Goal: Task Accomplishment & Management: Manage account settings

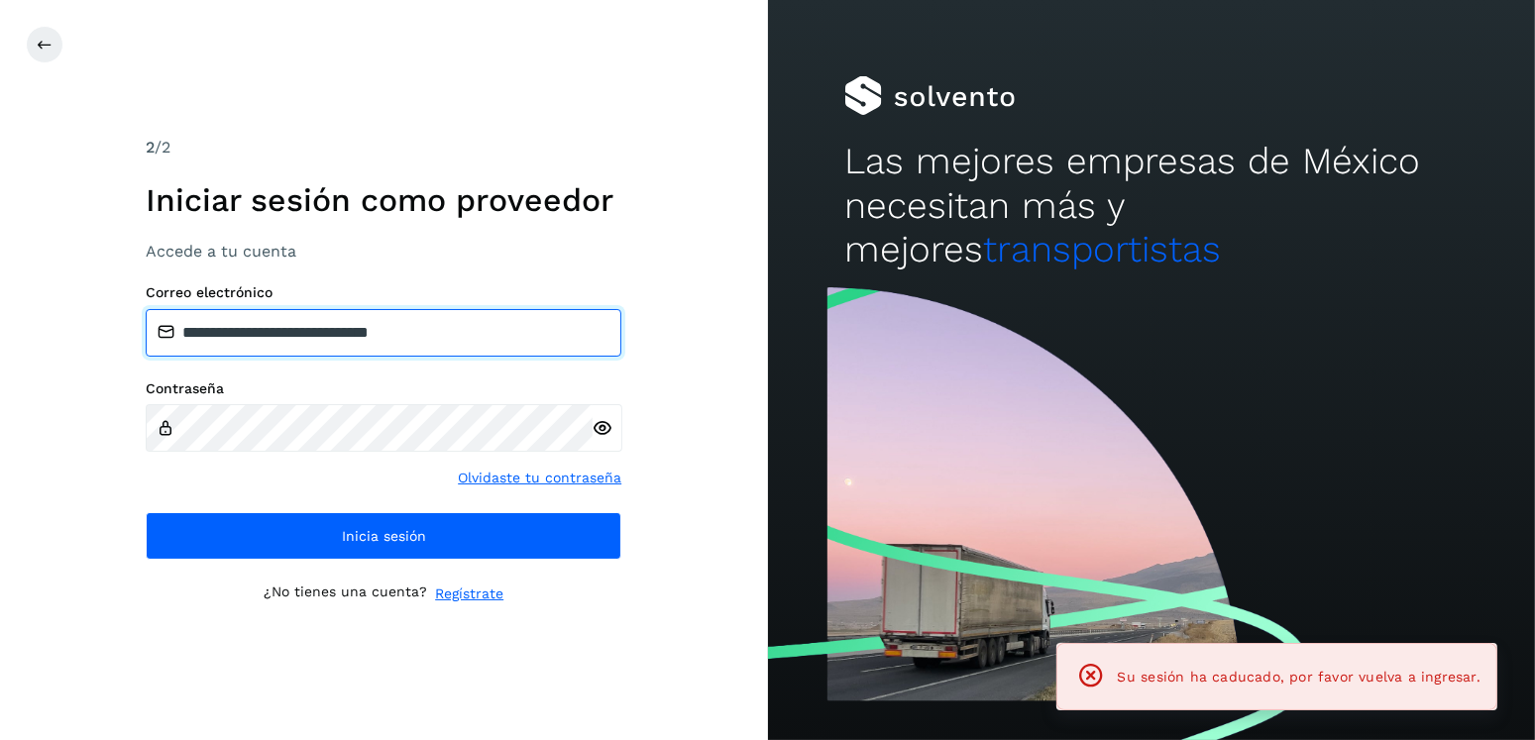
drag, startPoint x: 540, startPoint y: 324, endPoint x: 279, endPoint y: 350, distance: 262.9
click at [279, 350] on input "**********" at bounding box center [384, 333] width 476 height 48
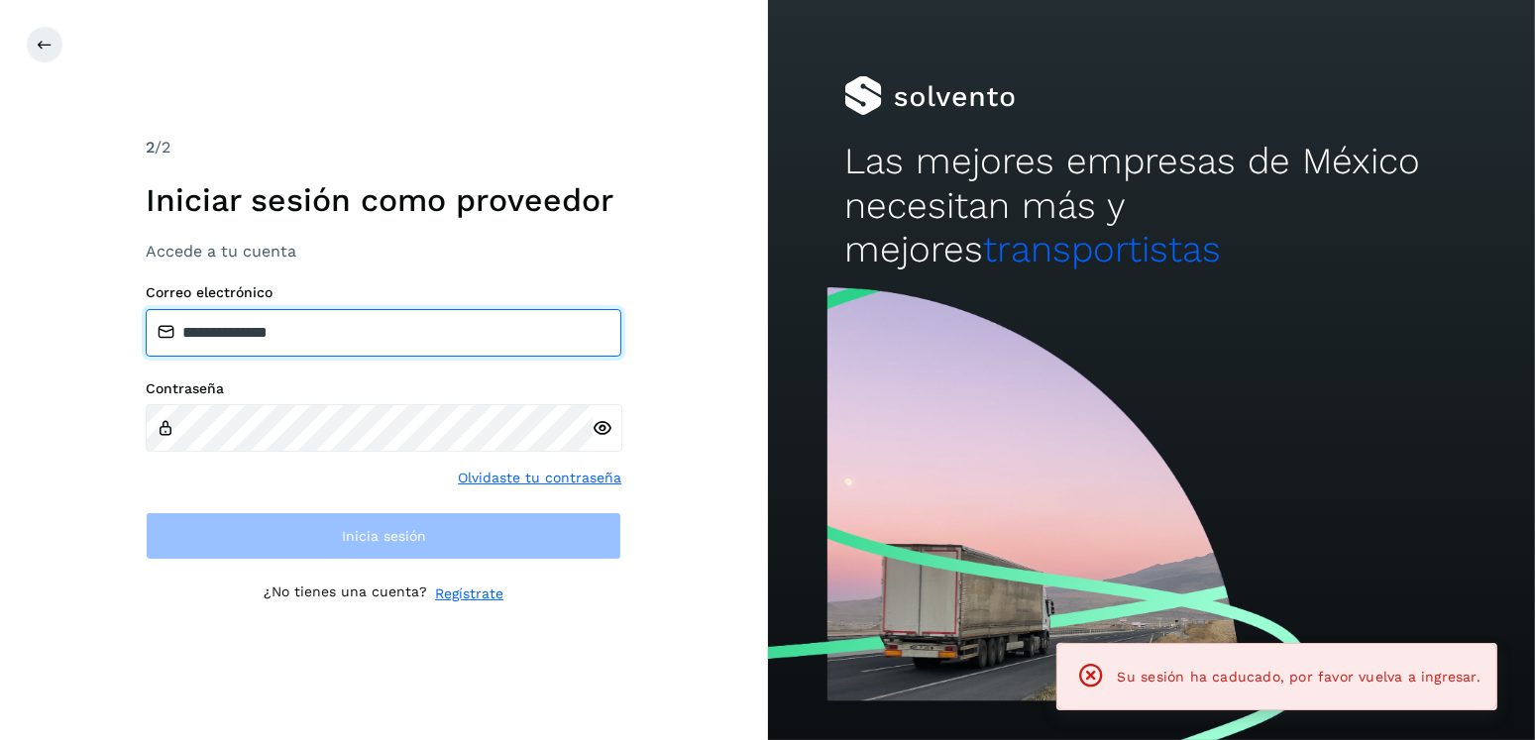
type input "**********"
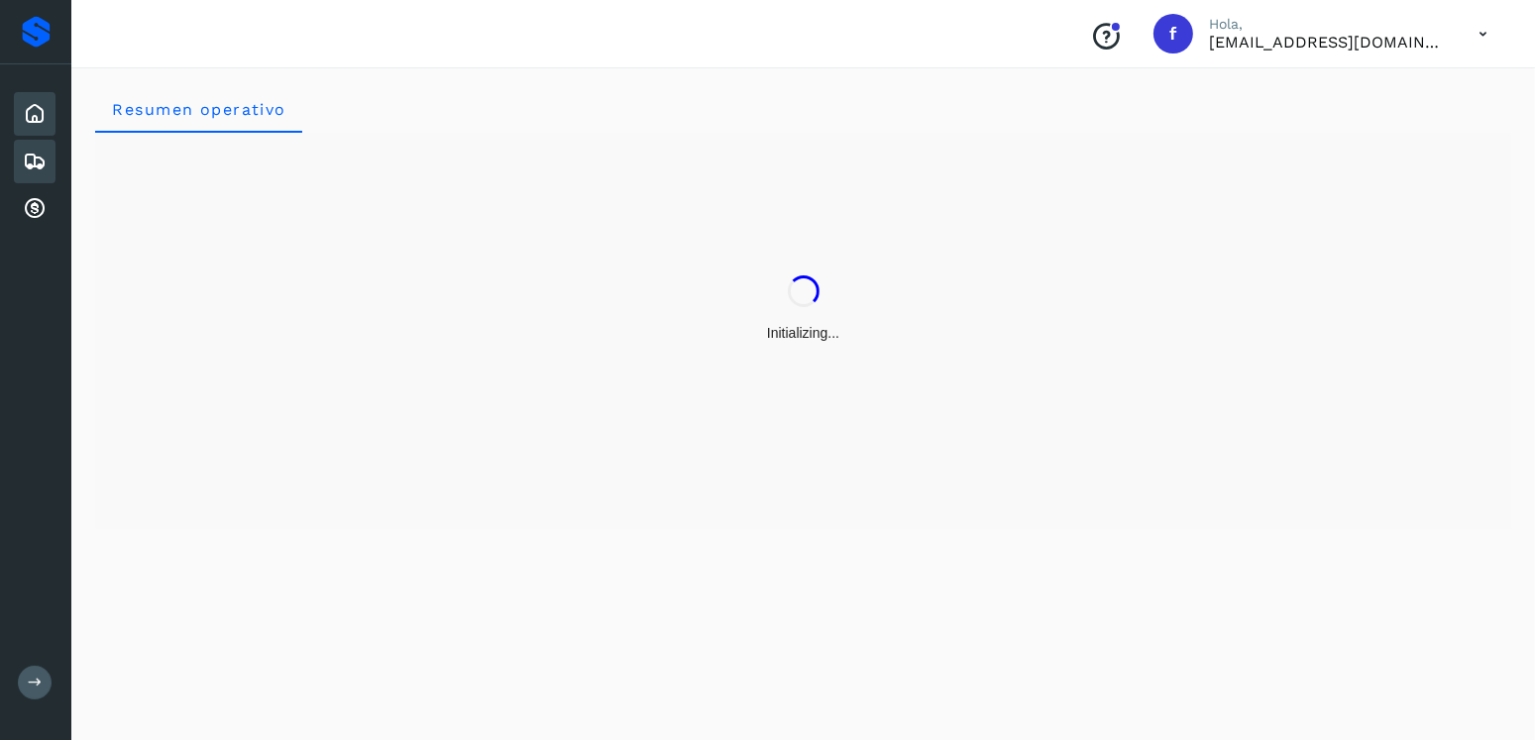
click at [41, 162] on icon at bounding box center [35, 162] width 24 height 24
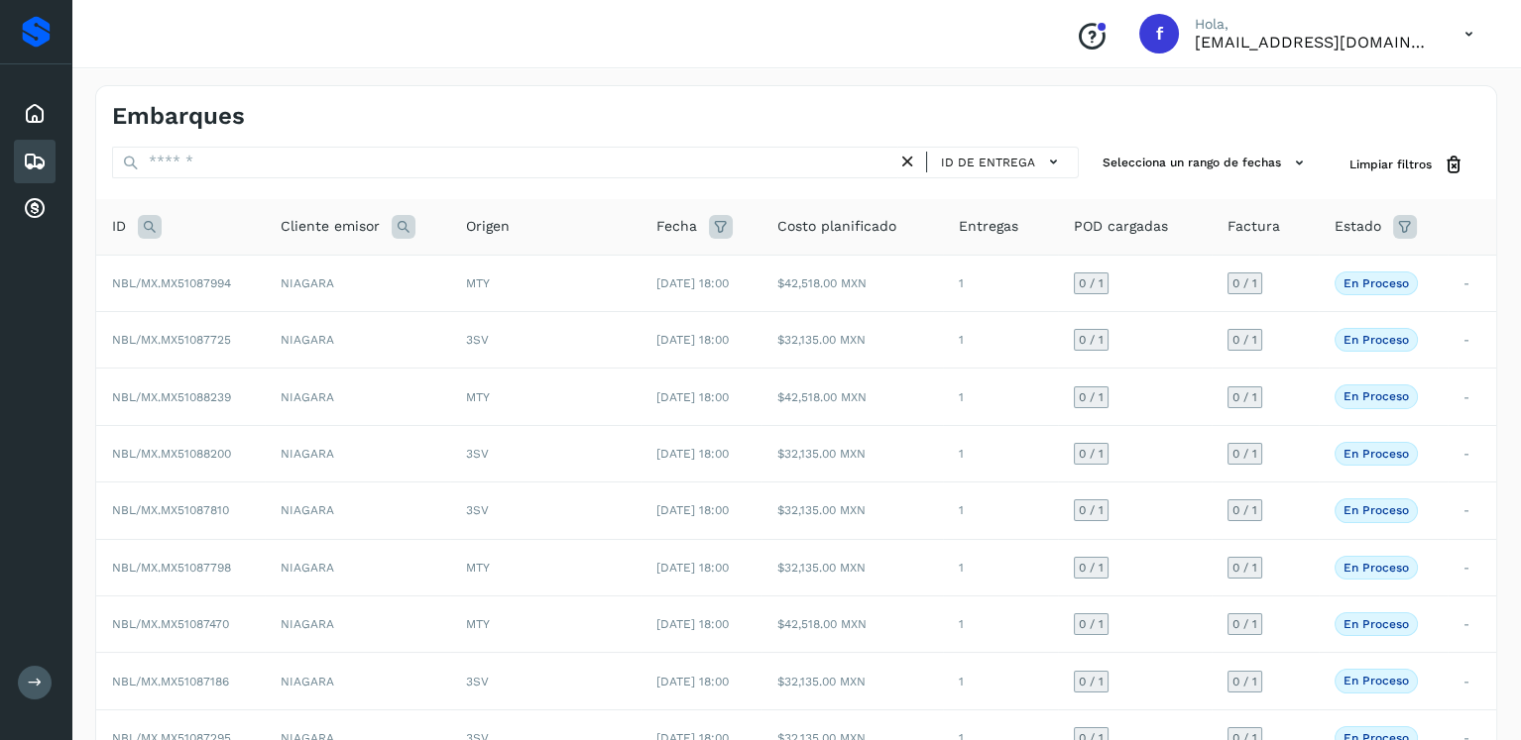
click at [154, 227] on icon at bounding box center [150, 227] width 24 height 24
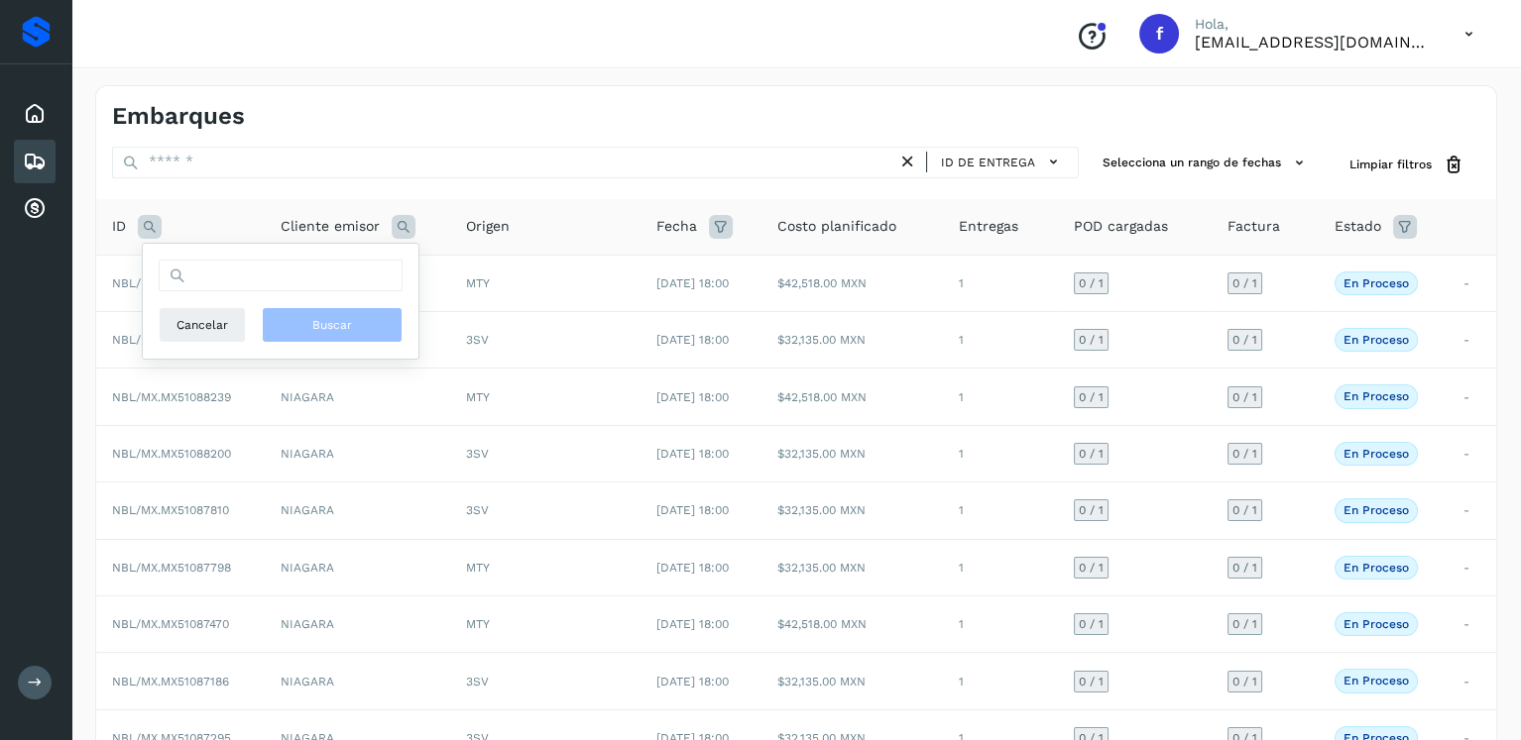
click at [342, 197] on div "ID de entrega Selecciona un rango de fechas Selects date range for when the loa…" at bounding box center [796, 537] width 1400 height 780
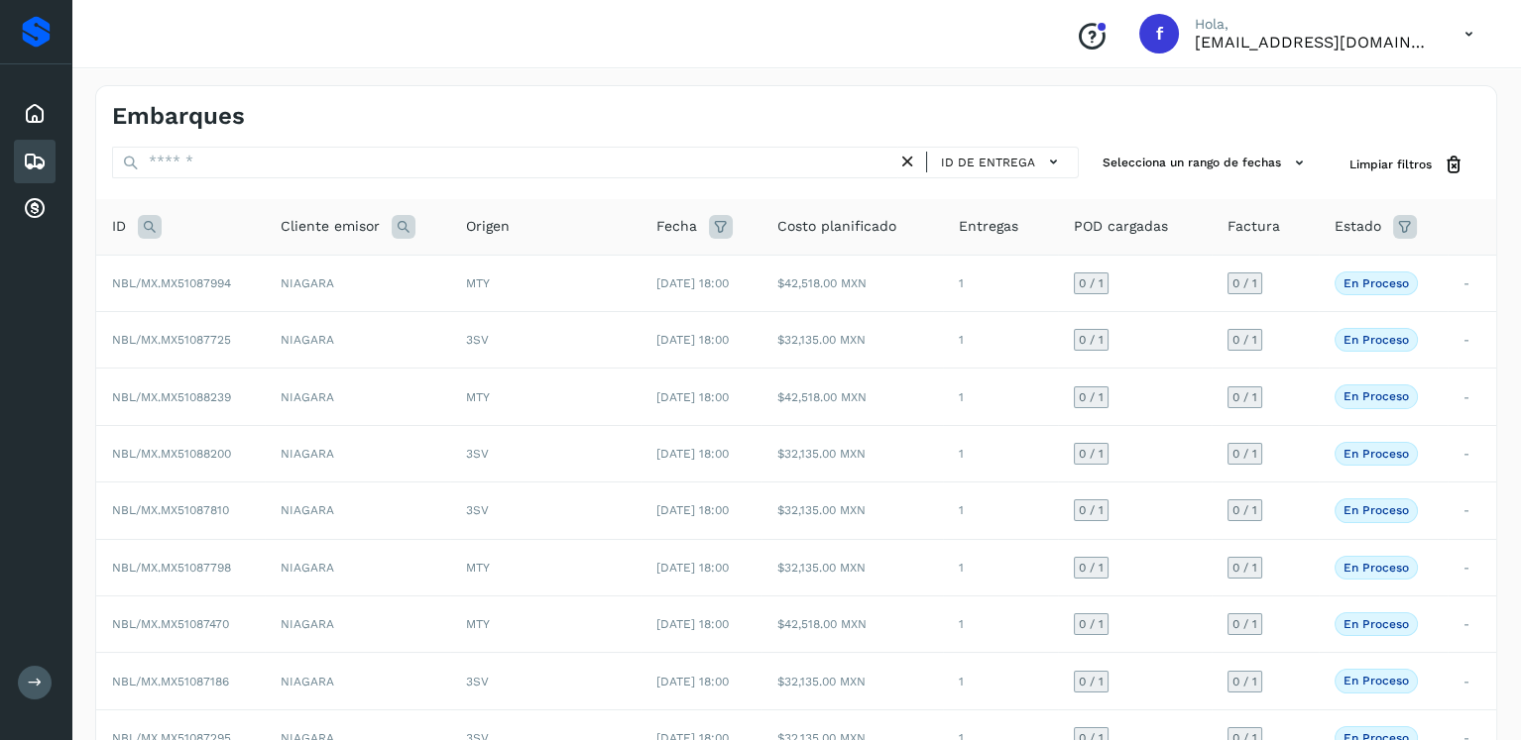
click at [153, 223] on icon at bounding box center [150, 227] width 24 height 24
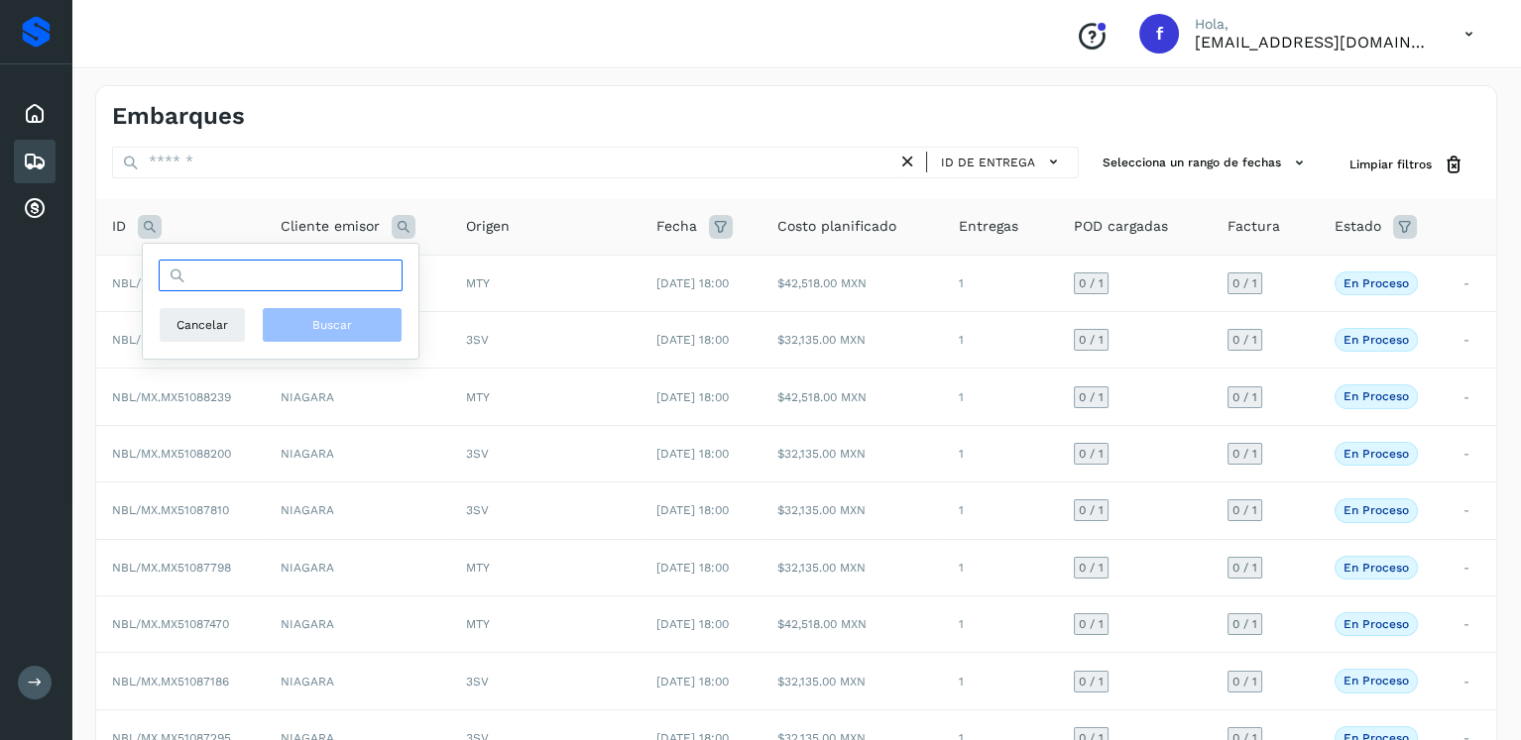
click at [275, 277] on input "text" at bounding box center [281, 276] width 244 height 32
type input "********"
click at [319, 314] on button "Buscar" at bounding box center [332, 325] width 141 height 36
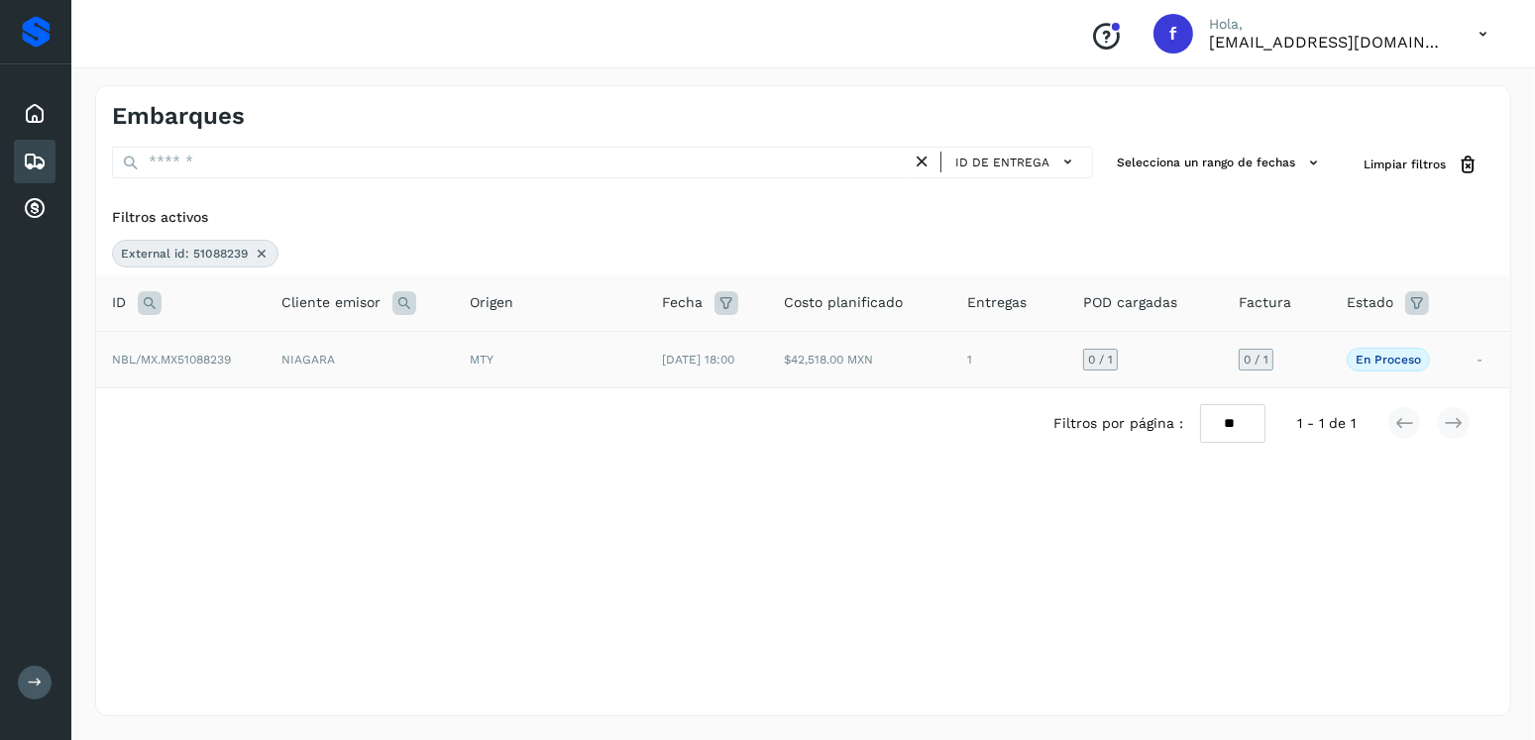
click at [814, 355] on td "$42,518.00 MXN" at bounding box center [859, 359] width 183 height 56
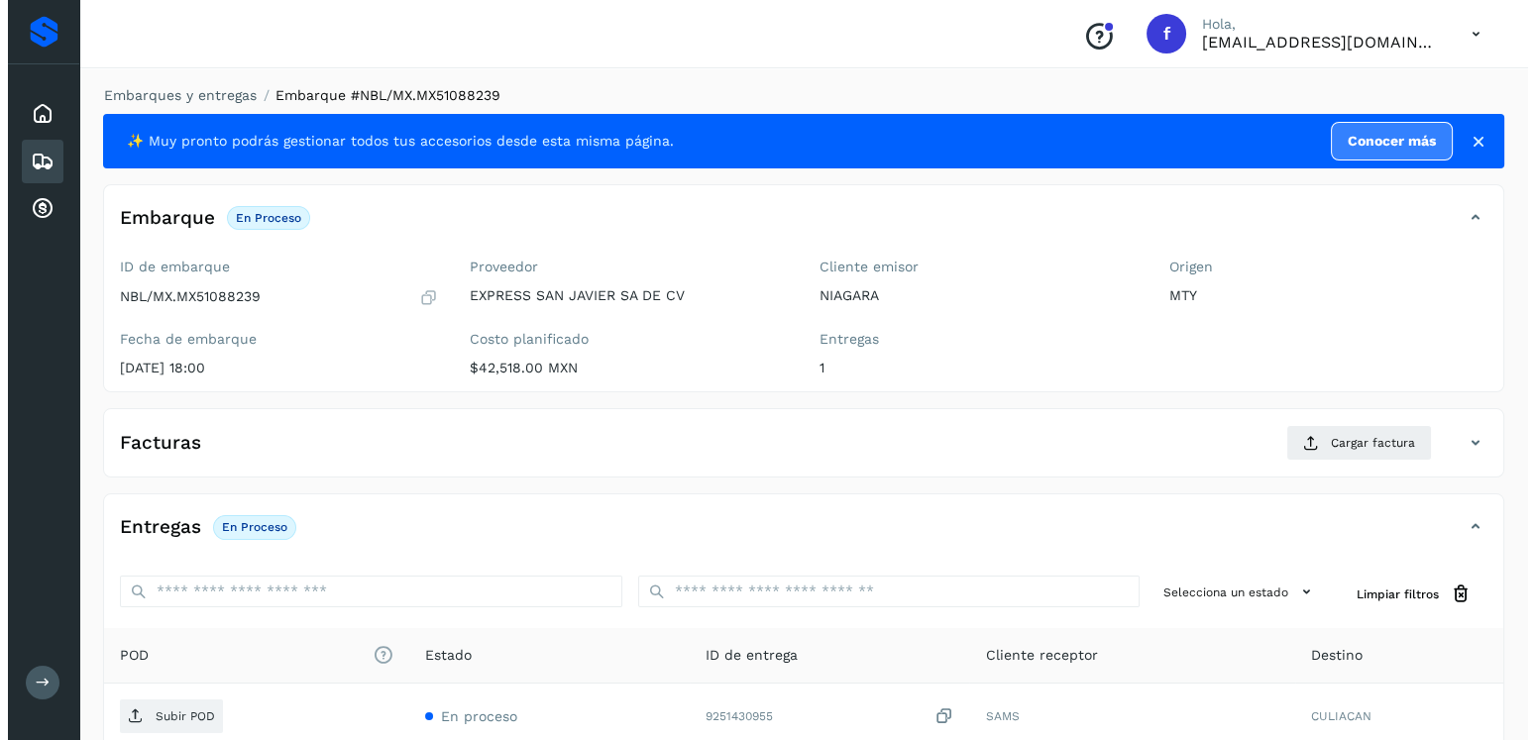
scroll to position [200, 0]
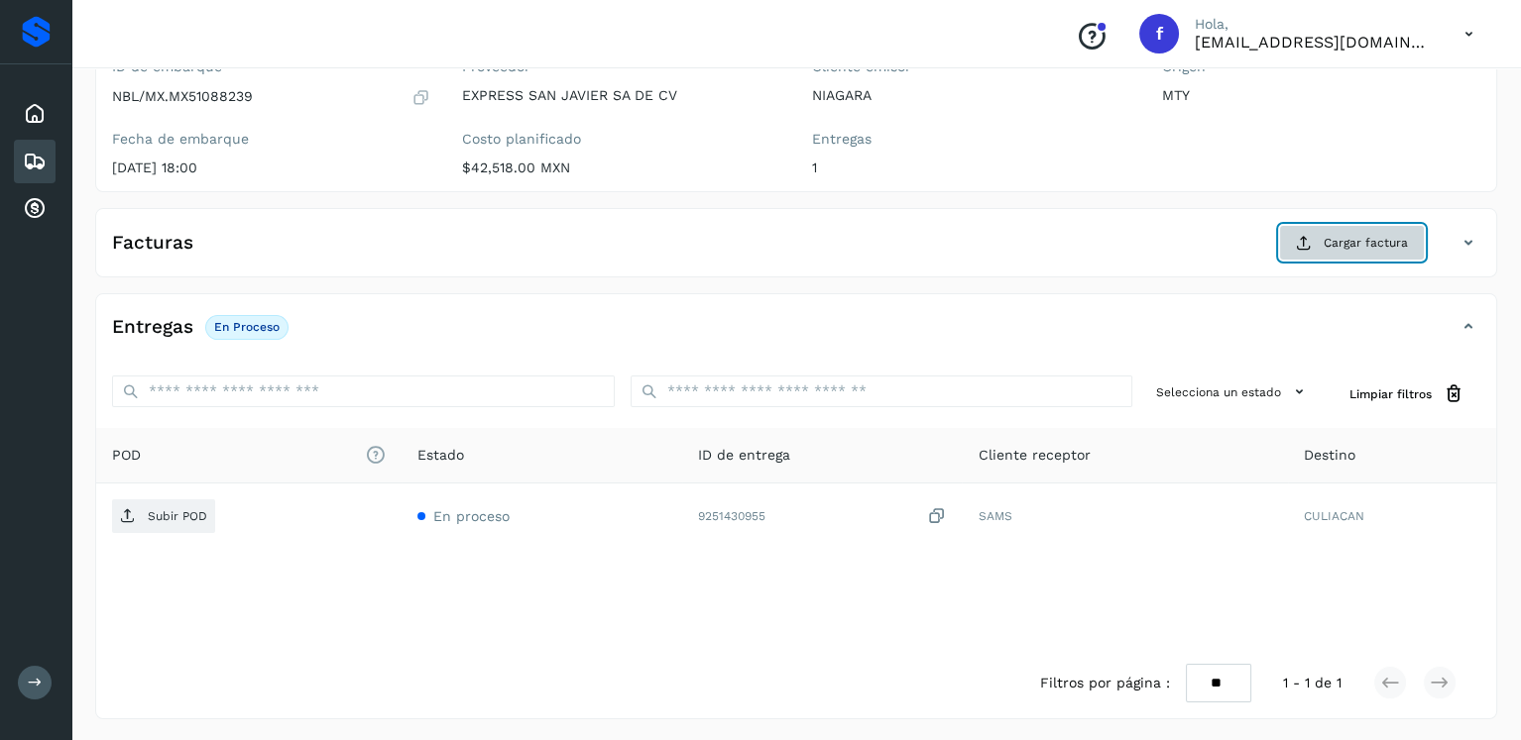
click at [1314, 241] on button "Cargar factura" at bounding box center [1352, 243] width 146 height 36
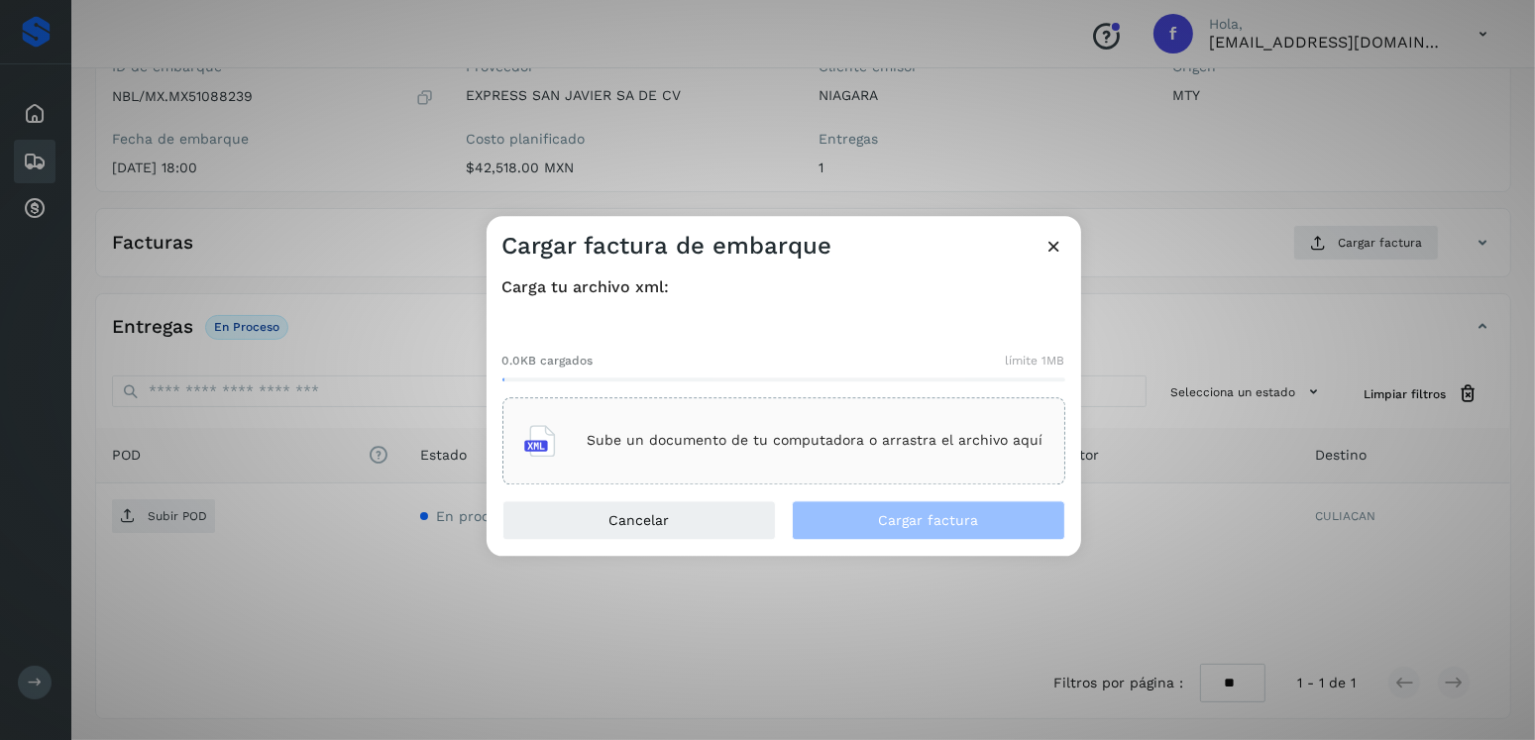
click at [819, 449] on div "Sube un documento de tu computadora o arrastra el archivo aquí" at bounding box center [783, 441] width 519 height 54
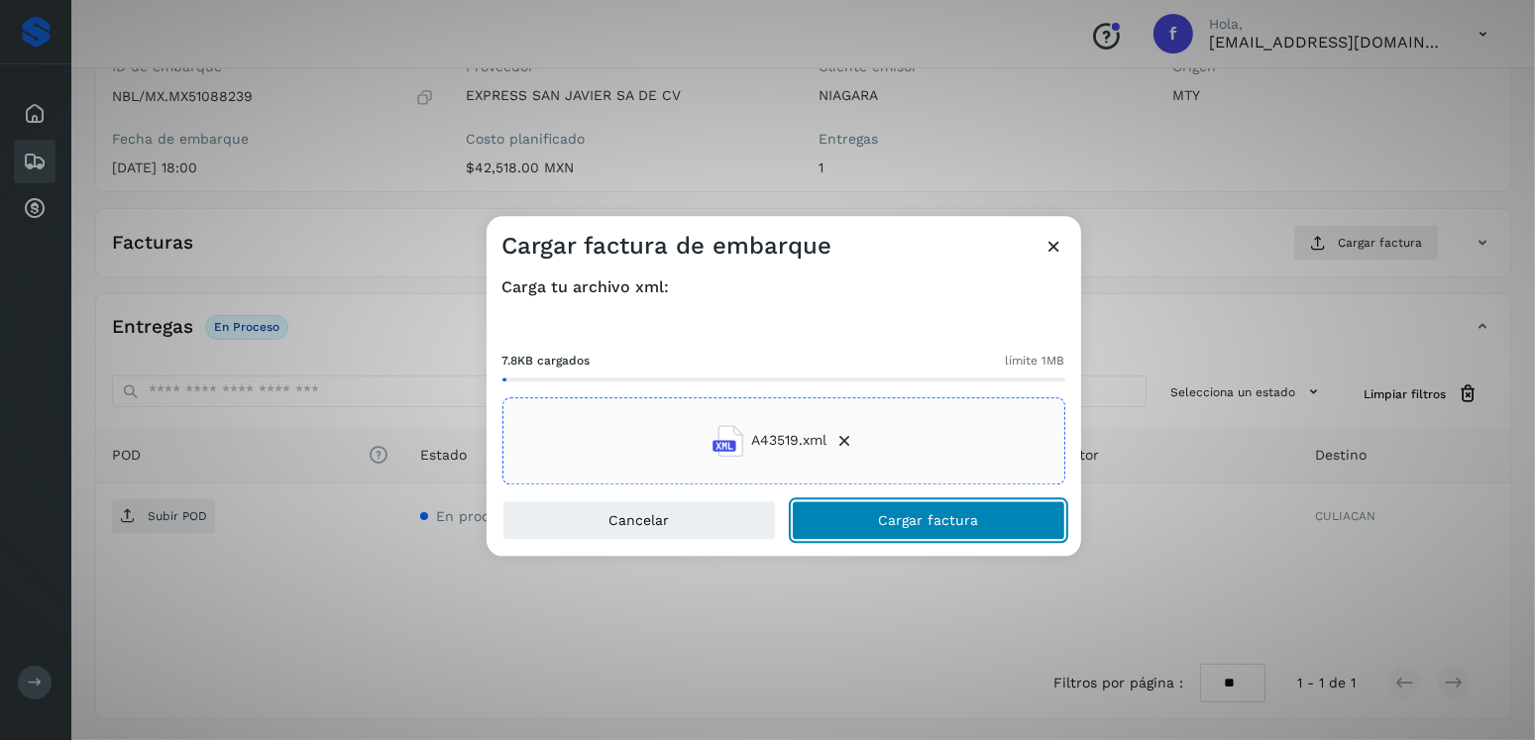
click at [981, 522] on button "Cargar factura" at bounding box center [929, 521] width 274 height 40
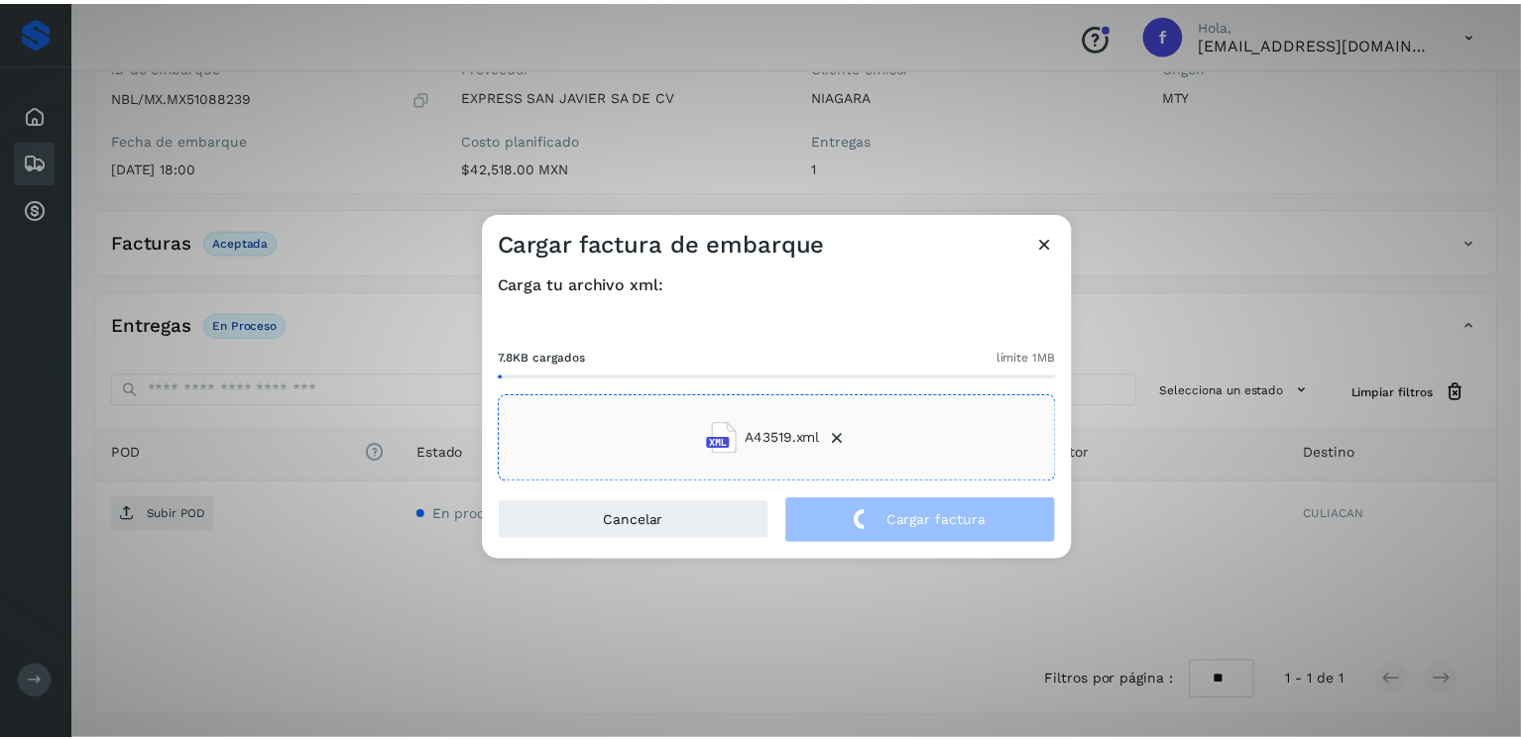
scroll to position [198, 0]
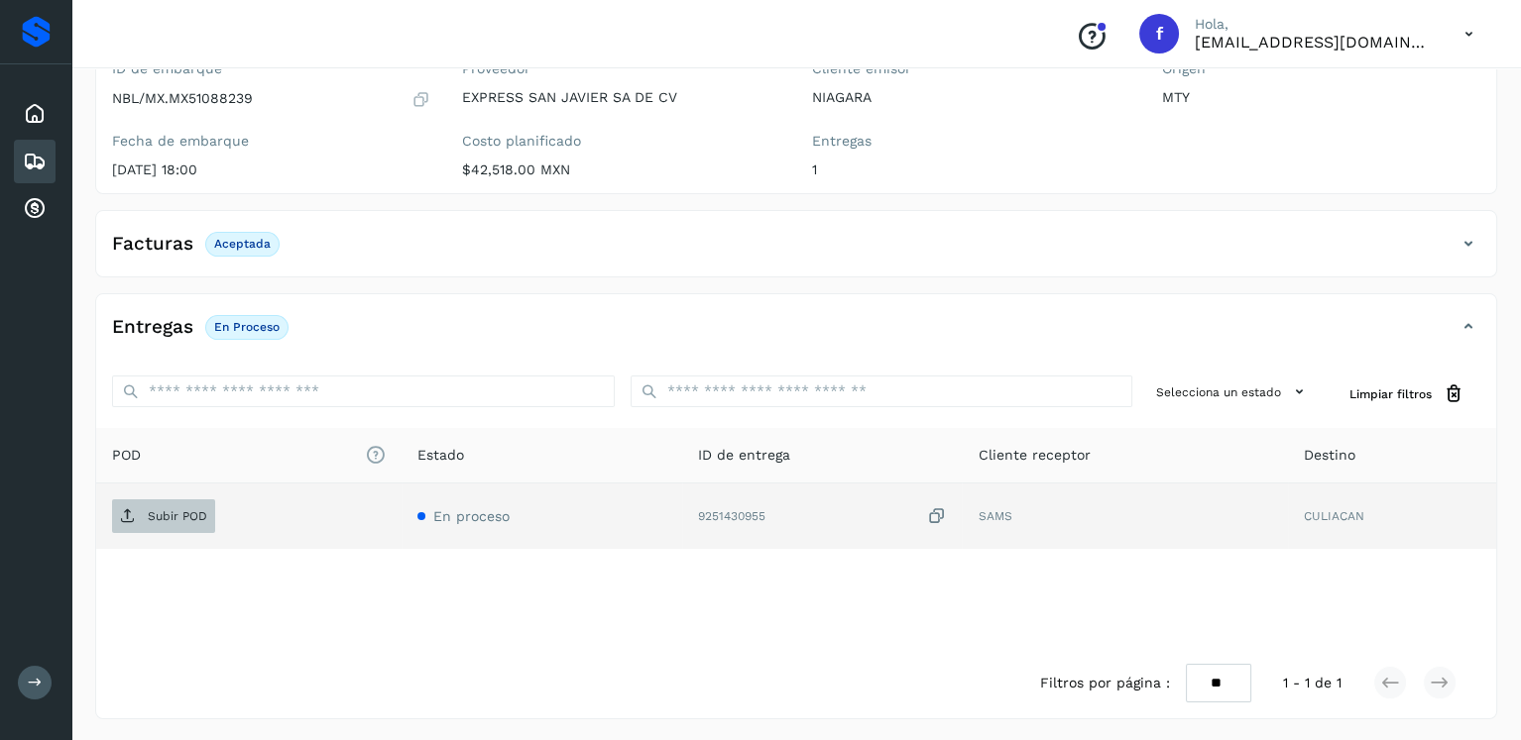
click at [190, 523] on span "Subir POD" at bounding box center [163, 517] width 103 height 32
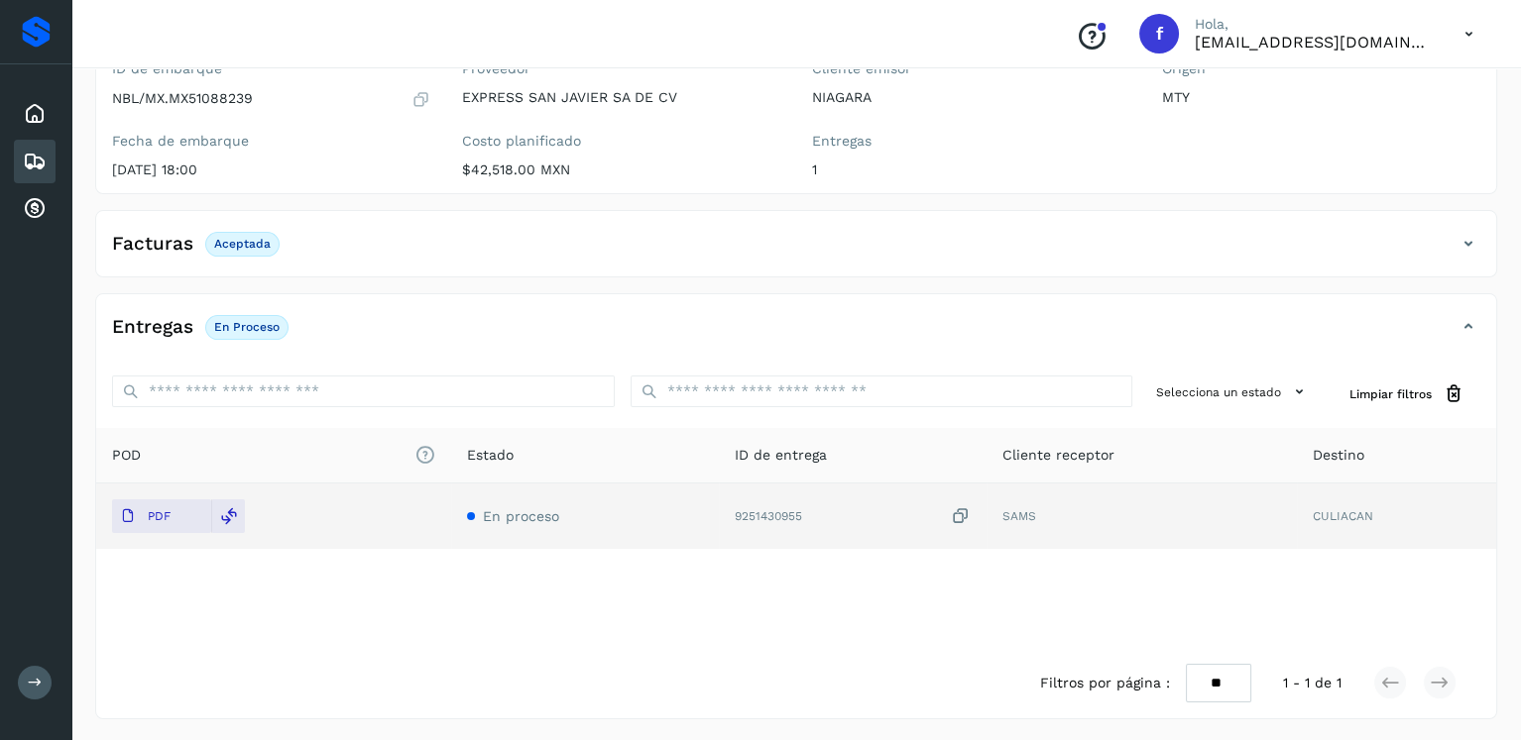
click at [46, 157] on icon at bounding box center [35, 162] width 24 height 24
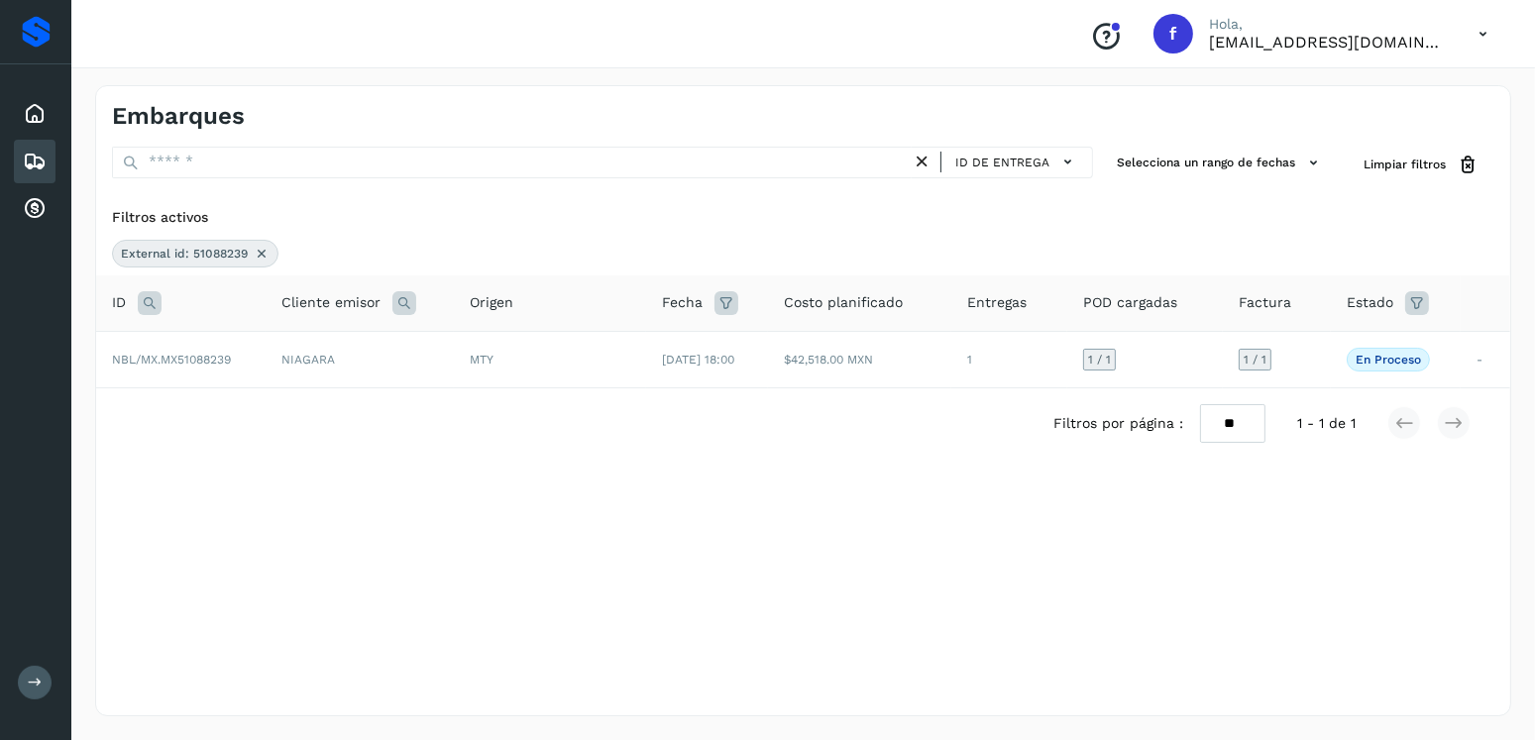
click at [256, 248] on icon at bounding box center [262, 254] width 16 height 16
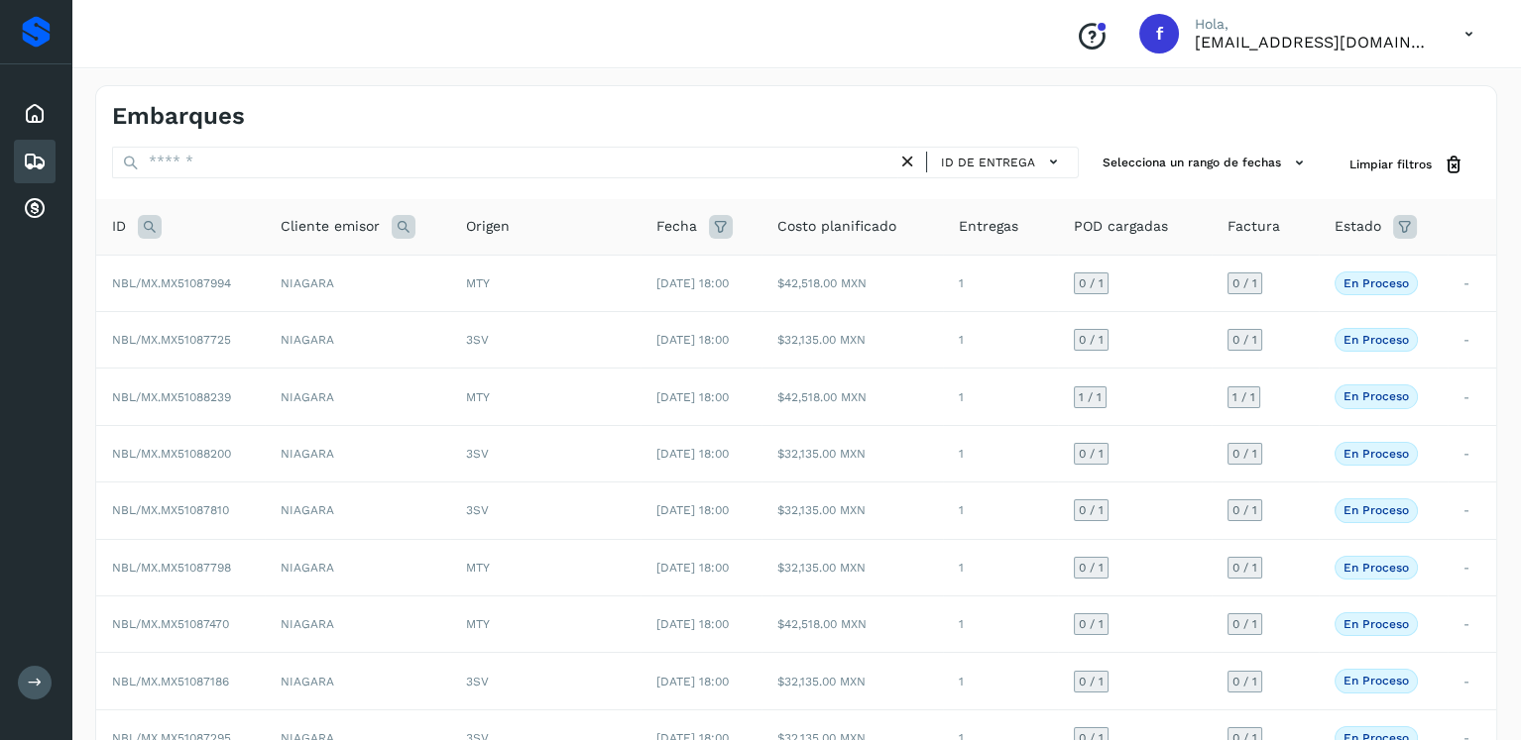
click at [153, 227] on icon at bounding box center [150, 227] width 24 height 24
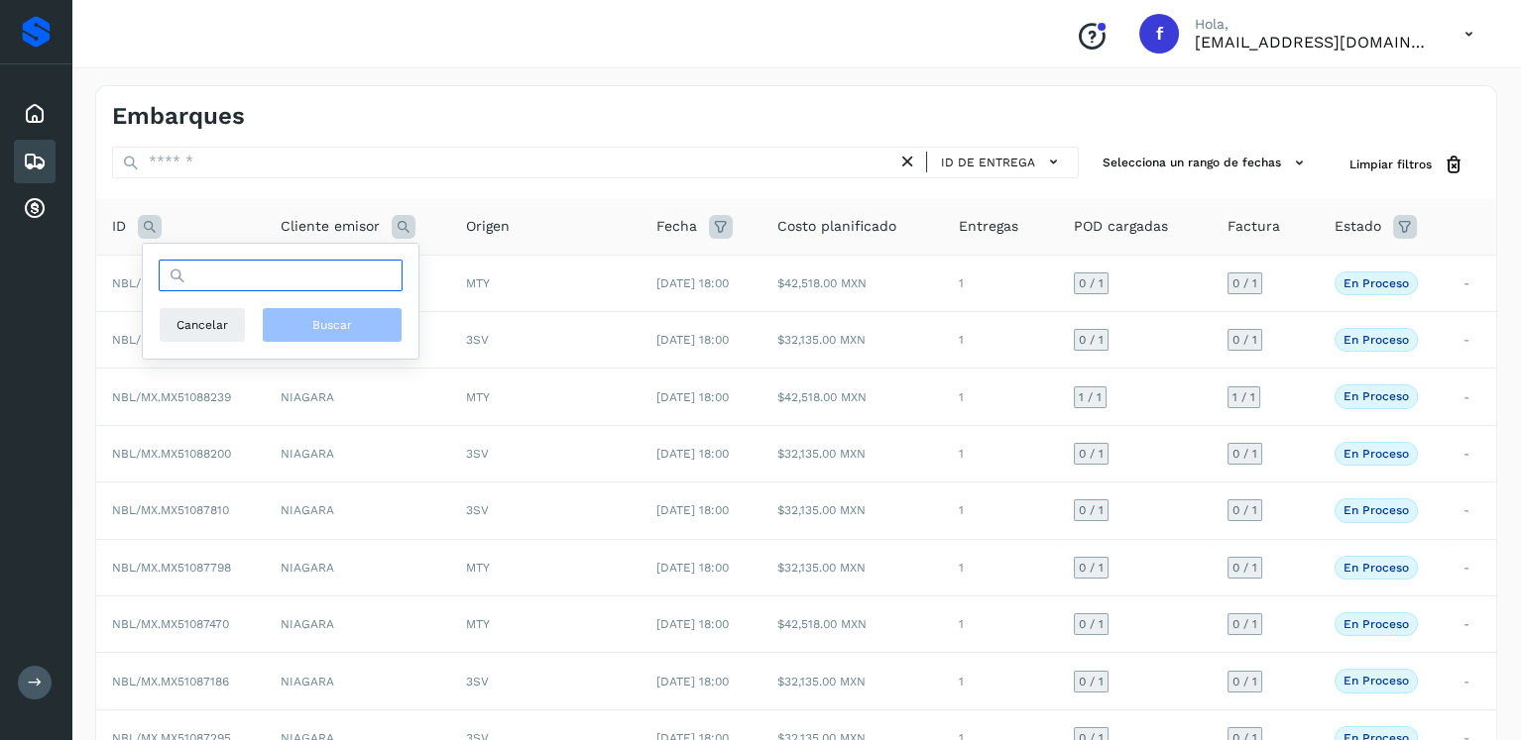
click at [218, 280] on input "text" at bounding box center [281, 276] width 244 height 32
type input "********"
click at [352, 320] on button "Buscar" at bounding box center [332, 325] width 141 height 36
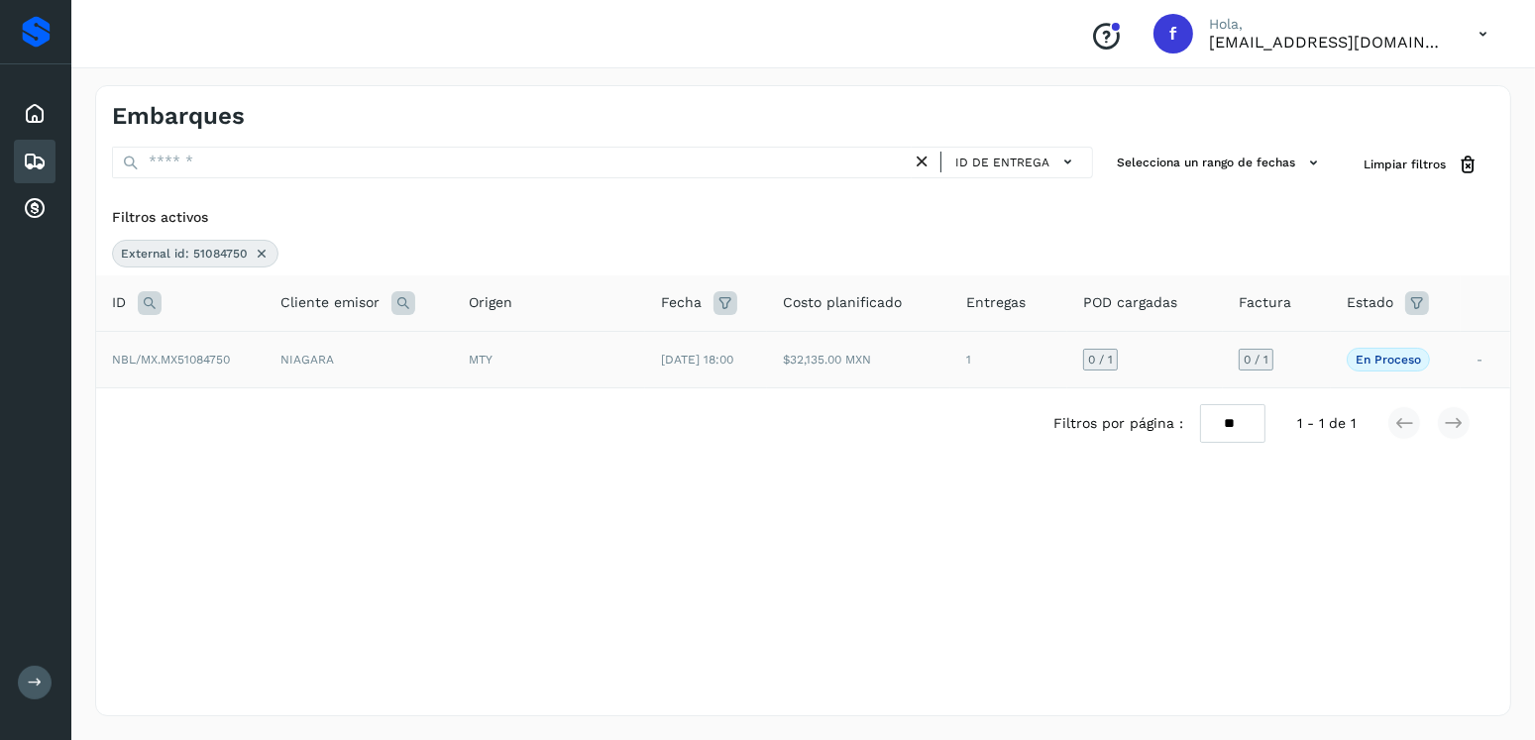
click at [645, 342] on td "[DATE] 18:00" at bounding box center [706, 359] width 122 height 56
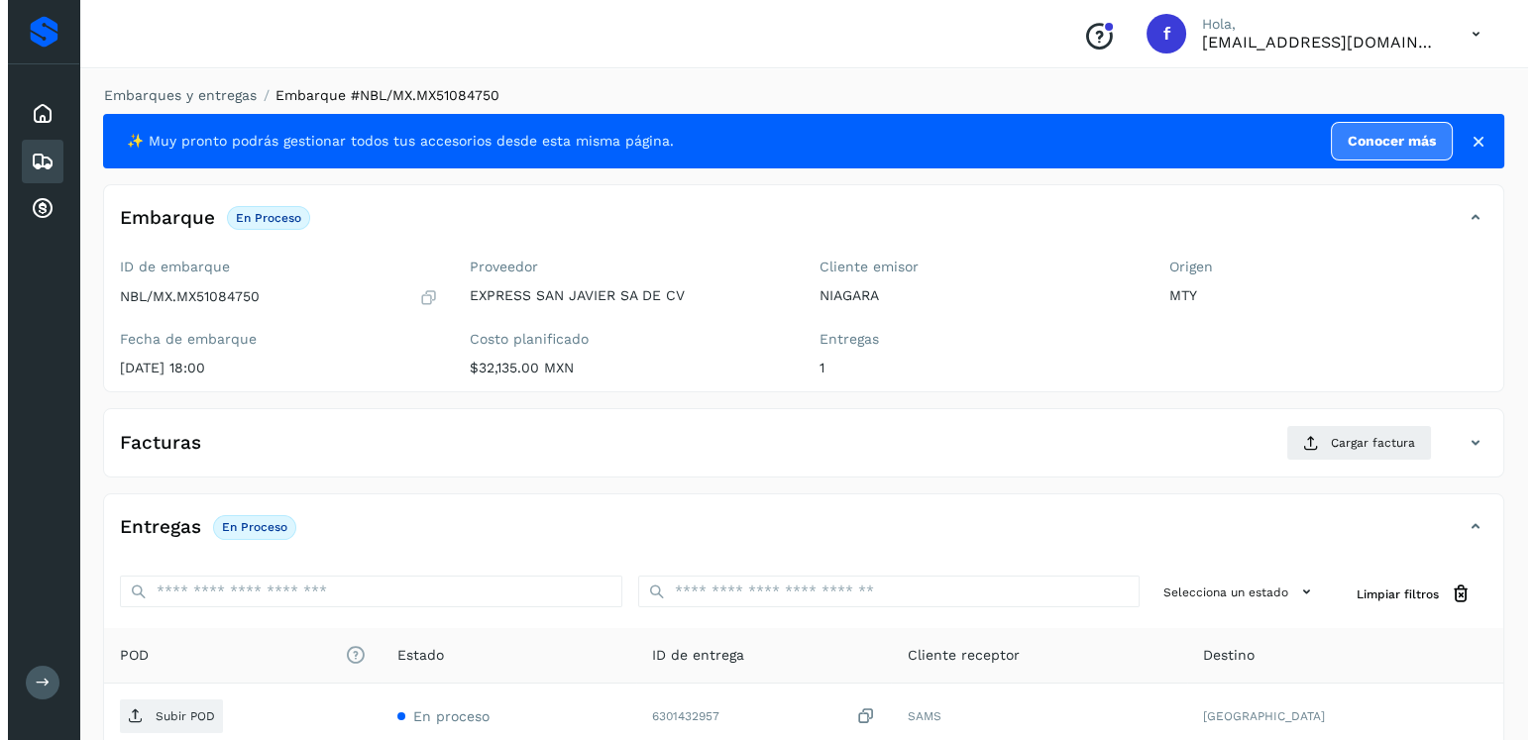
scroll to position [200, 0]
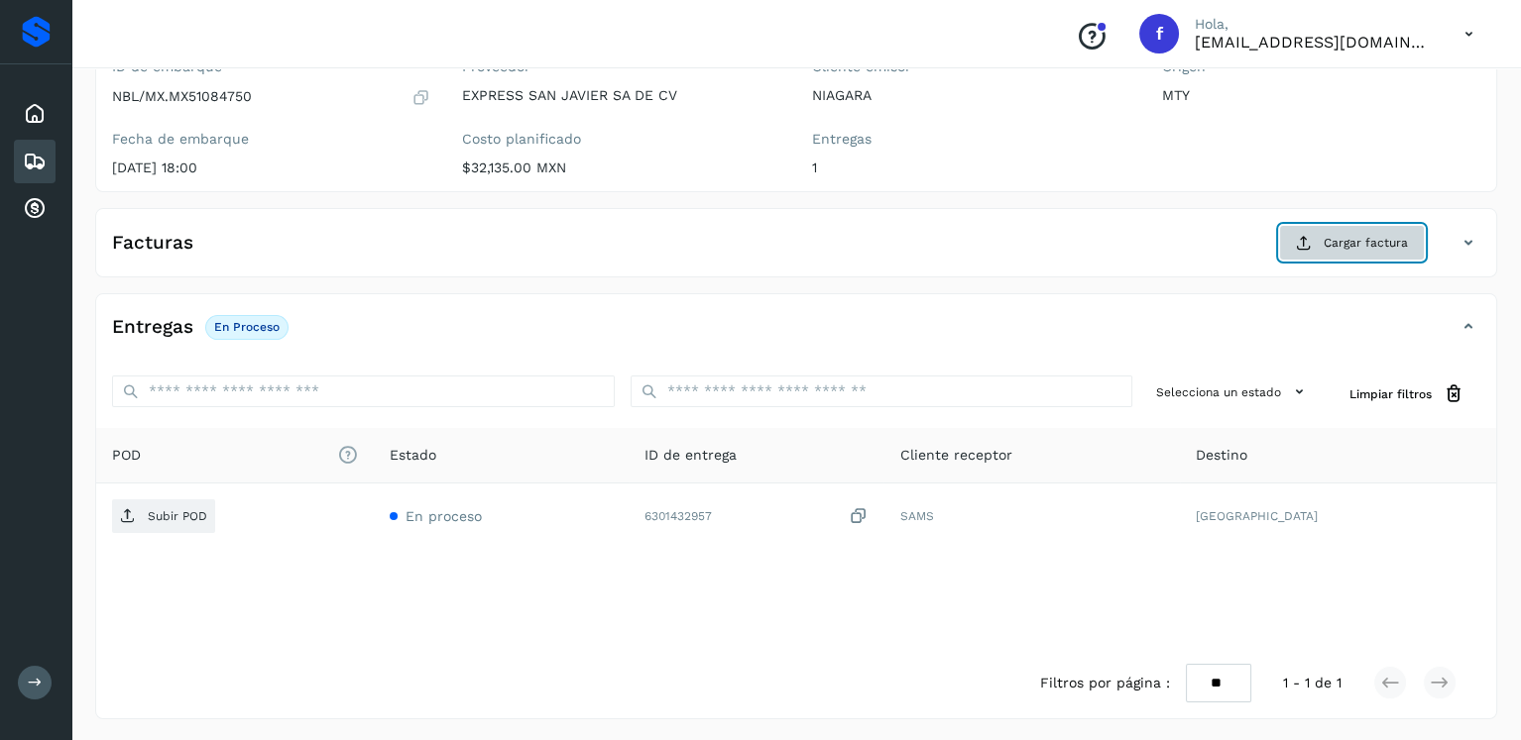
click at [1293, 243] on button "Cargar factura" at bounding box center [1352, 243] width 146 height 36
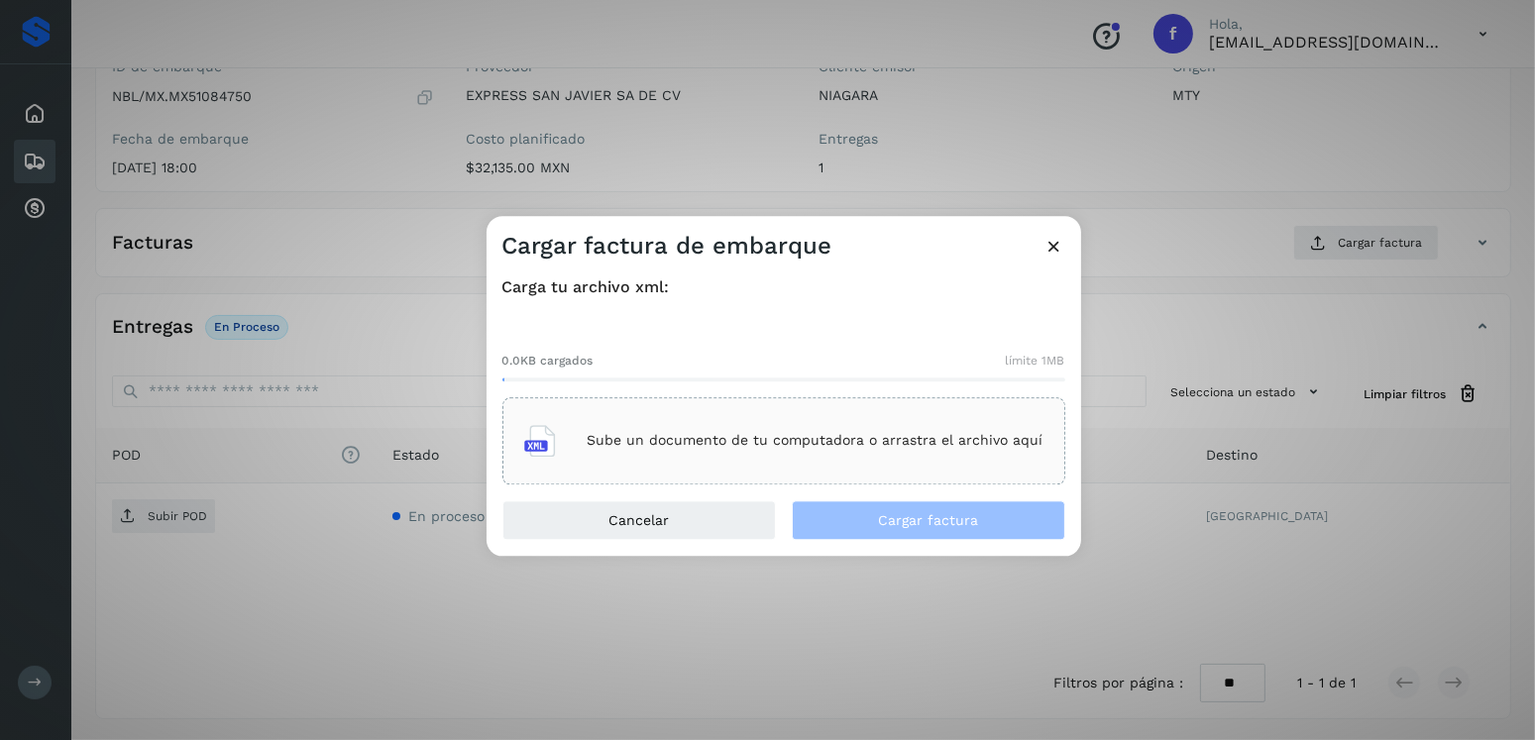
click at [895, 448] on p "Sube un documento de tu computadora o arrastra el archivo aquí" at bounding box center [816, 441] width 456 height 17
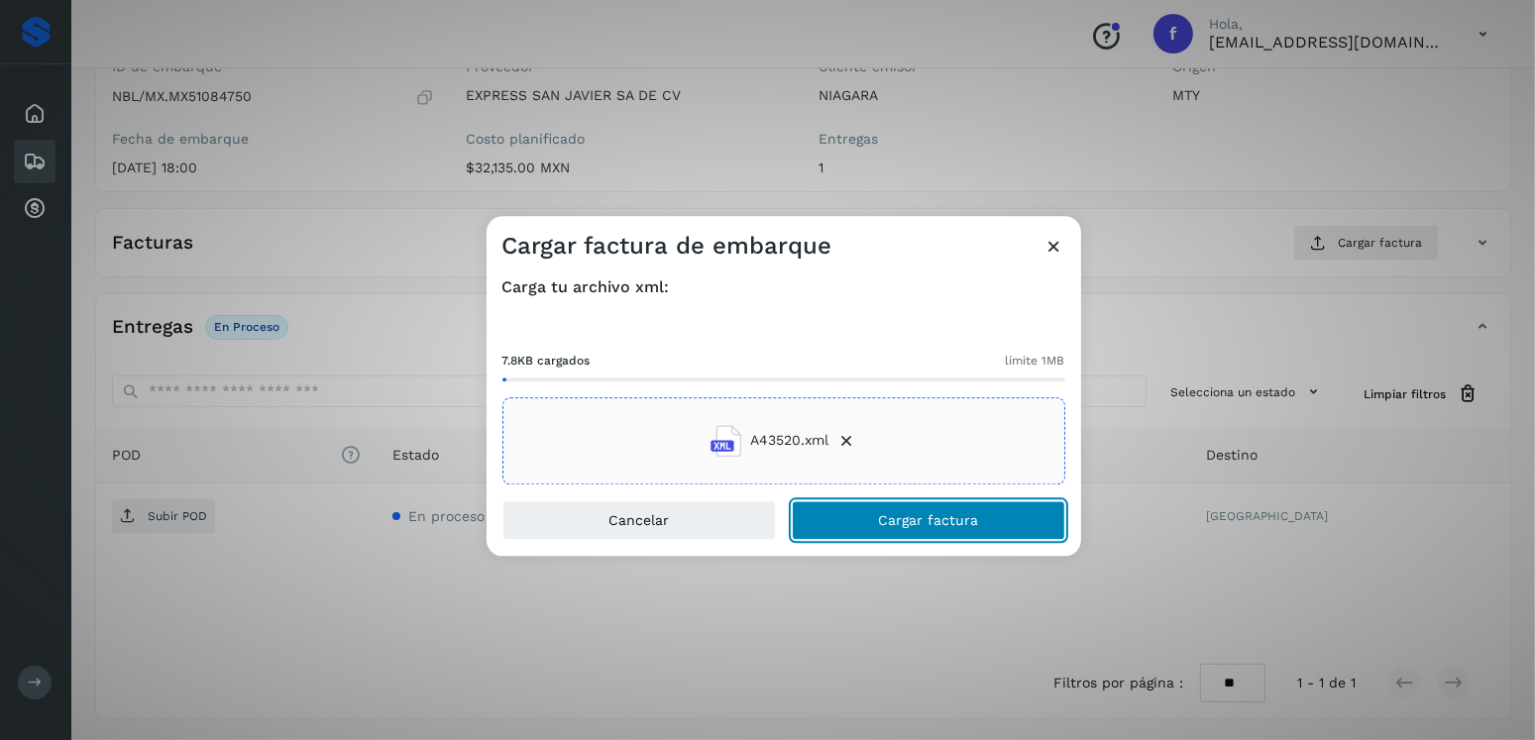
click at [978, 507] on button "Cargar factura" at bounding box center [929, 521] width 274 height 40
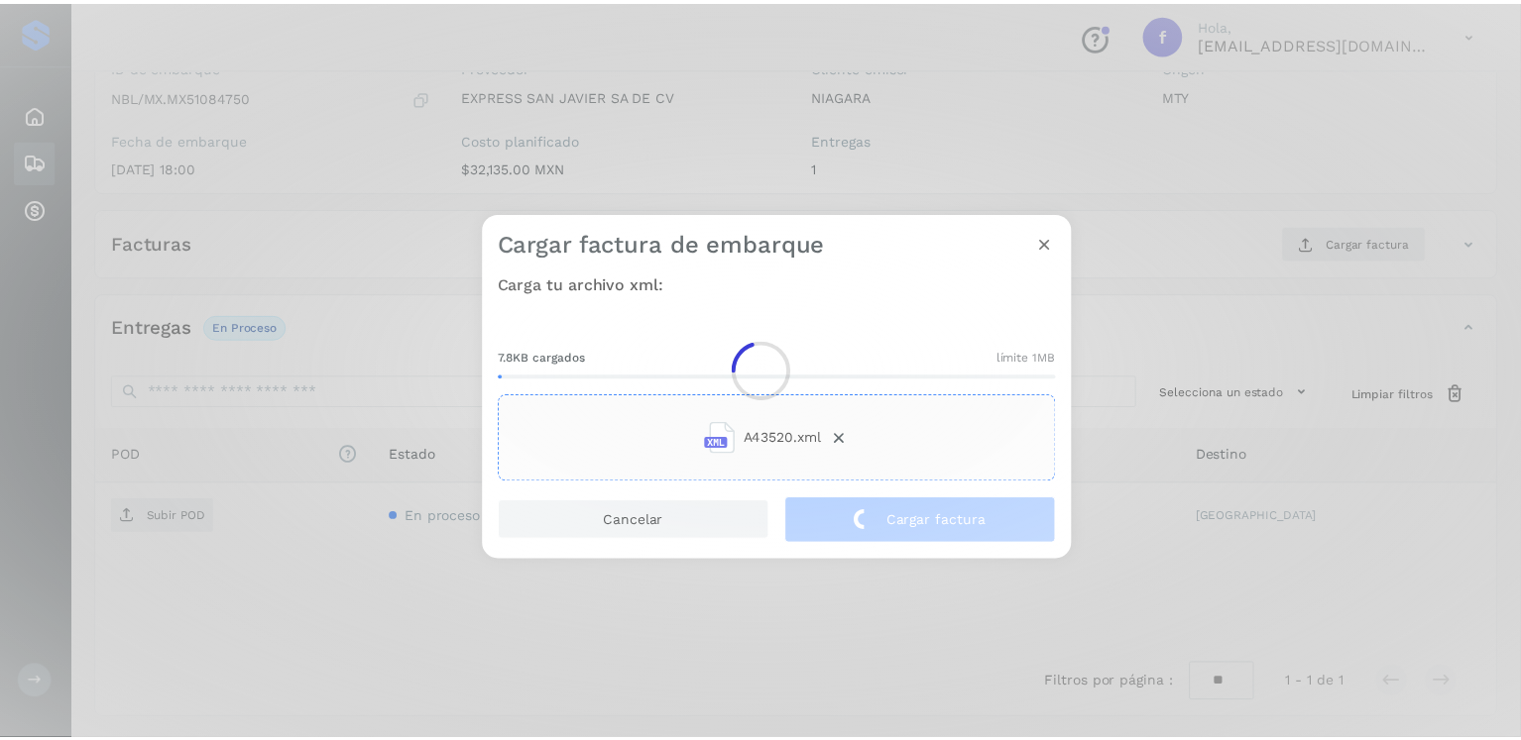
scroll to position [198, 0]
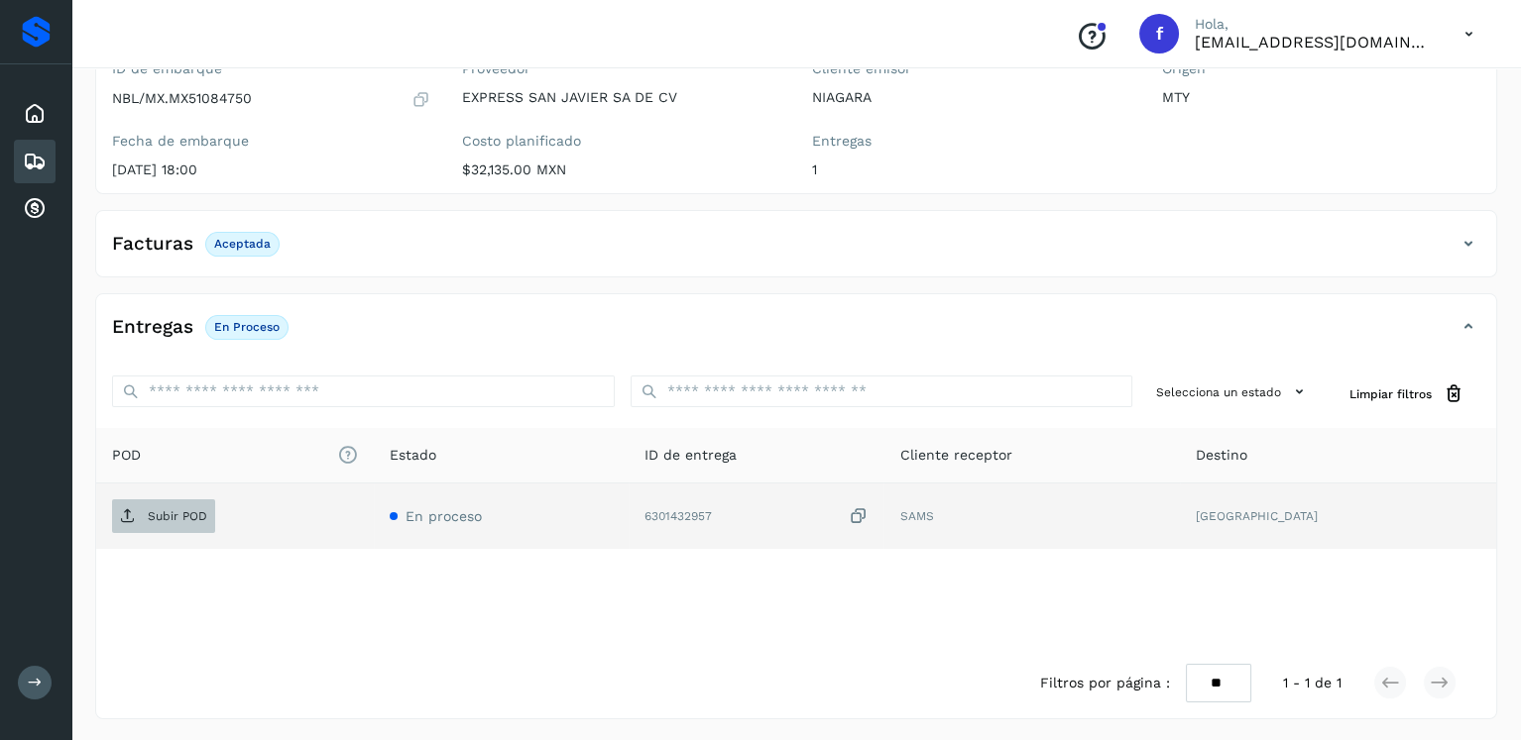
click at [154, 502] on span "Subir POD" at bounding box center [163, 517] width 103 height 32
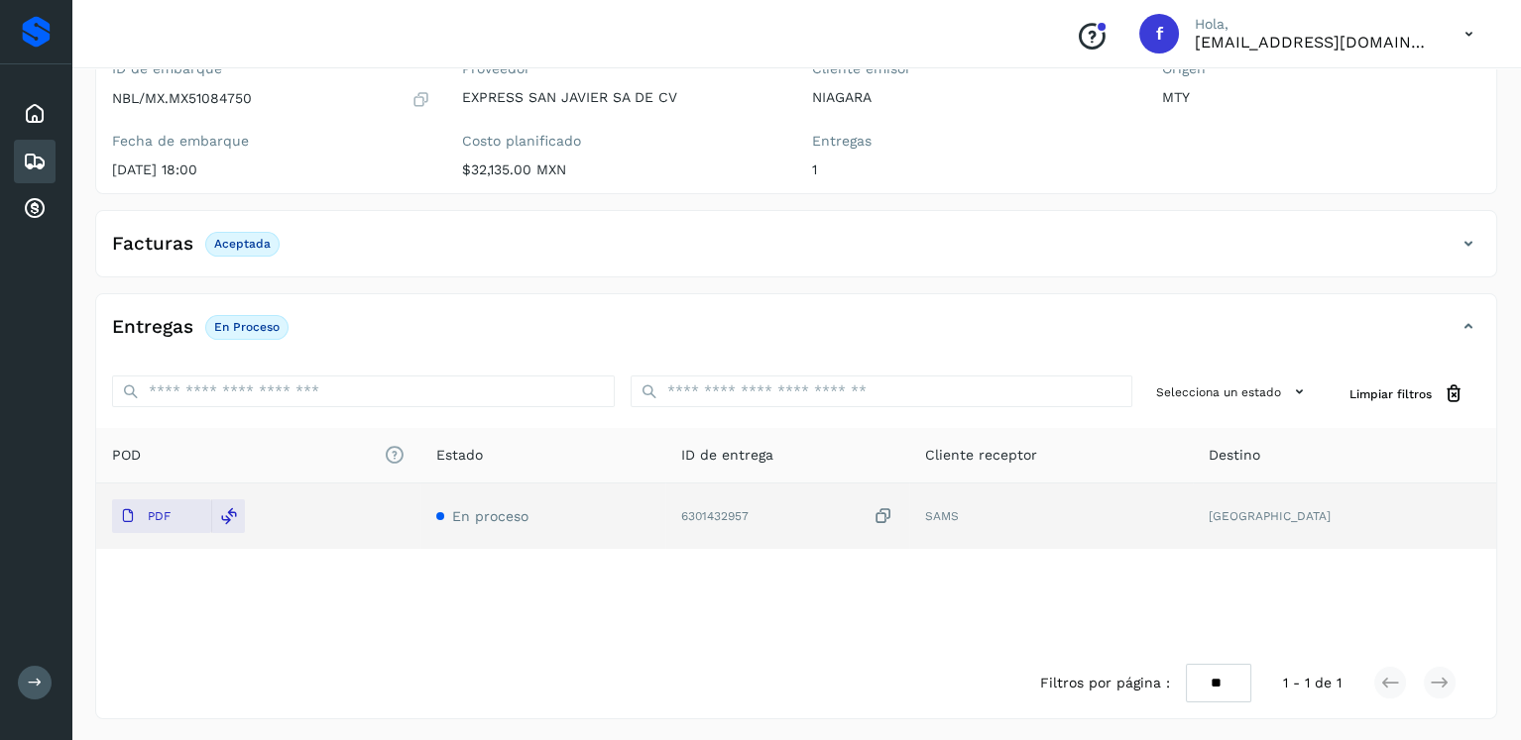
click at [23, 150] on icon at bounding box center [35, 162] width 24 height 24
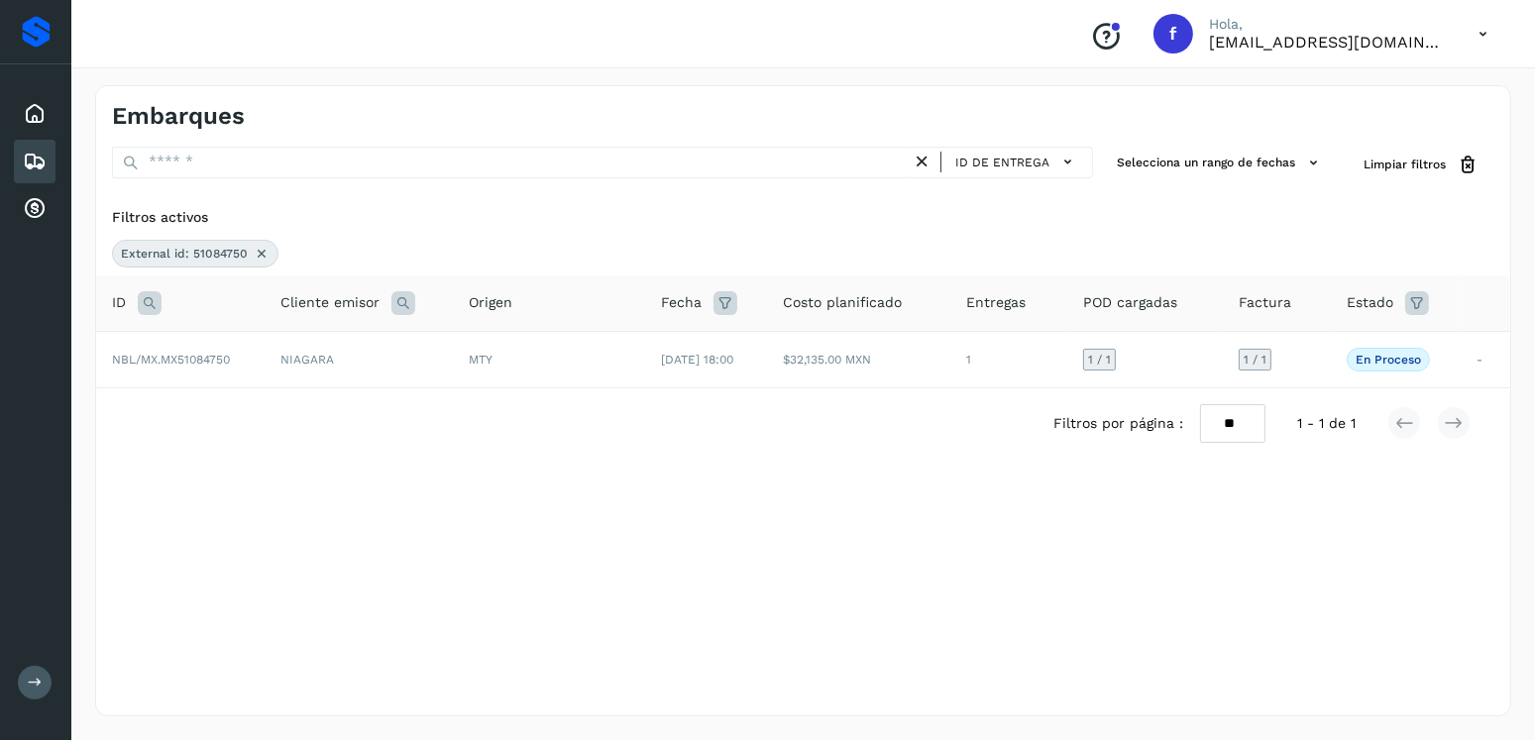
click at [257, 246] on icon at bounding box center [262, 254] width 16 height 16
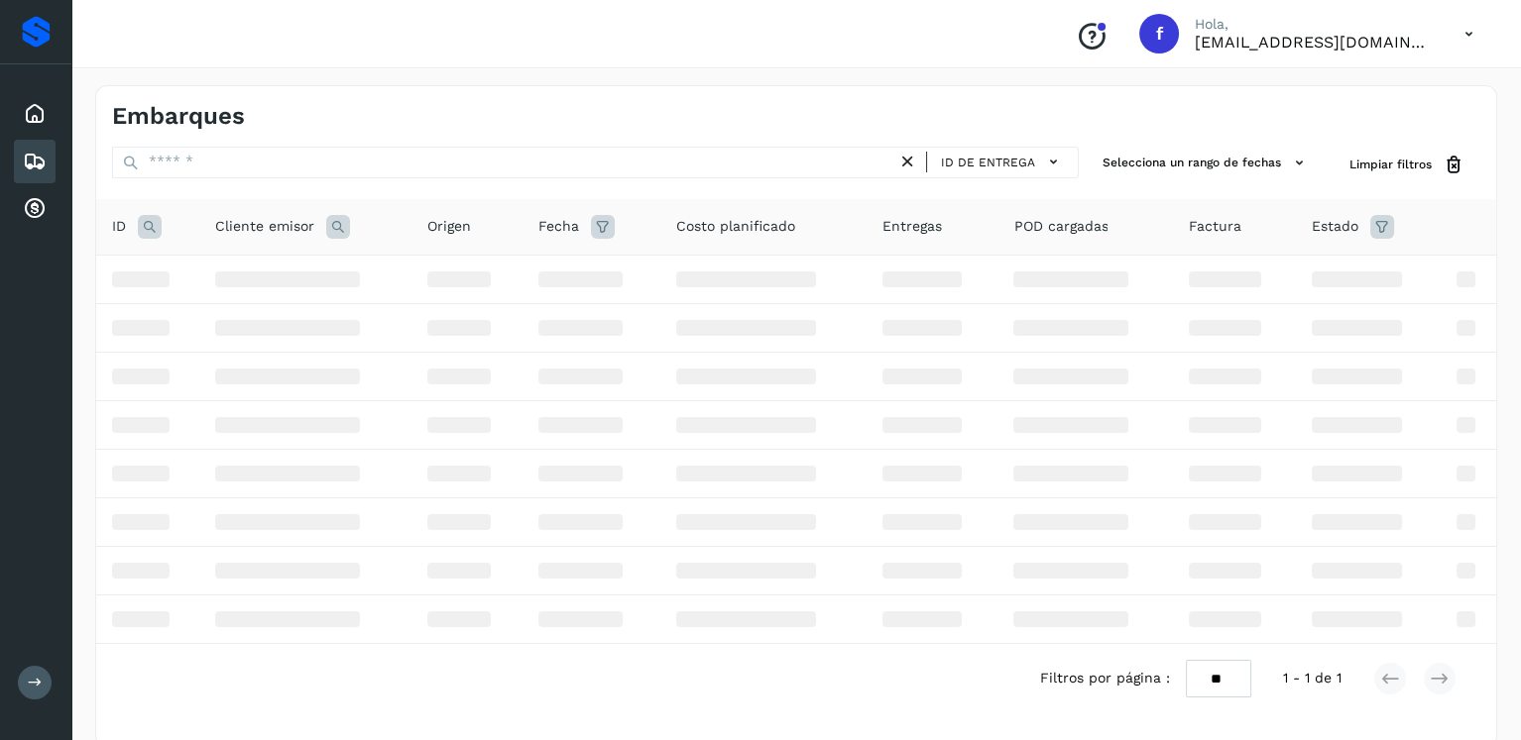
click at [136, 226] on div "ID" at bounding box center [147, 227] width 71 height 24
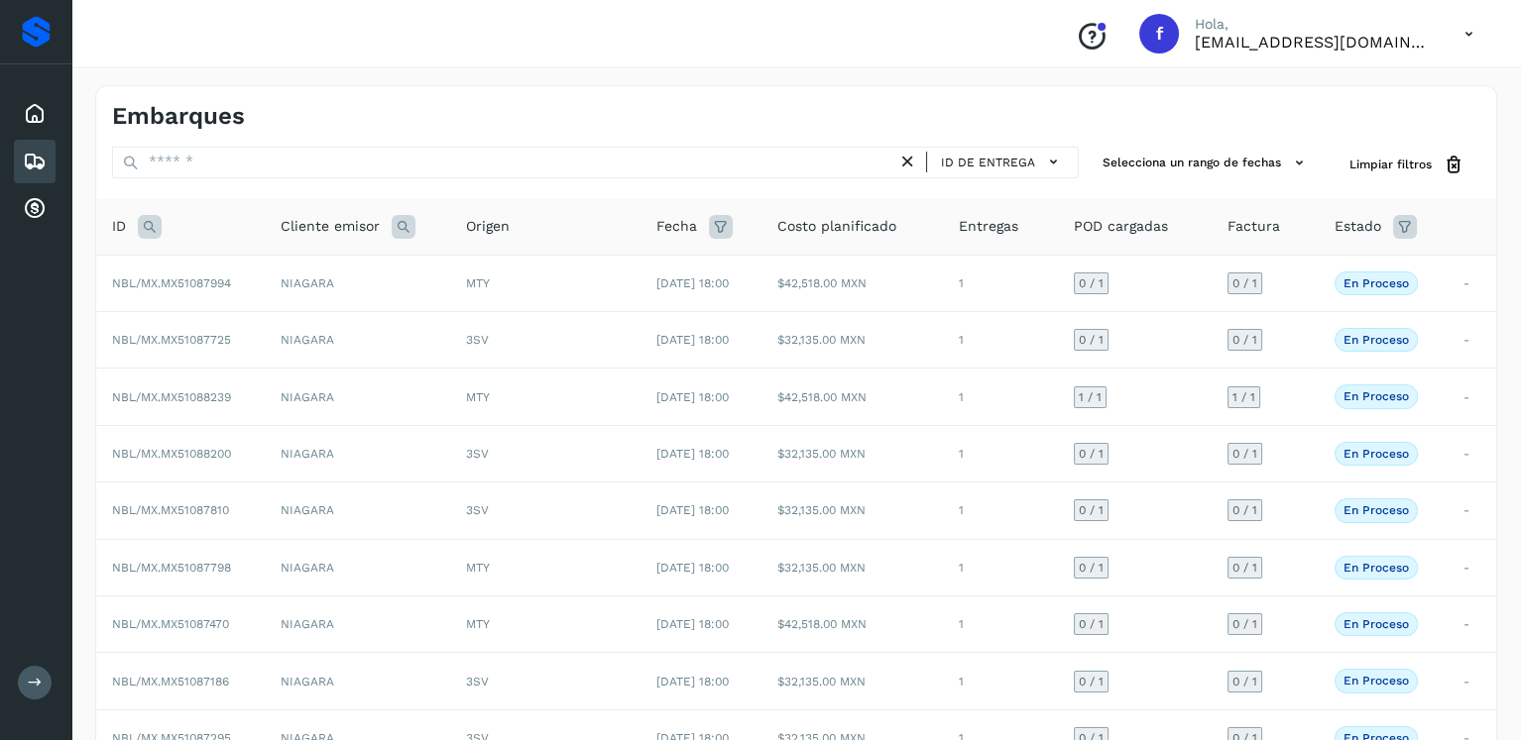
click at [144, 223] on icon at bounding box center [150, 227] width 24 height 24
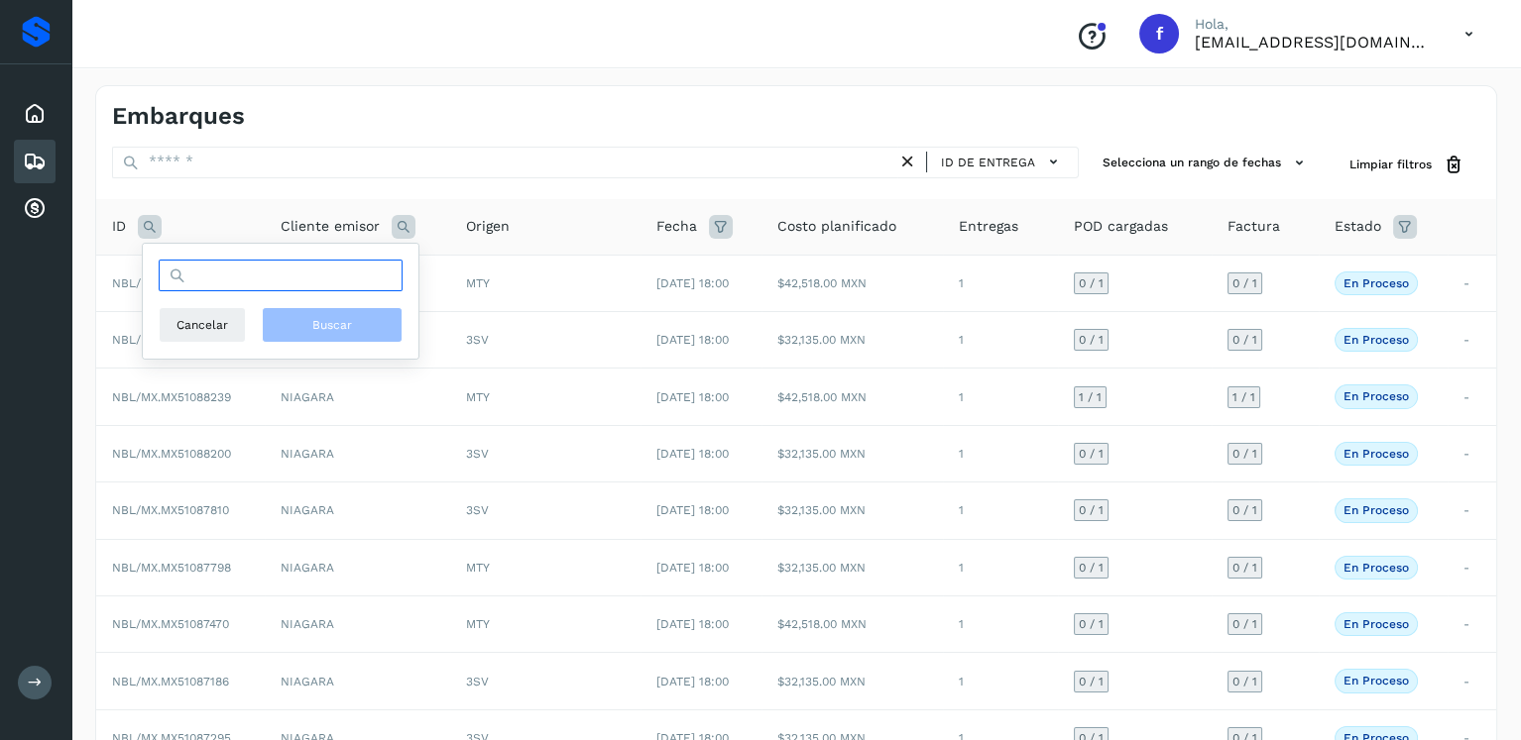
click at [346, 277] on input "text" at bounding box center [281, 276] width 244 height 32
type input "********"
click at [381, 313] on button "Buscar" at bounding box center [332, 325] width 141 height 36
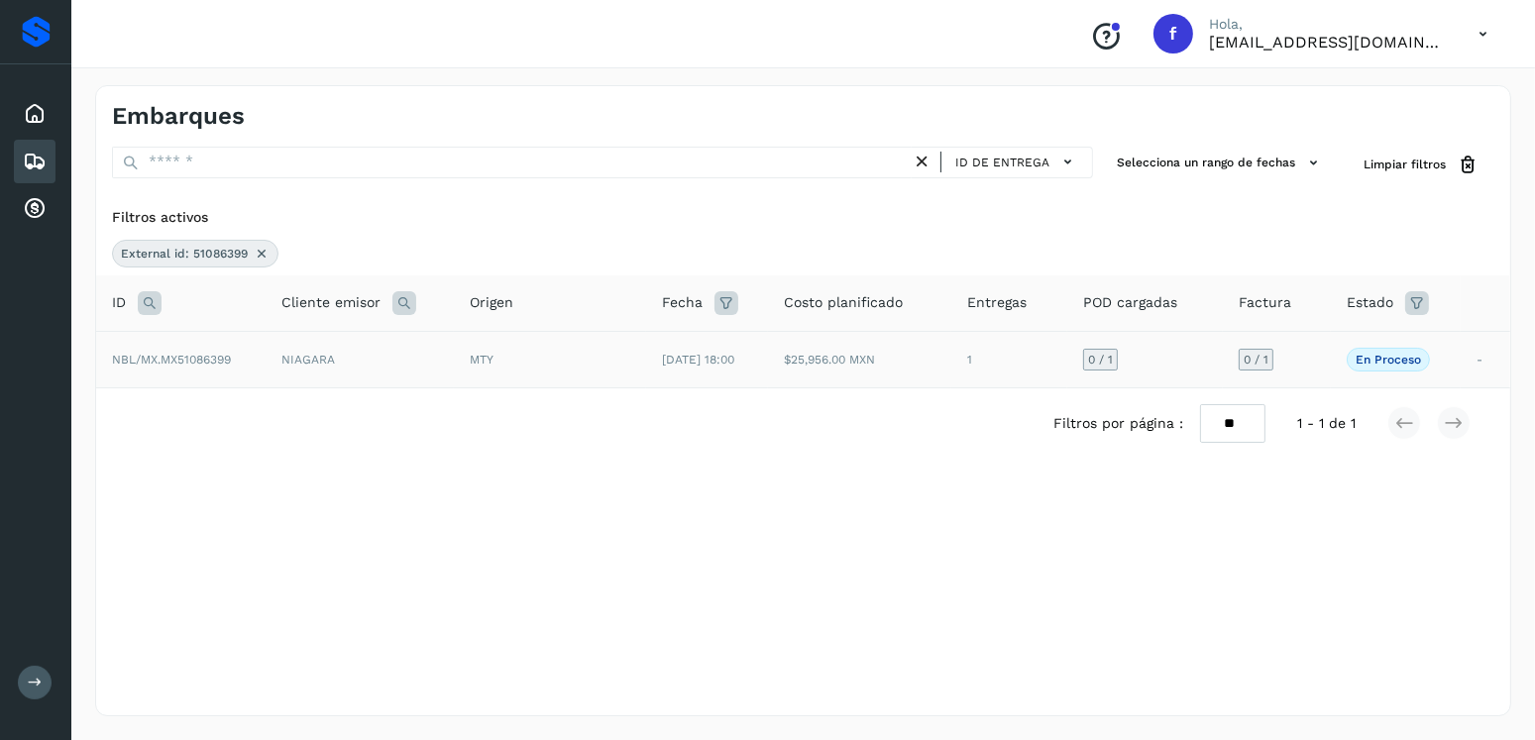
click at [506, 343] on td "MTY" at bounding box center [550, 359] width 192 height 56
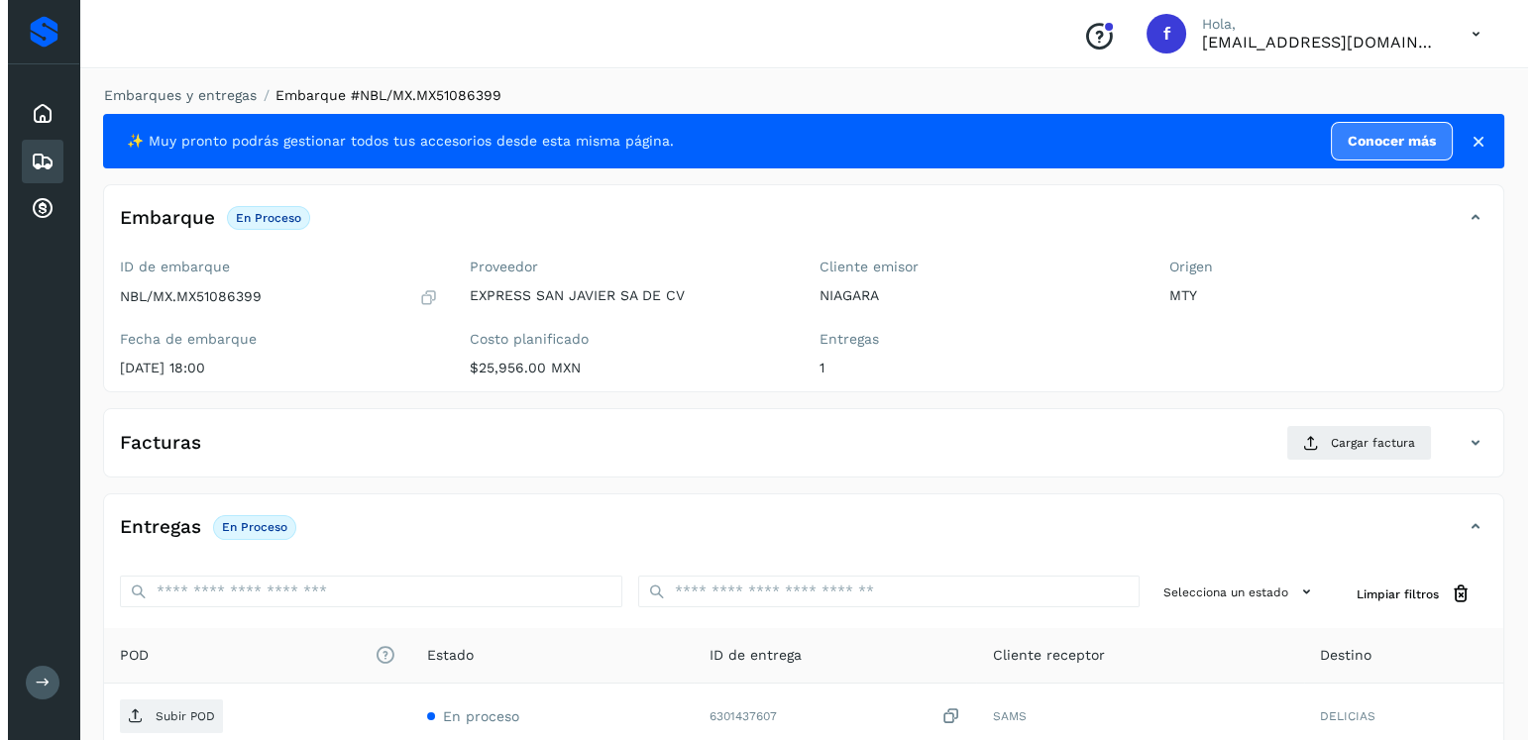
scroll to position [200, 0]
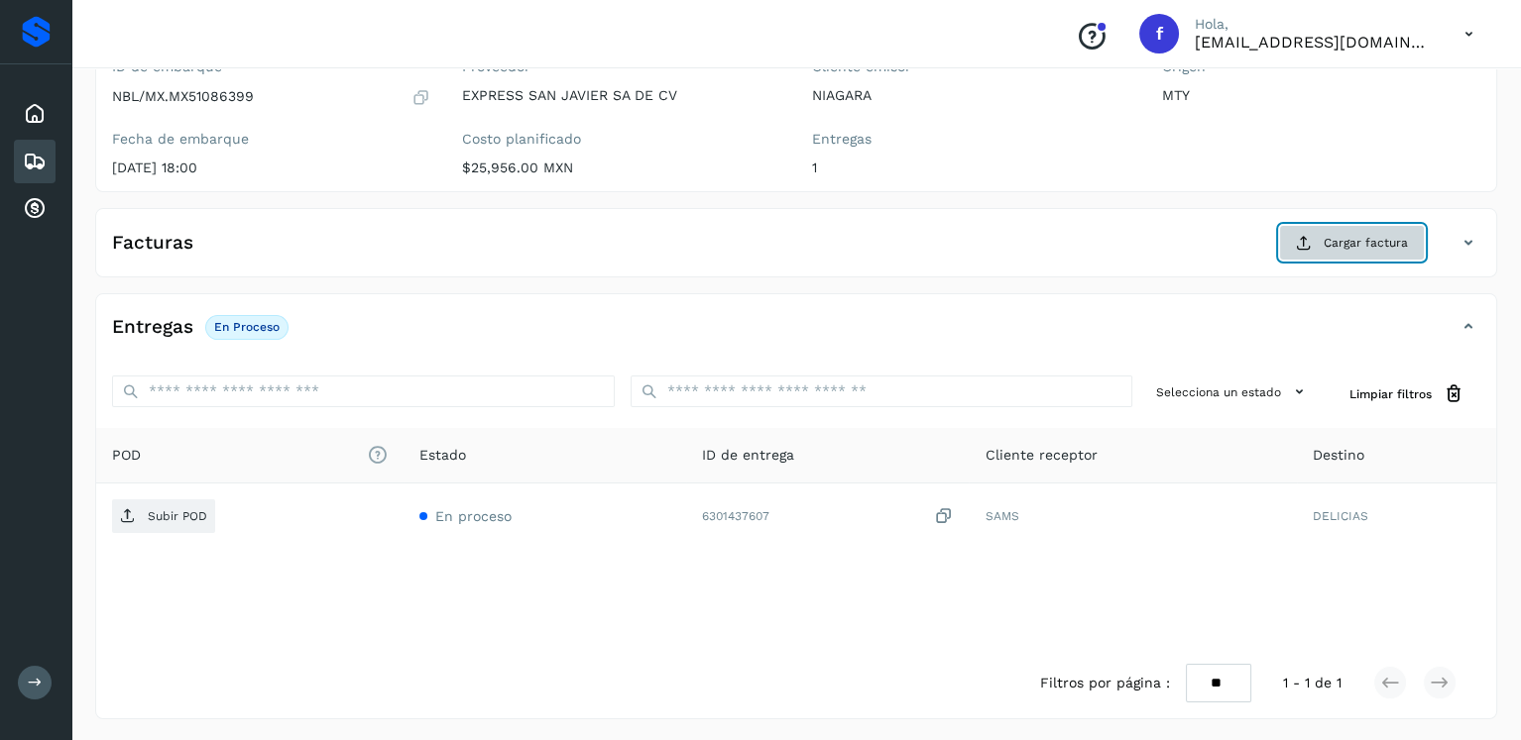
click at [1344, 248] on span "Cargar factura" at bounding box center [1365, 243] width 84 height 18
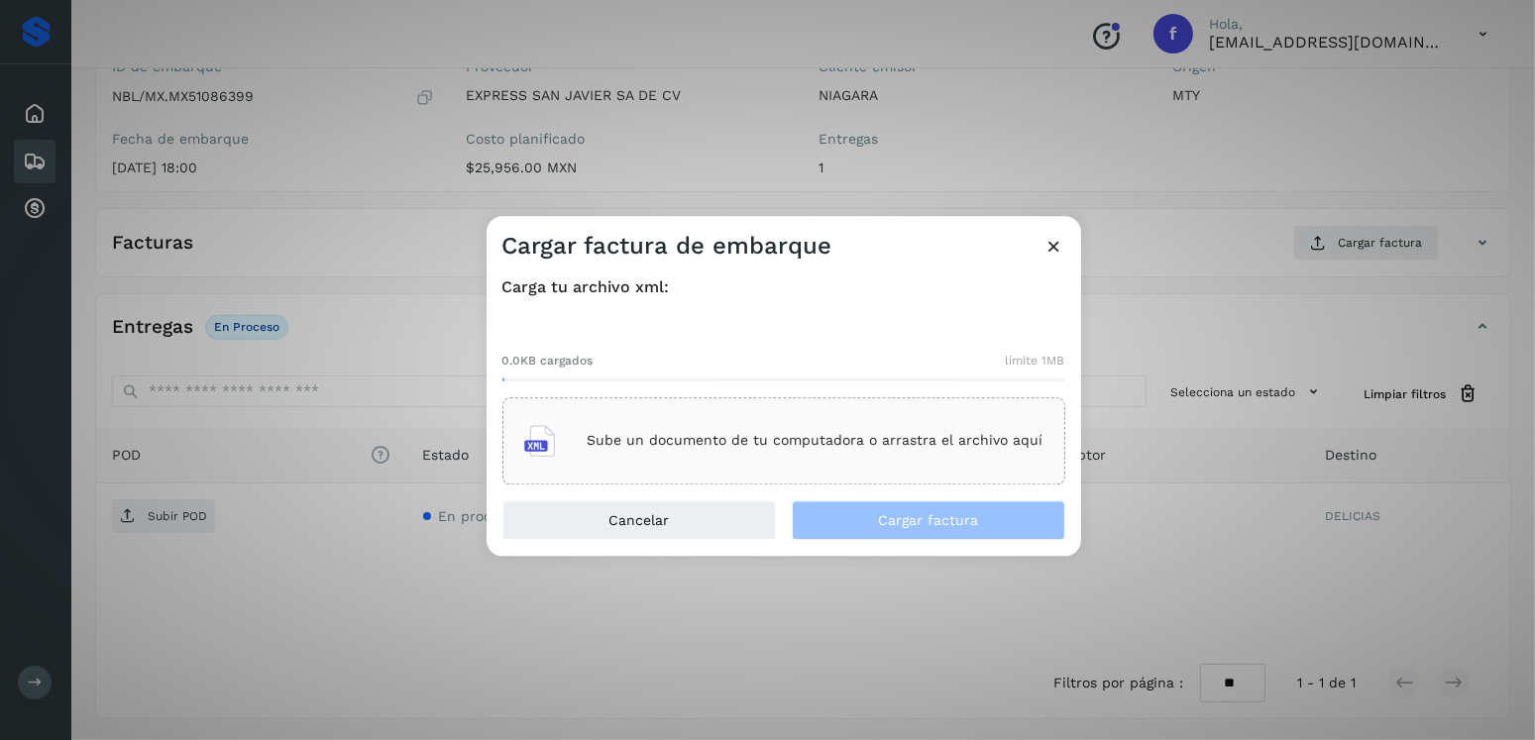
click at [886, 418] on div "Sube un documento de tu computadora o arrastra el archivo aquí" at bounding box center [783, 441] width 519 height 54
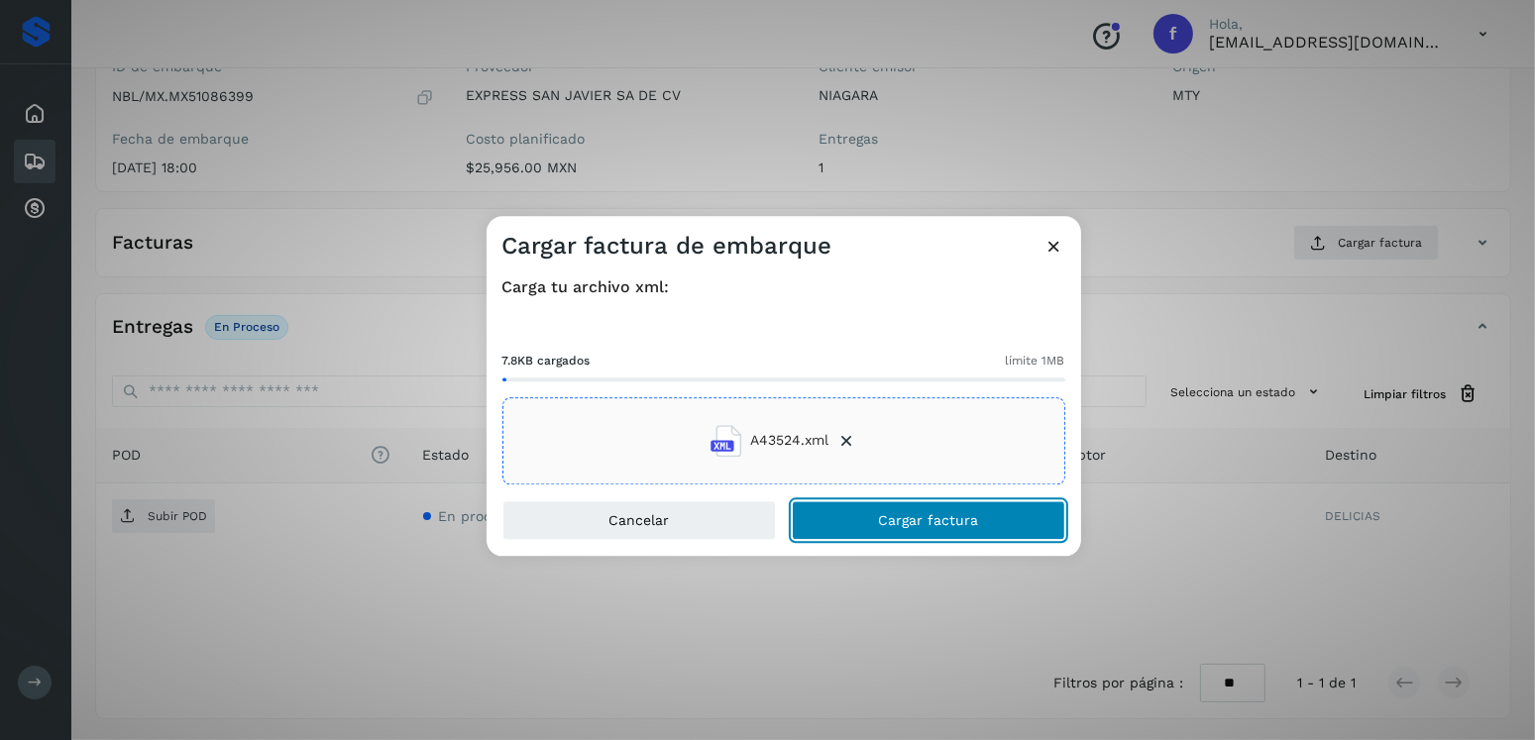
click at [892, 513] on span "Cargar factura" at bounding box center [928, 520] width 100 height 14
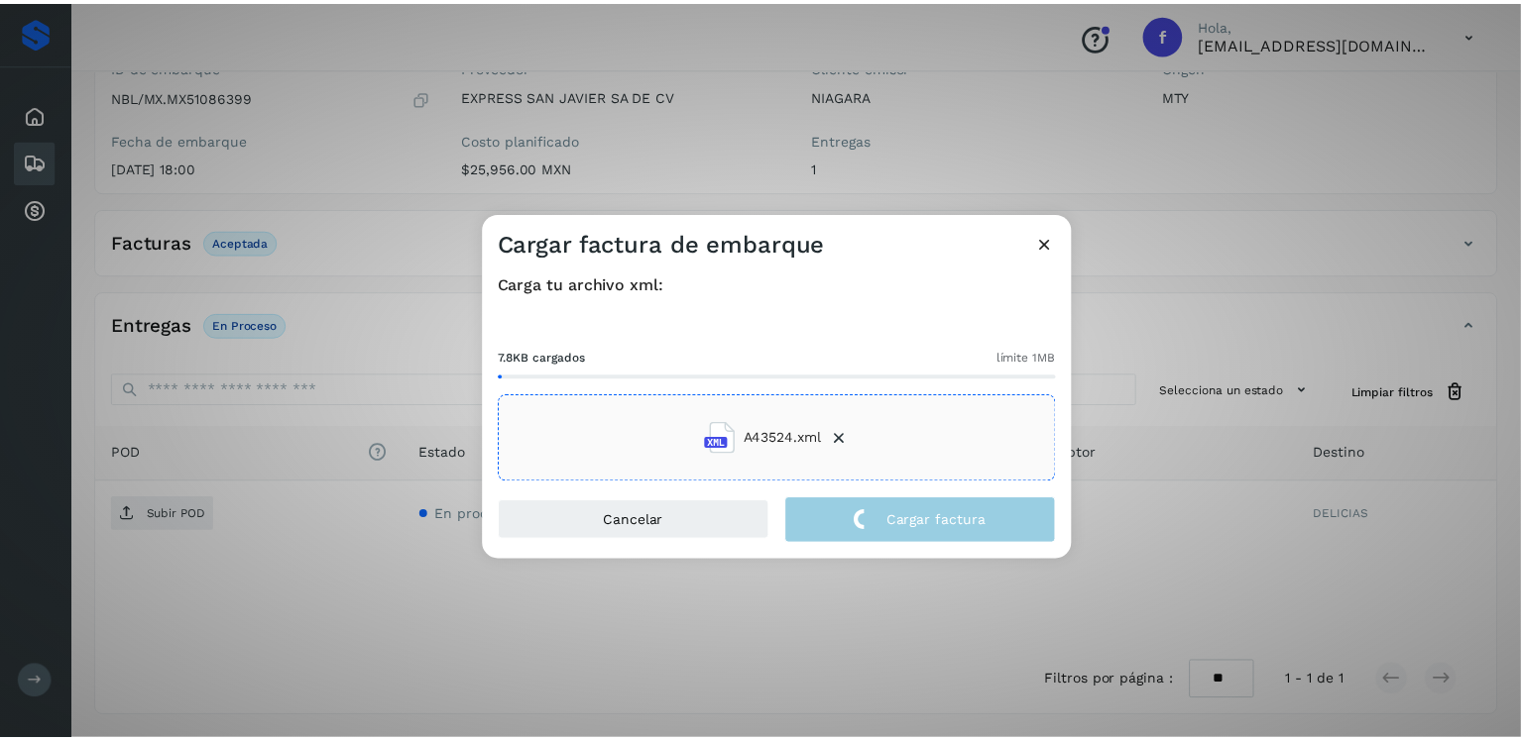
scroll to position [198, 0]
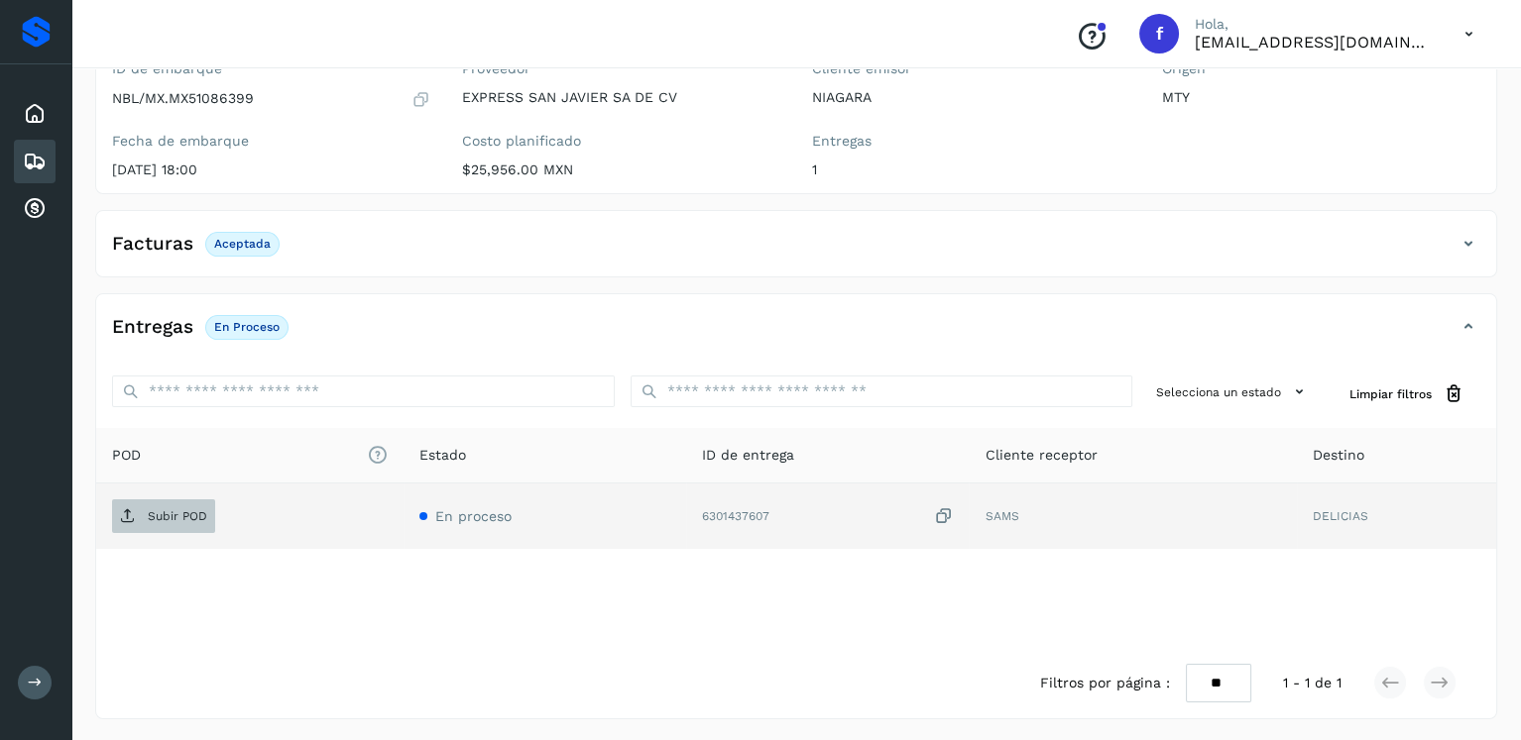
click at [186, 512] on p "Subir POD" at bounding box center [177, 516] width 59 height 14
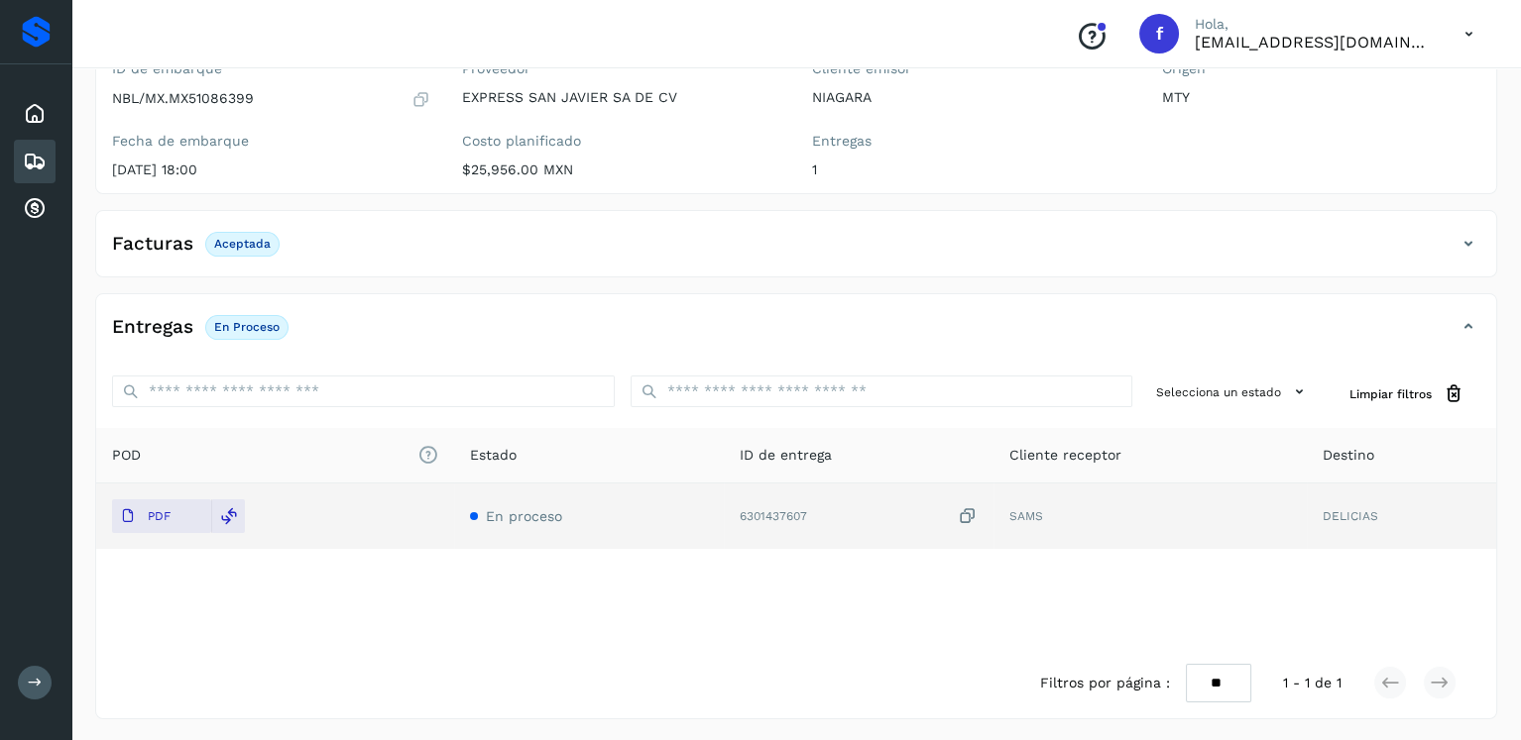
click at [21, 156] on div "Embarques" at bounding box center [35, 162] width 42 height 44
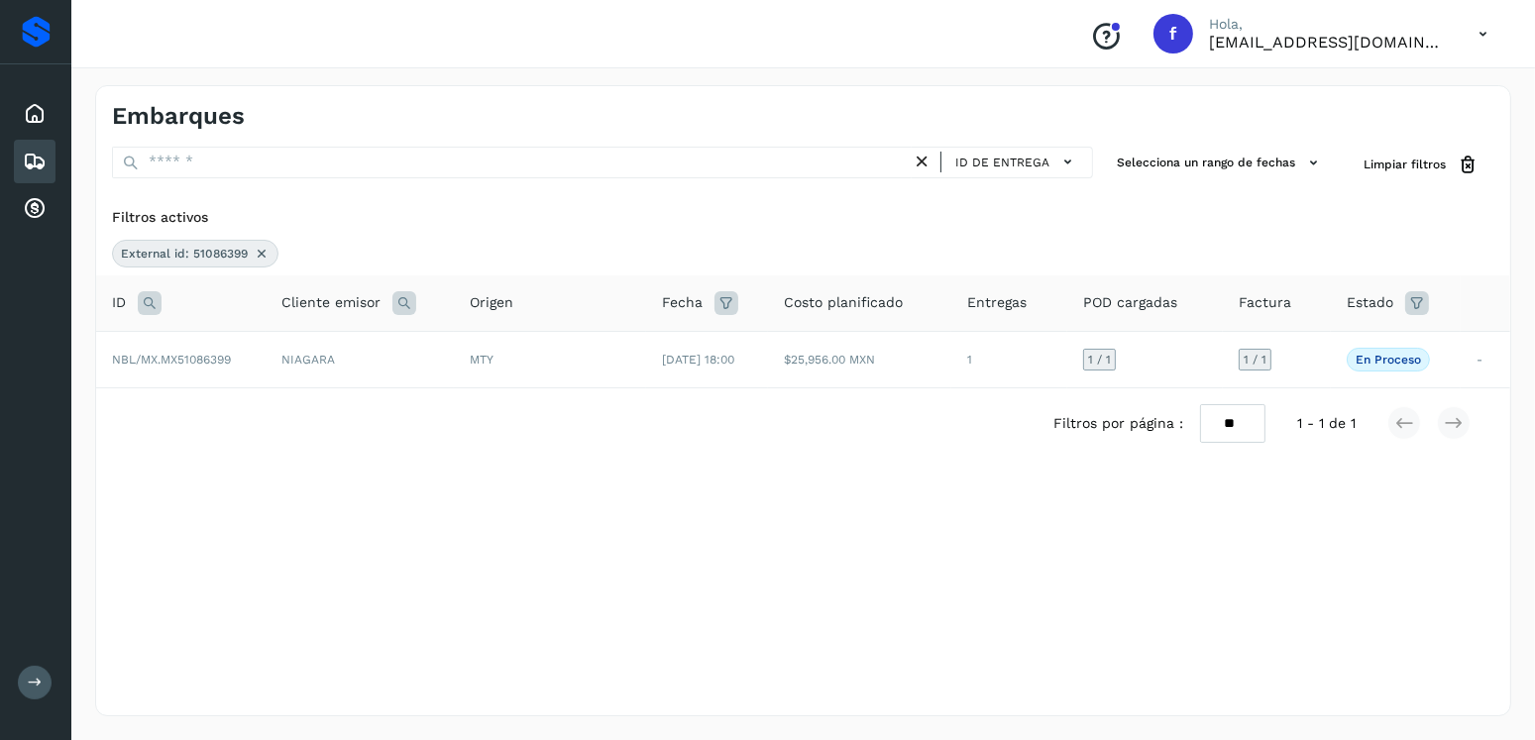
click at [260, 250] on icon at bounding box center [262, 254] width 16 height 16
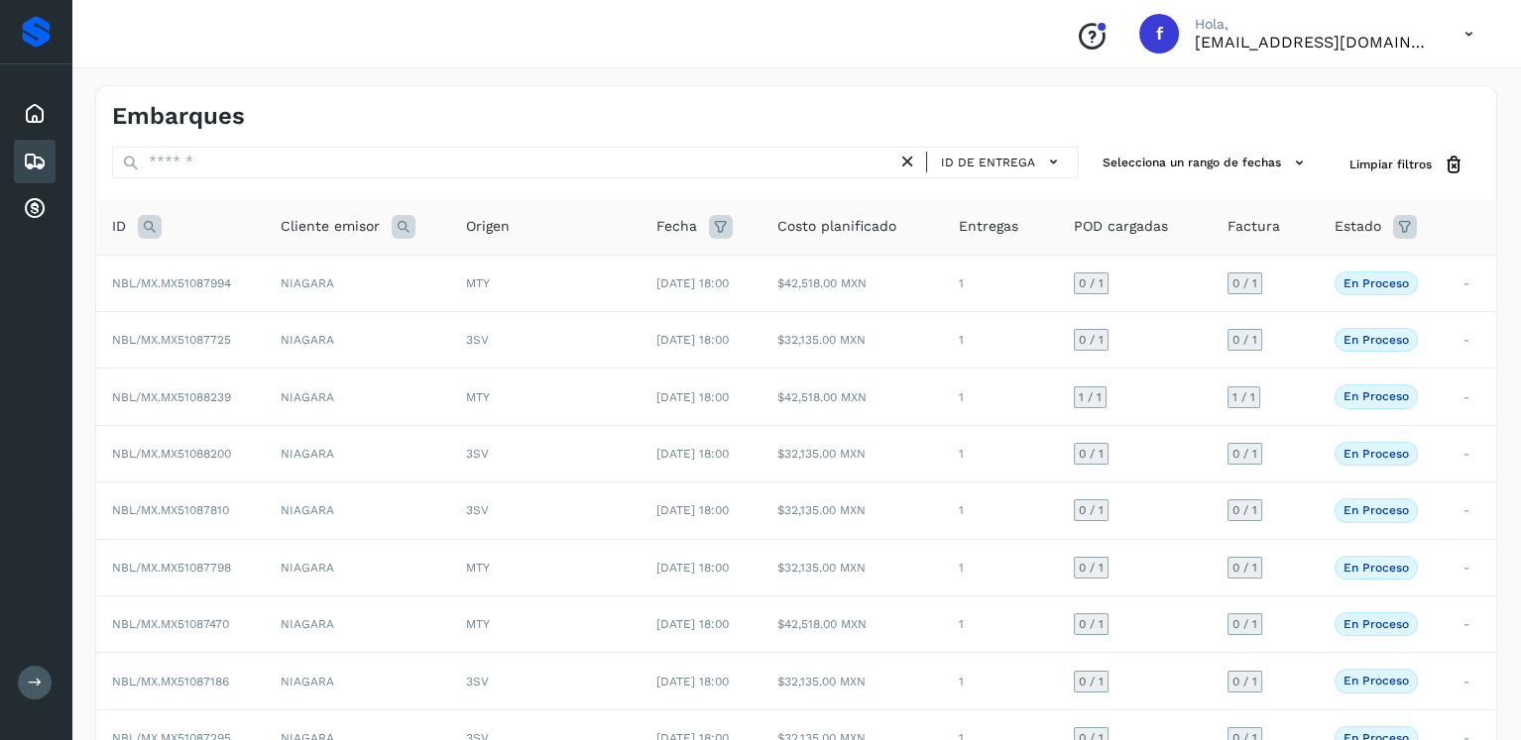
click at [144, 234] on icon at bounding box center [150, 227] width 24 height 24
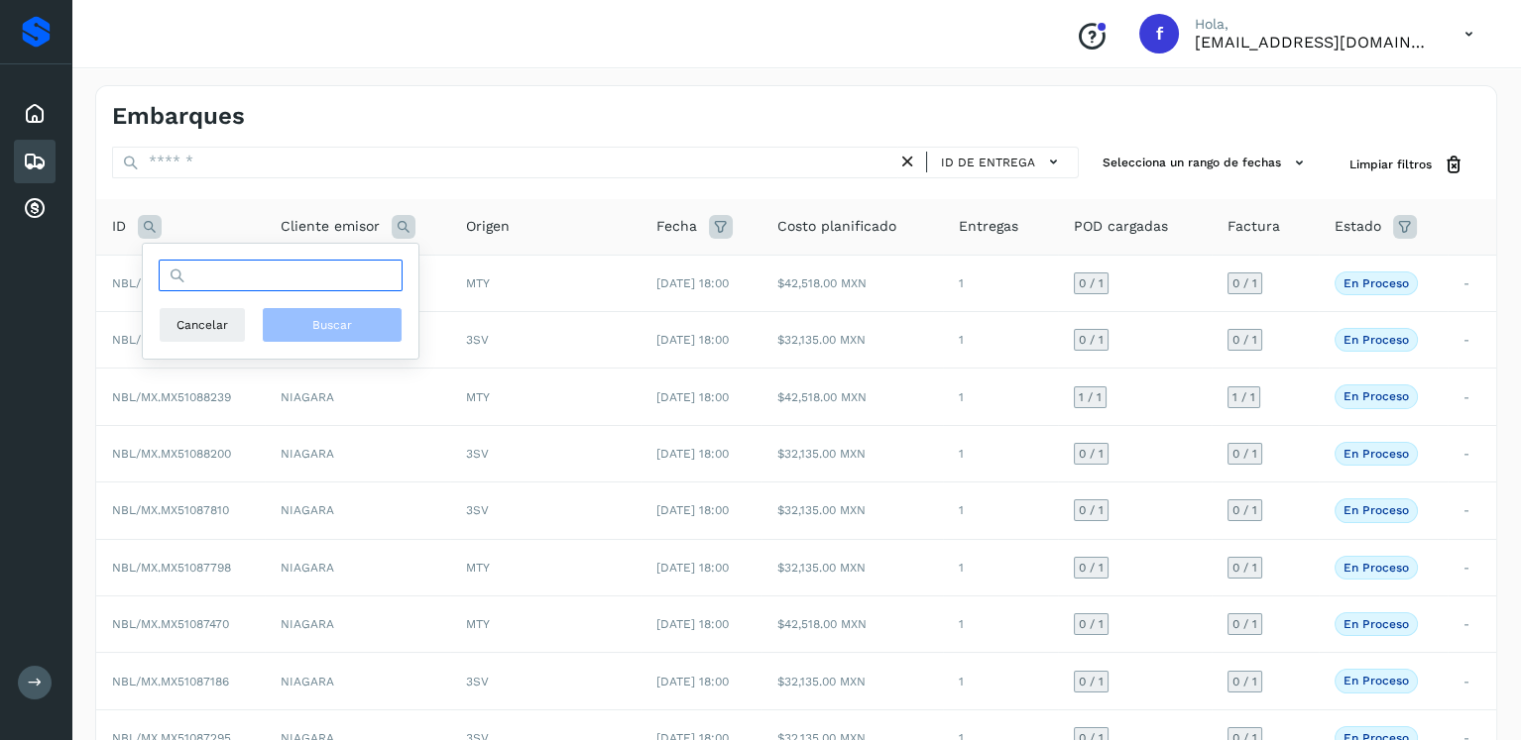
click at [237, 278] on input "text" at bounding box center [281, 276] width 244 height 32
type input "********"
click at [354, 322] on button "Buscar" at bounding box center [332, 325] width 141 height 36
click at [355, 322] on button "Buscar" at bounding box center [332, 325] width 141 height 36
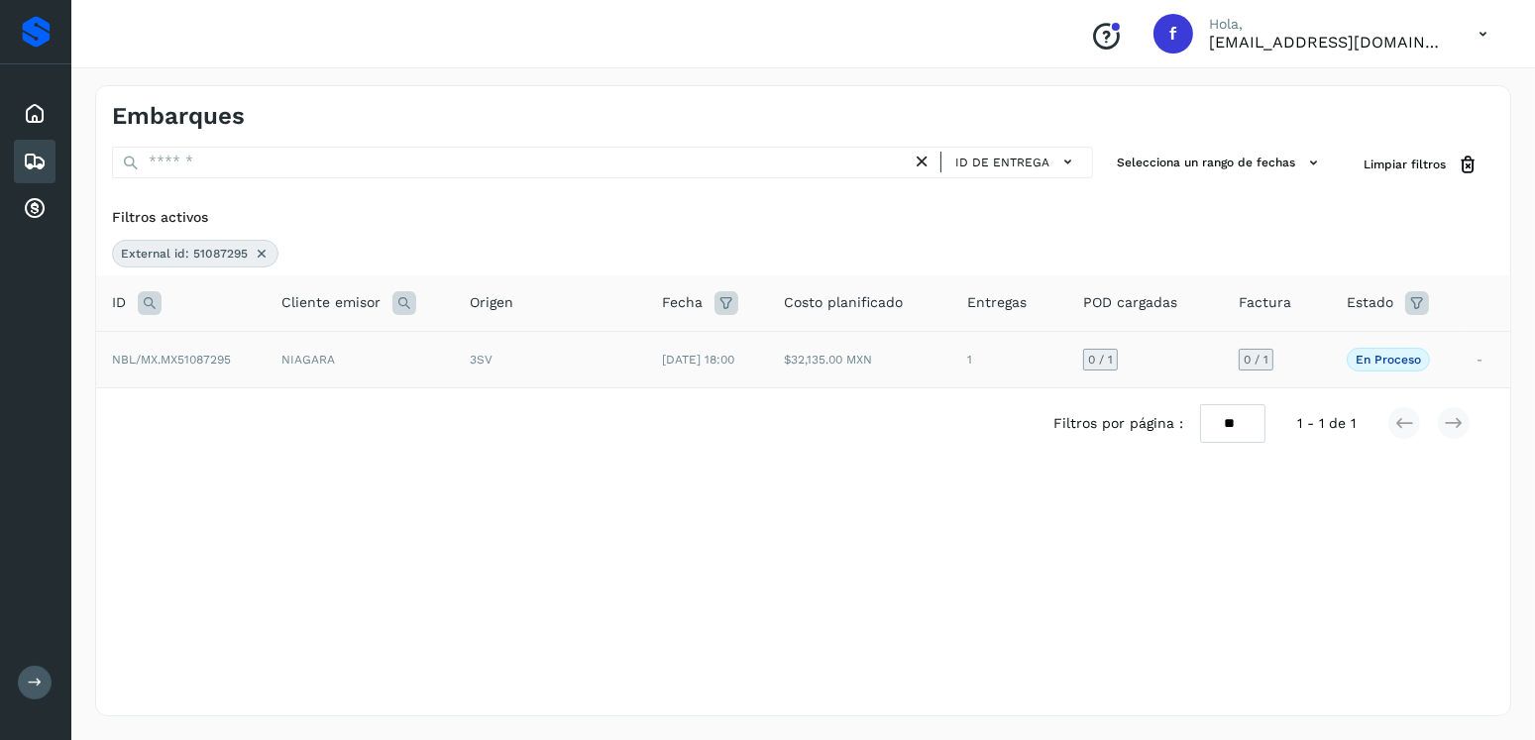
click at [626, 374] on td "3SV" at bounding box center [550, 359] width 192 height 56
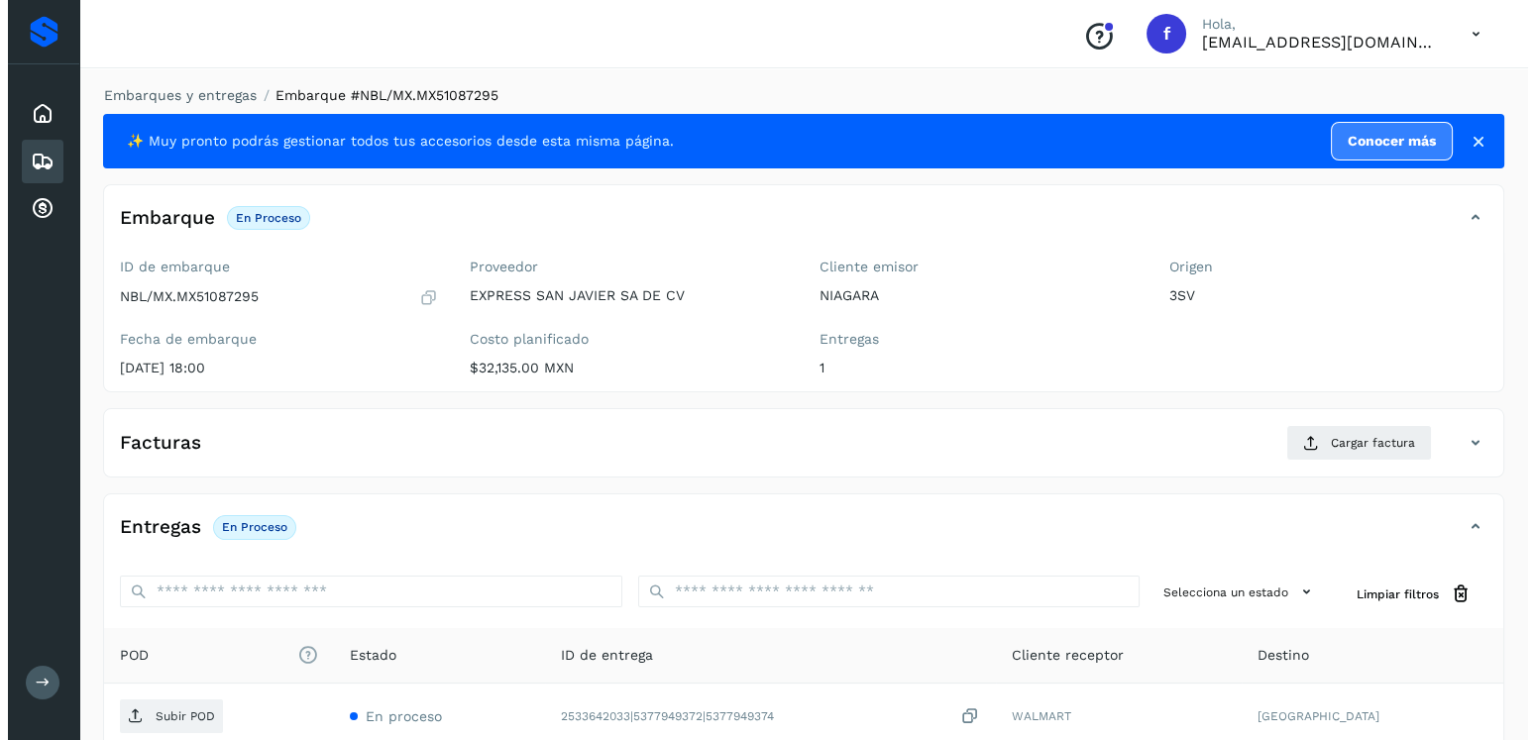
scroll to position [200, 0]
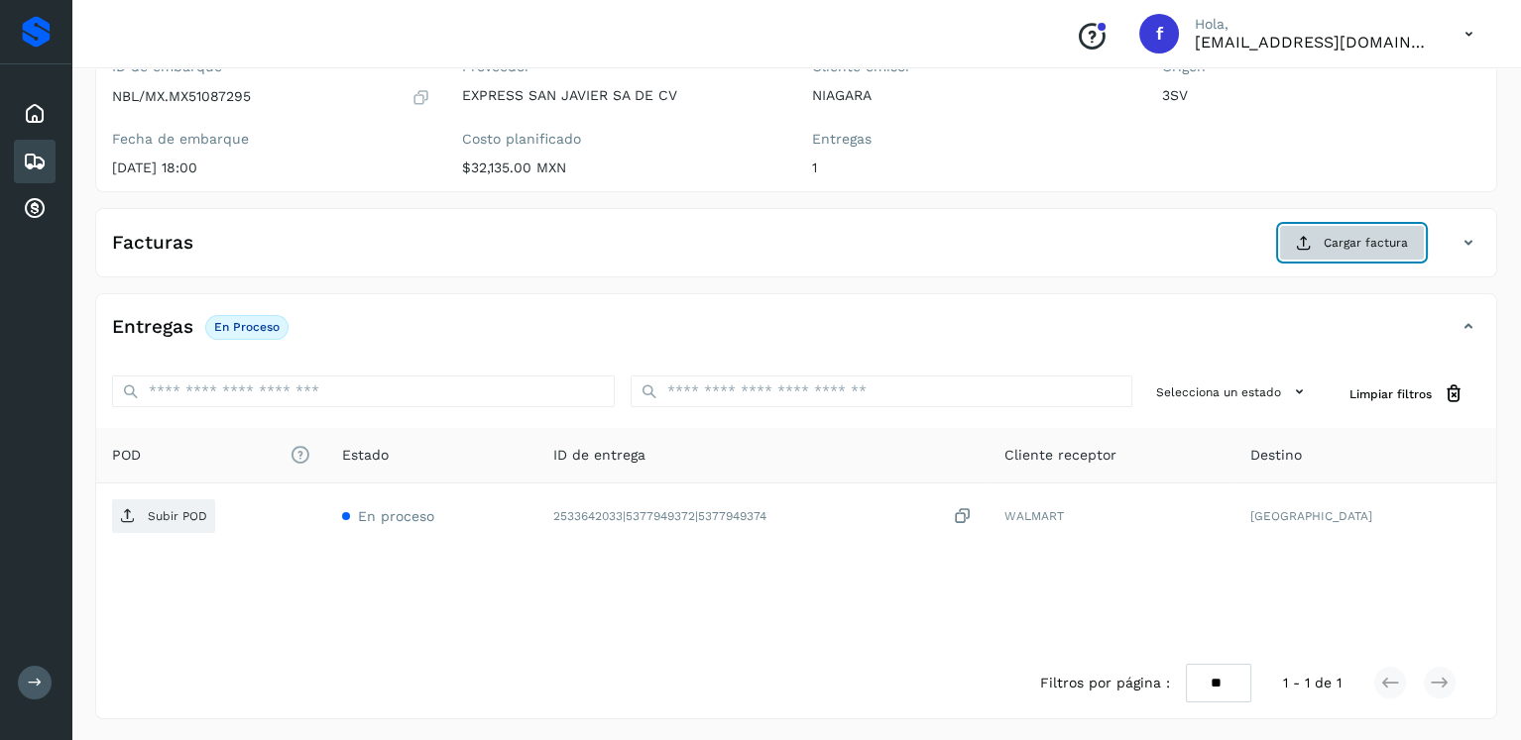
click at [1326, 249] on span "Cargar factura" at bounding box center [1365, 243] width 84 height 18
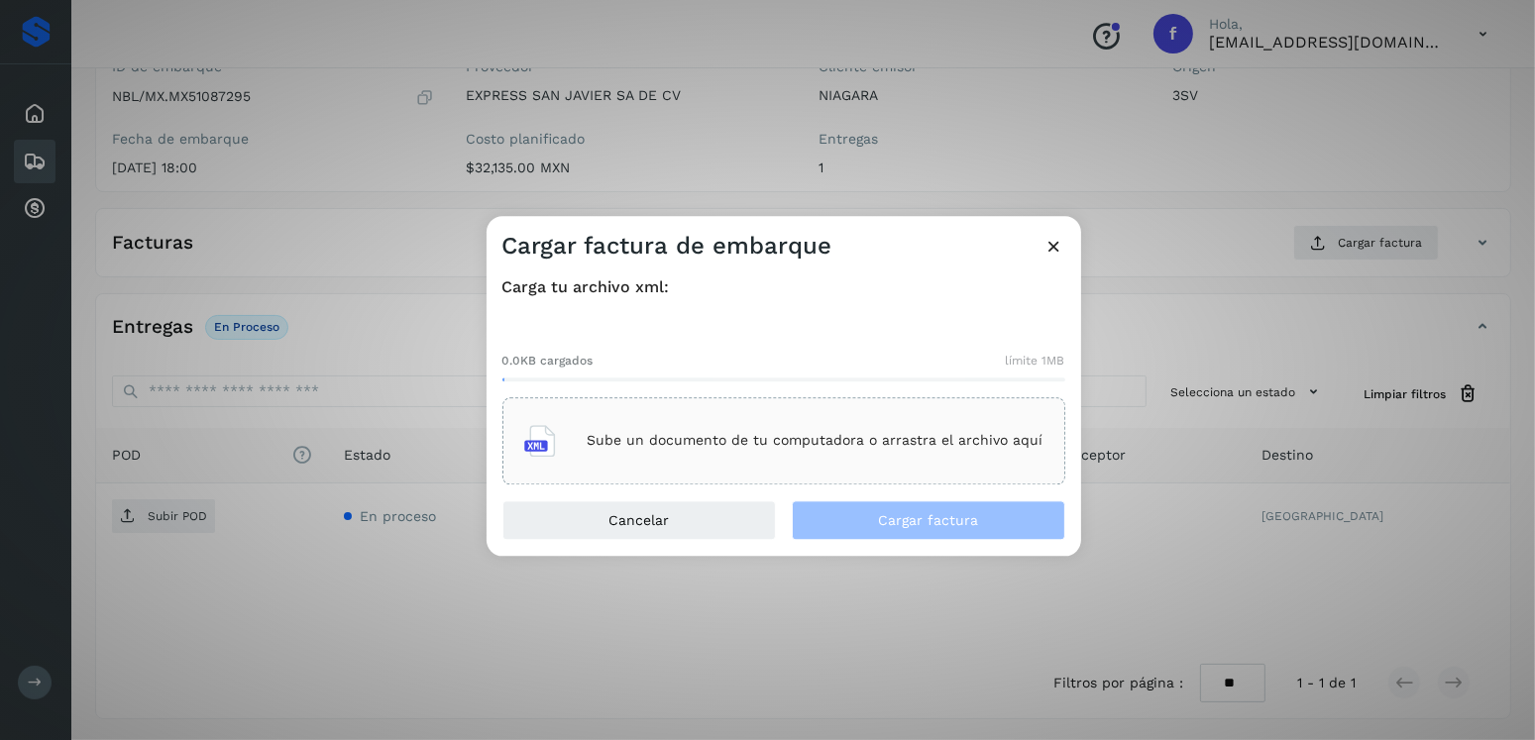
click at [886, 427] on div "Sube un documento de tu computadora o arrastra el archivo aquí" at bounding box center [783, 441] width 519 height 54
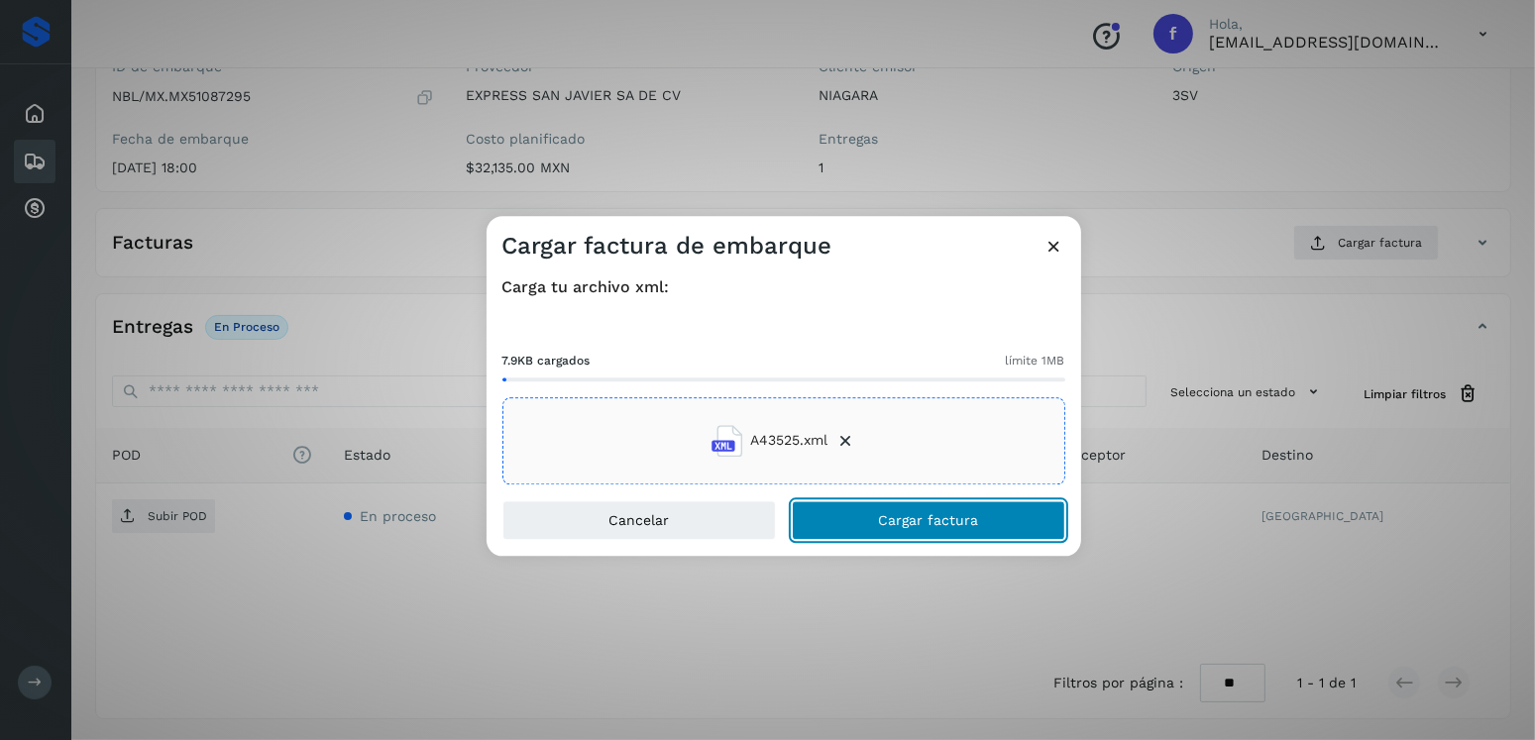
click at [927, 531] on button "Cargar factura" at bounding box center [929, 521] width 274 height 40
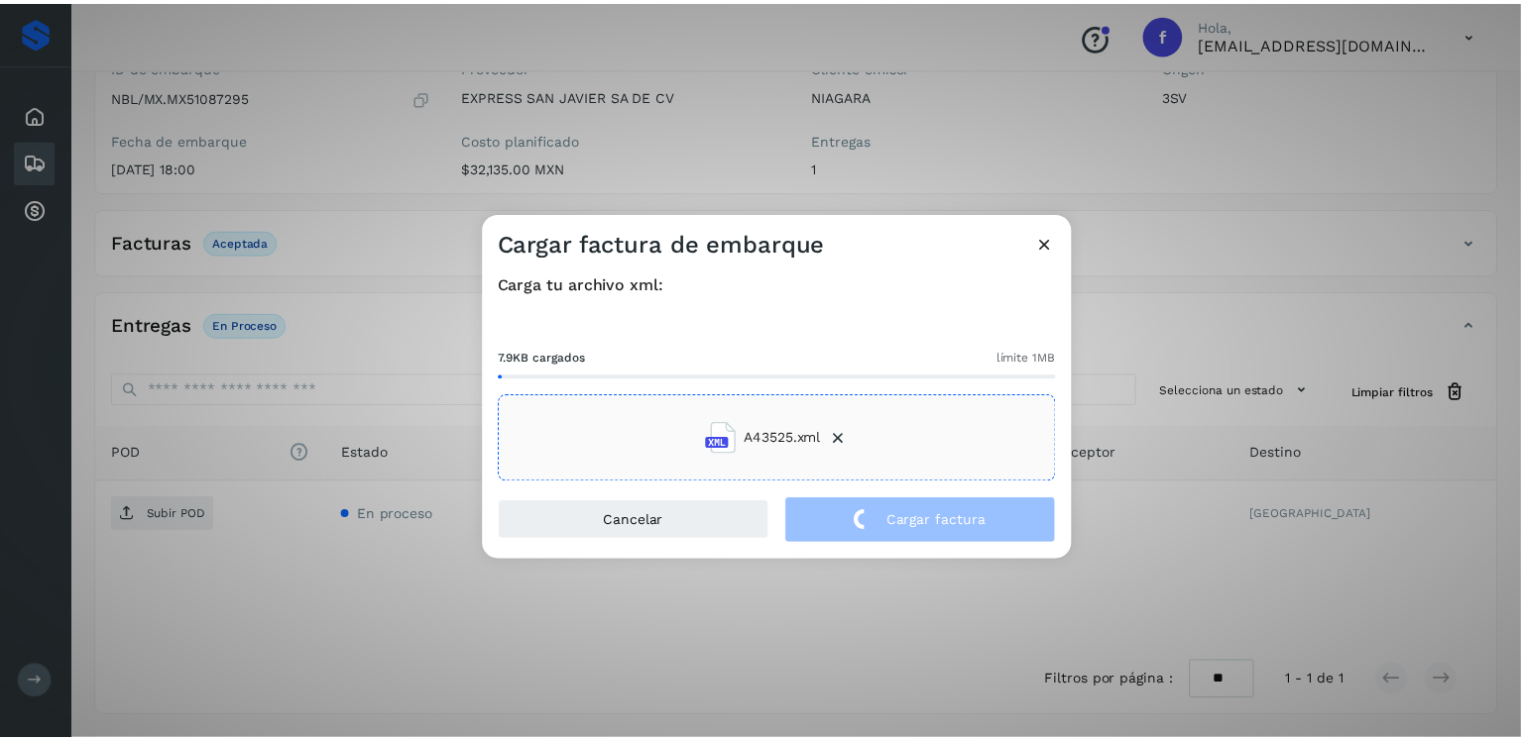
scroll to position [198, 0]
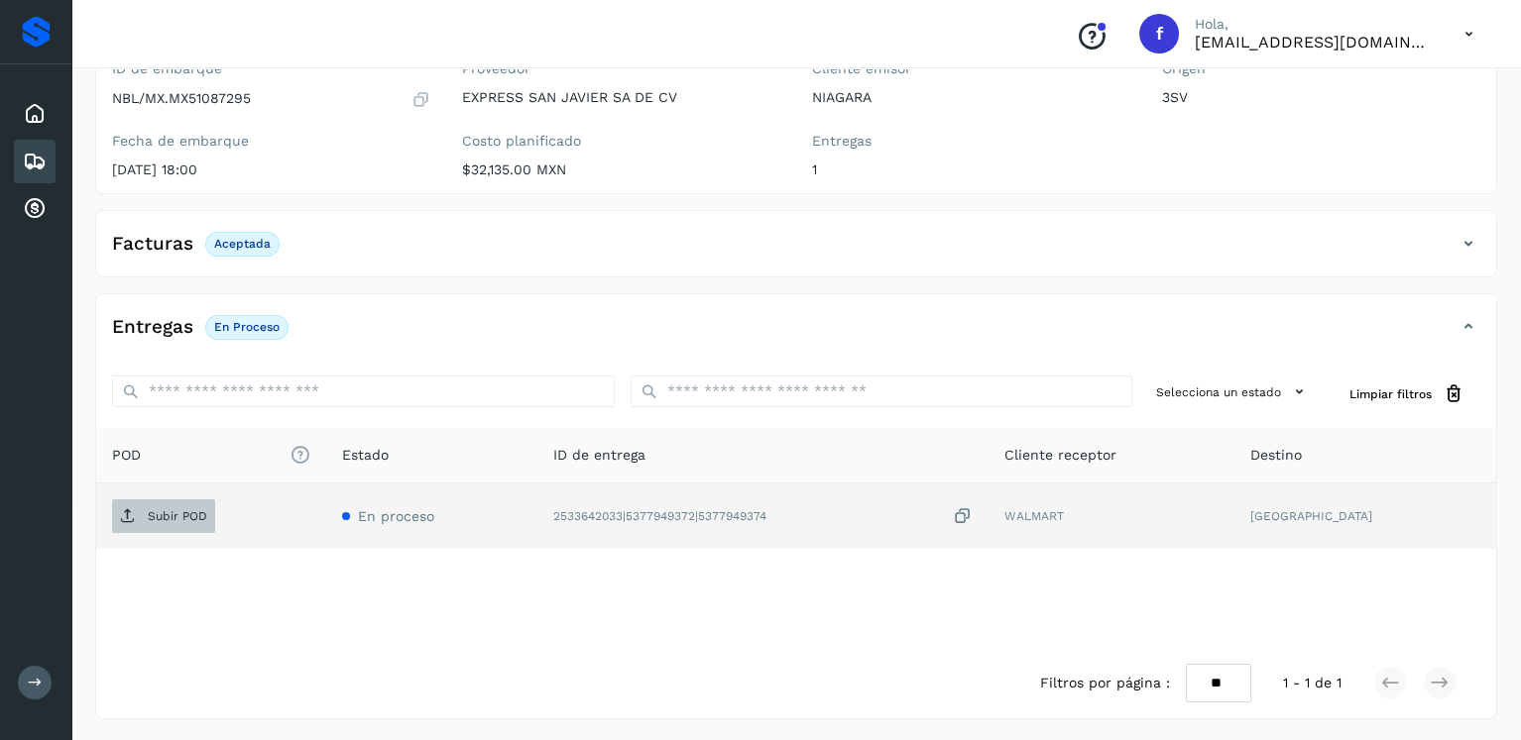
click at [139, 509] on span "Subir POD" at bounding box center [163, 517] width 103 height 32
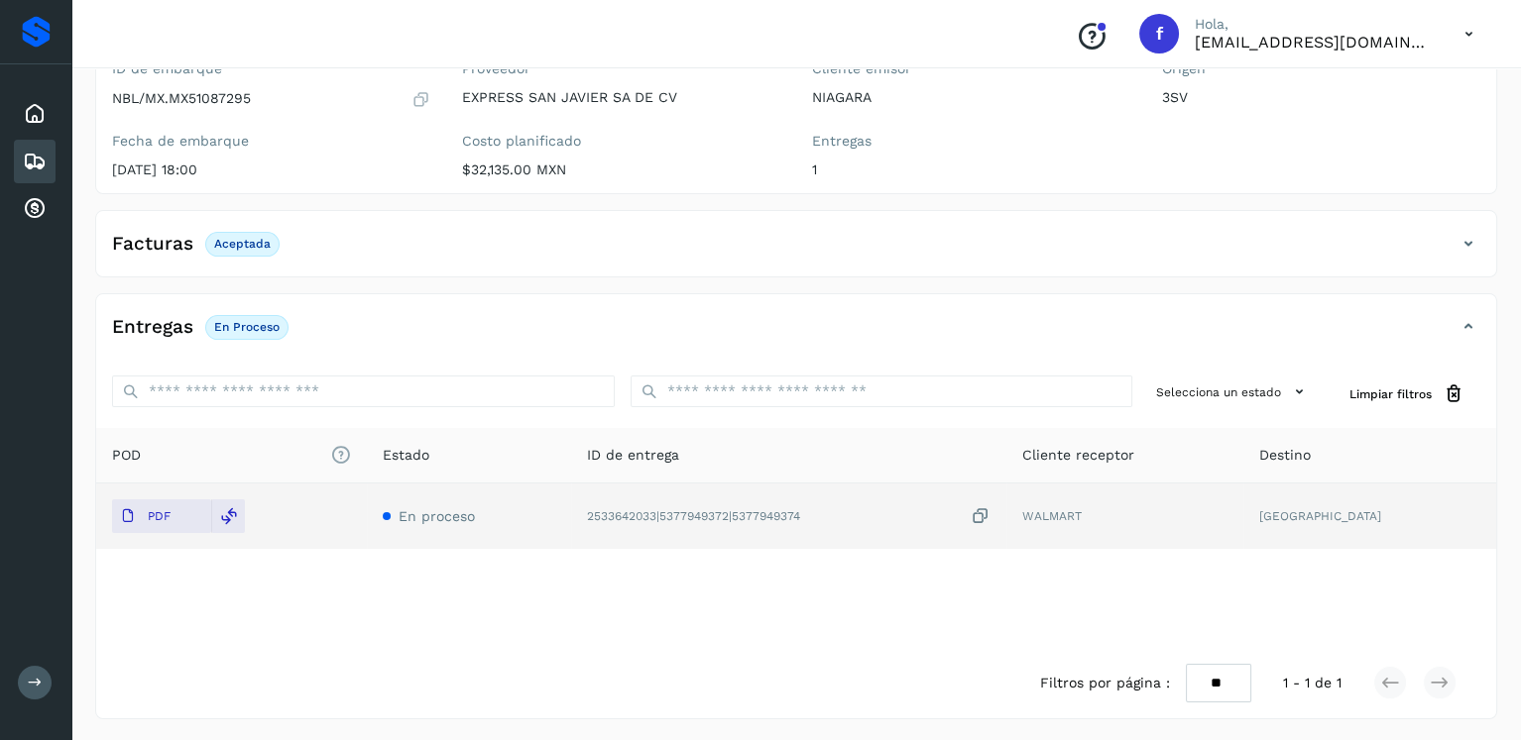
click at [27, 164] on icon at bounding box center [35, 162] width 24 height 24
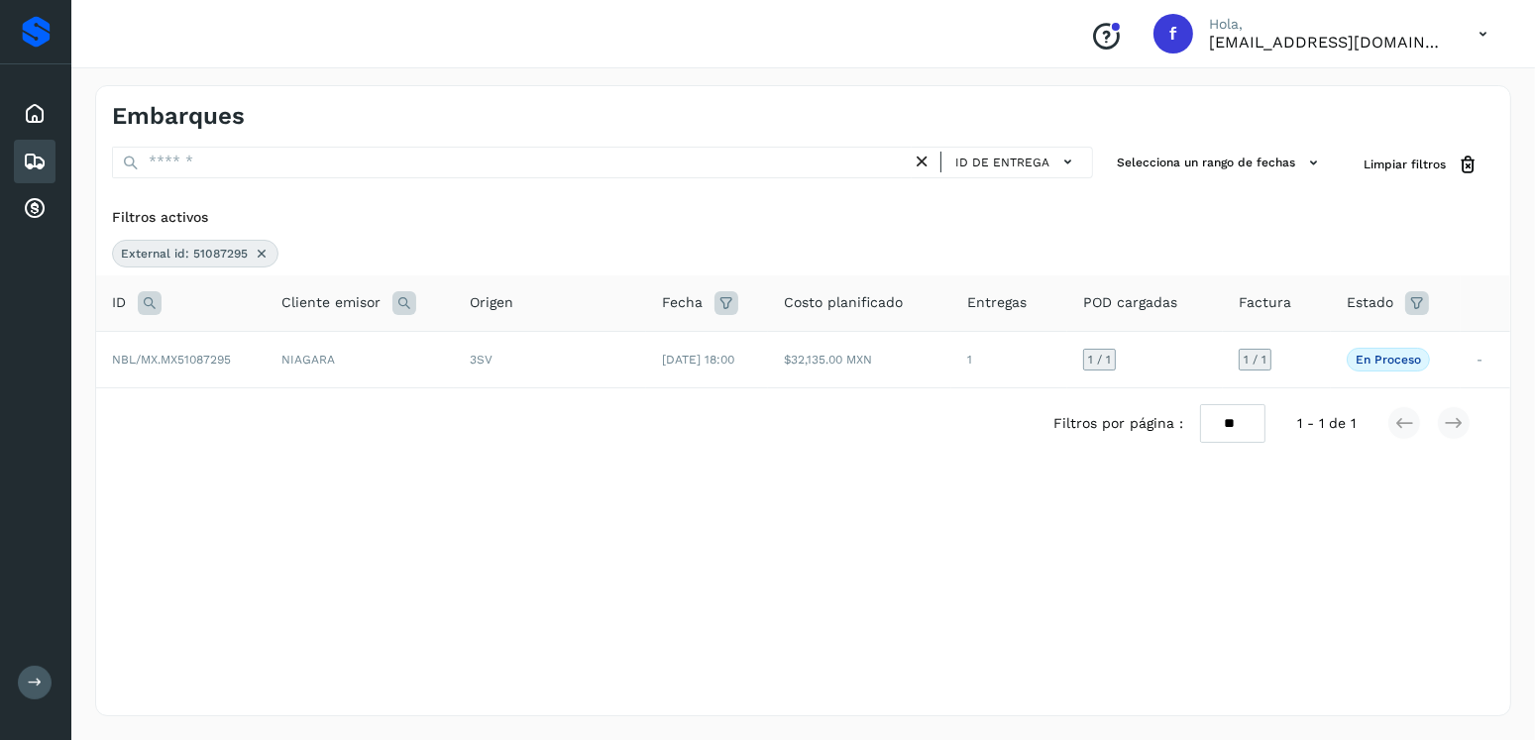
click at [258, 251] on icon at bounding box center [262, 254] width 16 height 16
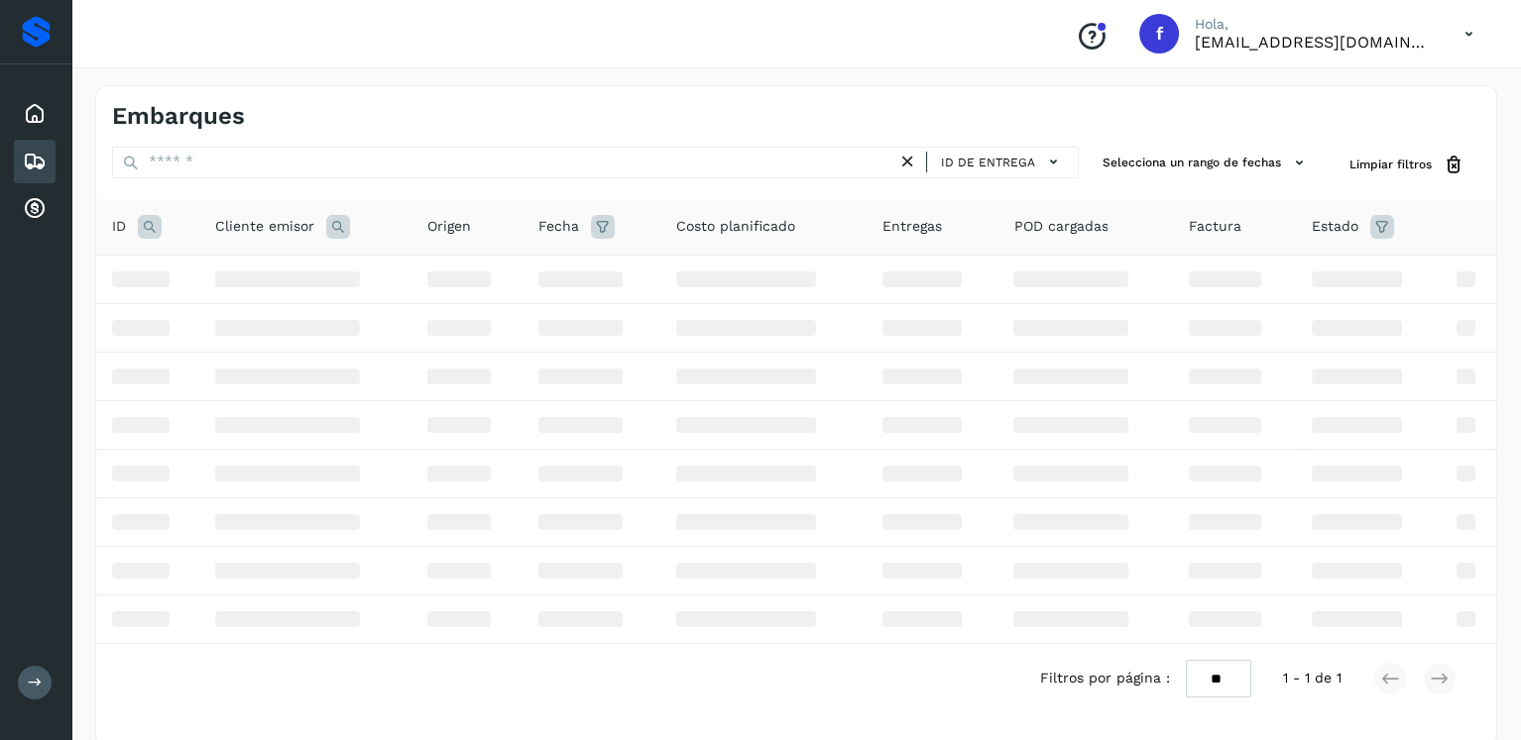
click at [141, 219] on icon at bounding box center [150, 227] width 24 height 24
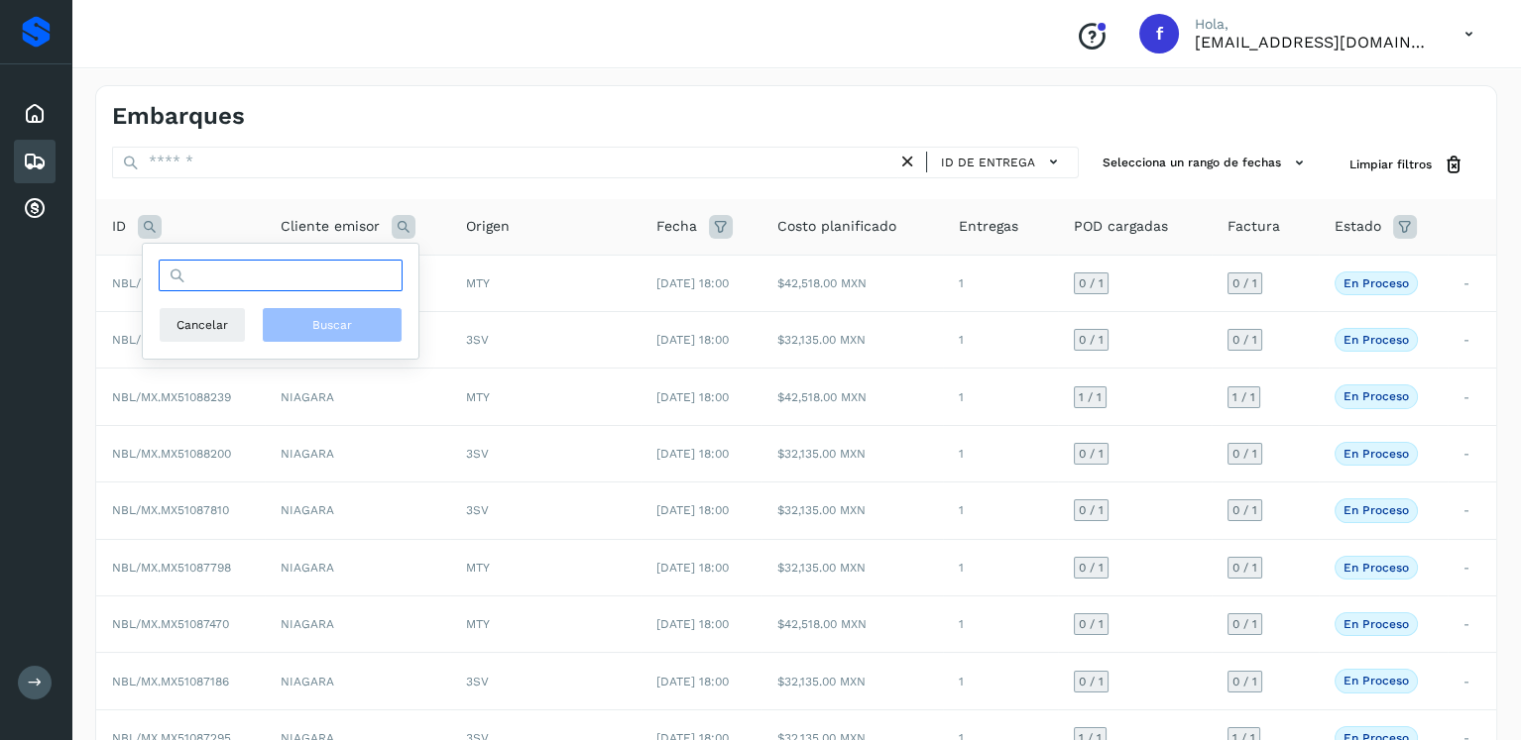
click at [292, 287] on input "text" at bounding box center [281, 276] width 244 height 32
type input "********"
click at [343, 309] on button "Buscar" at bounding box center [332, 325] width 141 height 36
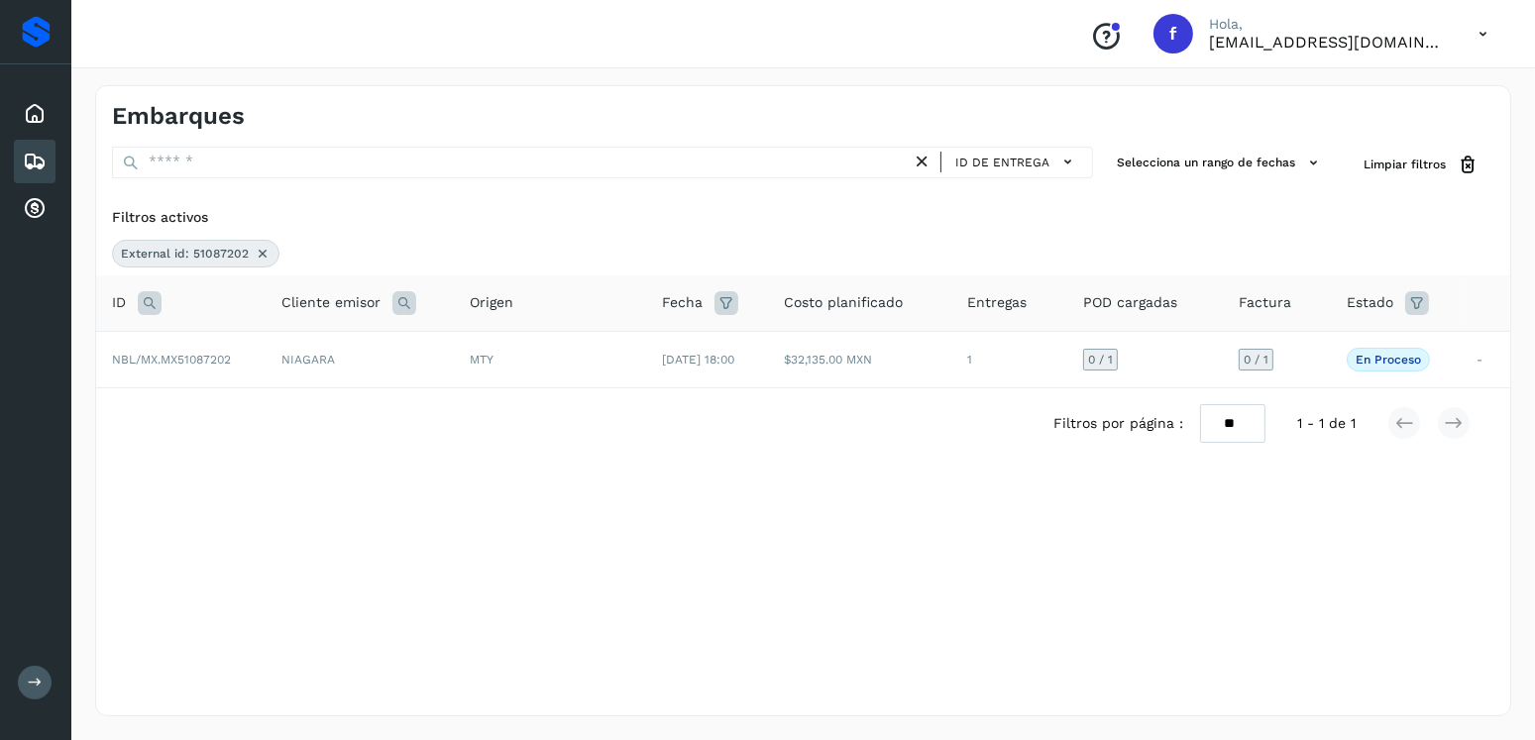
click at [698, 385] on td "[DATE] 18:00" at bounding box center [707, 359] width 122 height 56
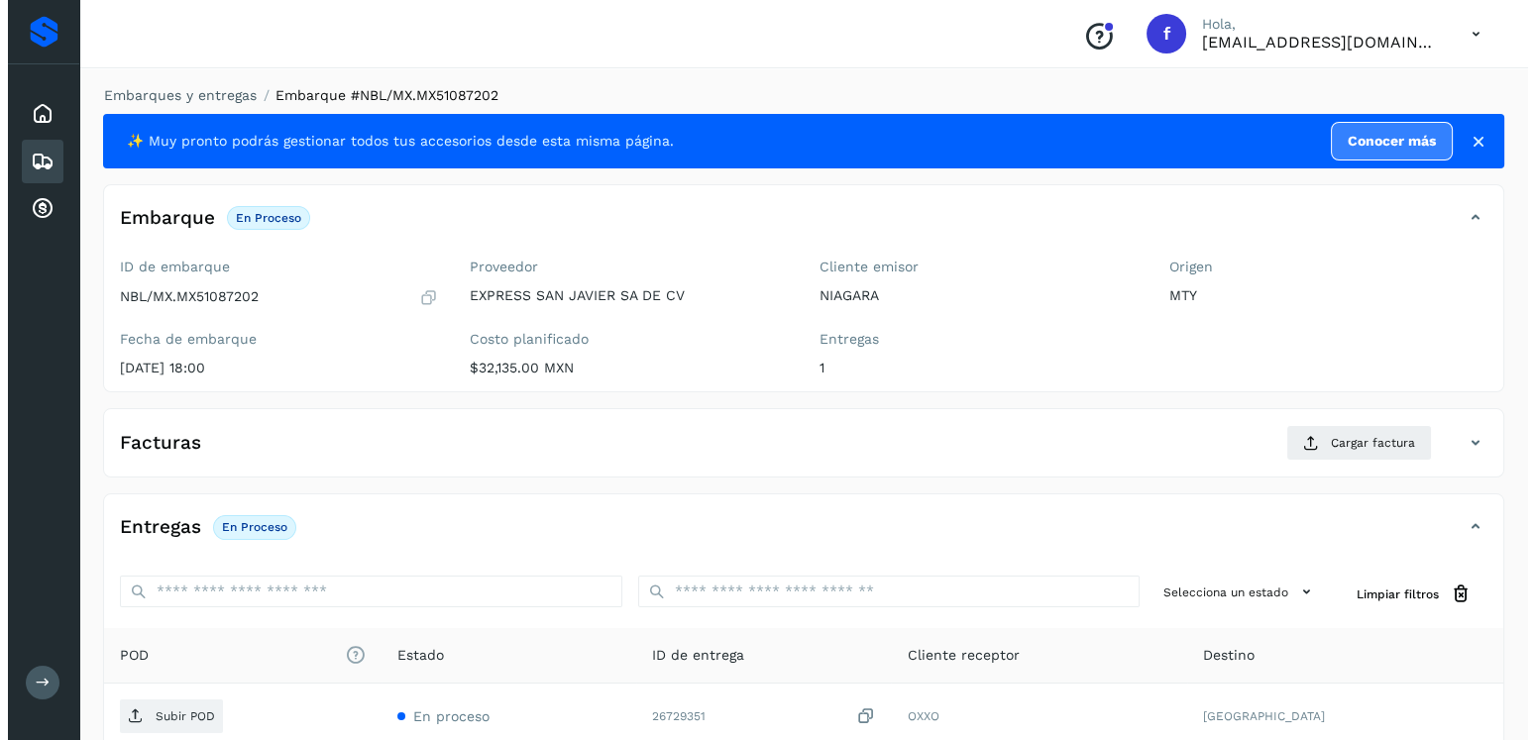
scroll to position [200, 0]
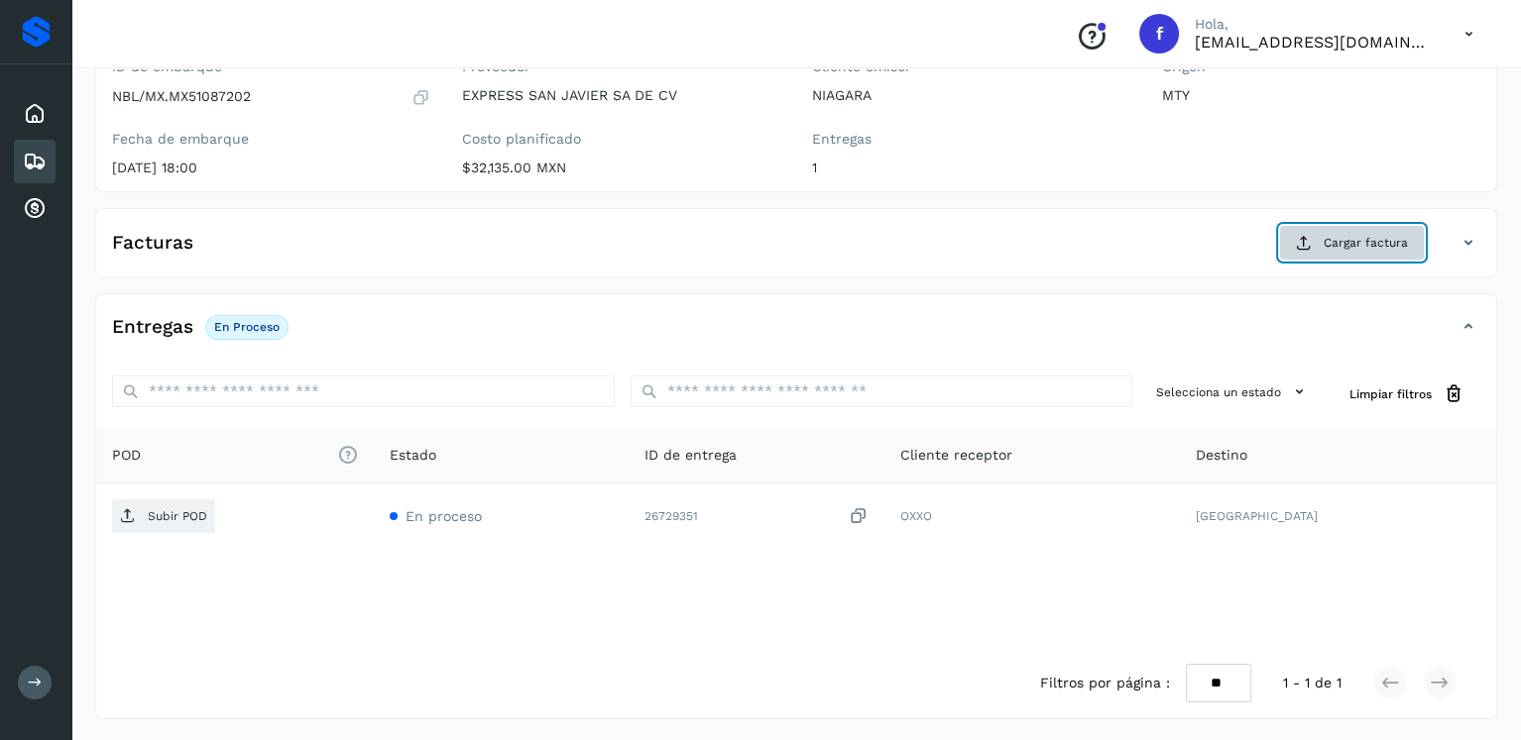
click at [1289, 247] on button "Cargar factura" at bounding box center [1352, 243] width 146 height 36
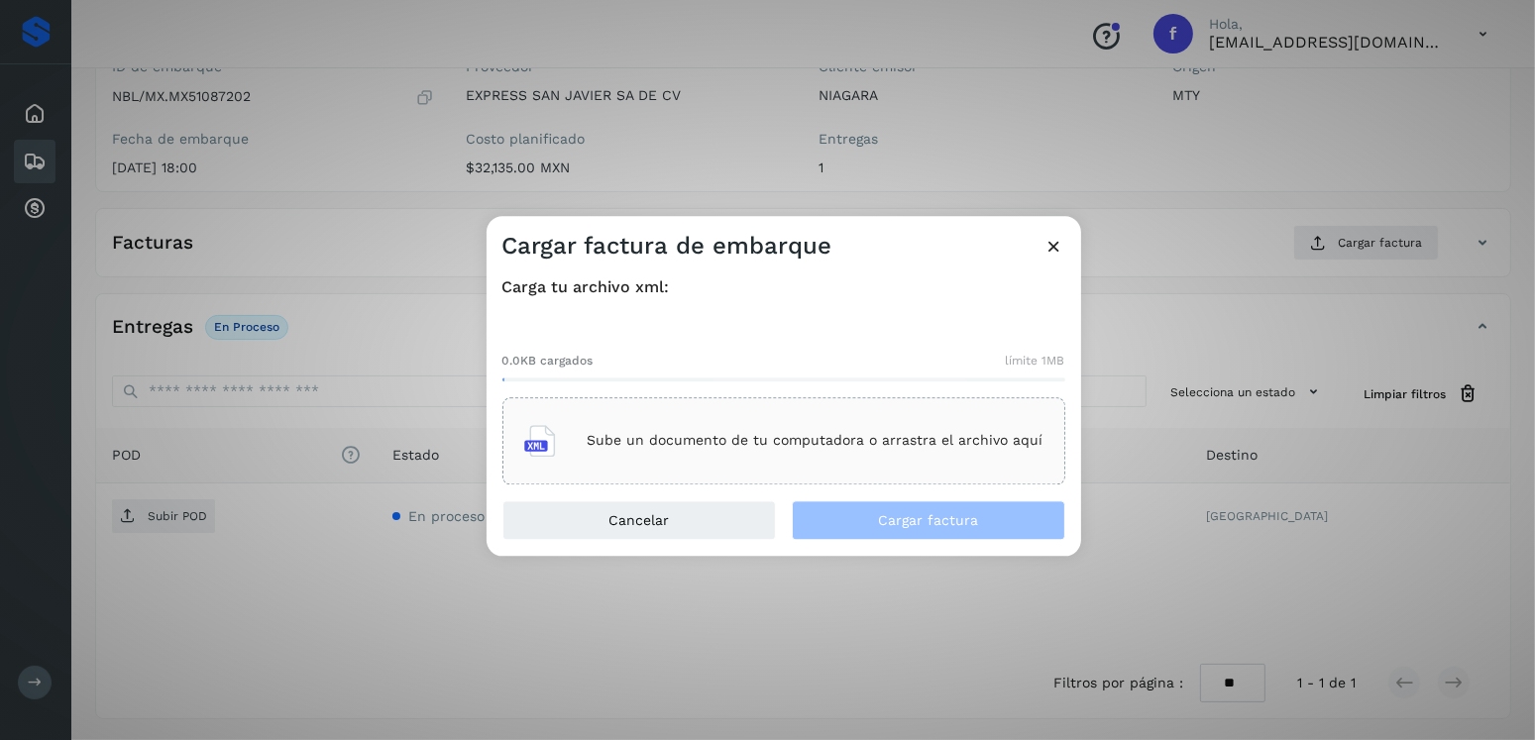
click at [817, 465] on div "Sube un documento de tu computadora o arrastra el archivo aquí" at bounding box center [783, 441] width 519 height 54
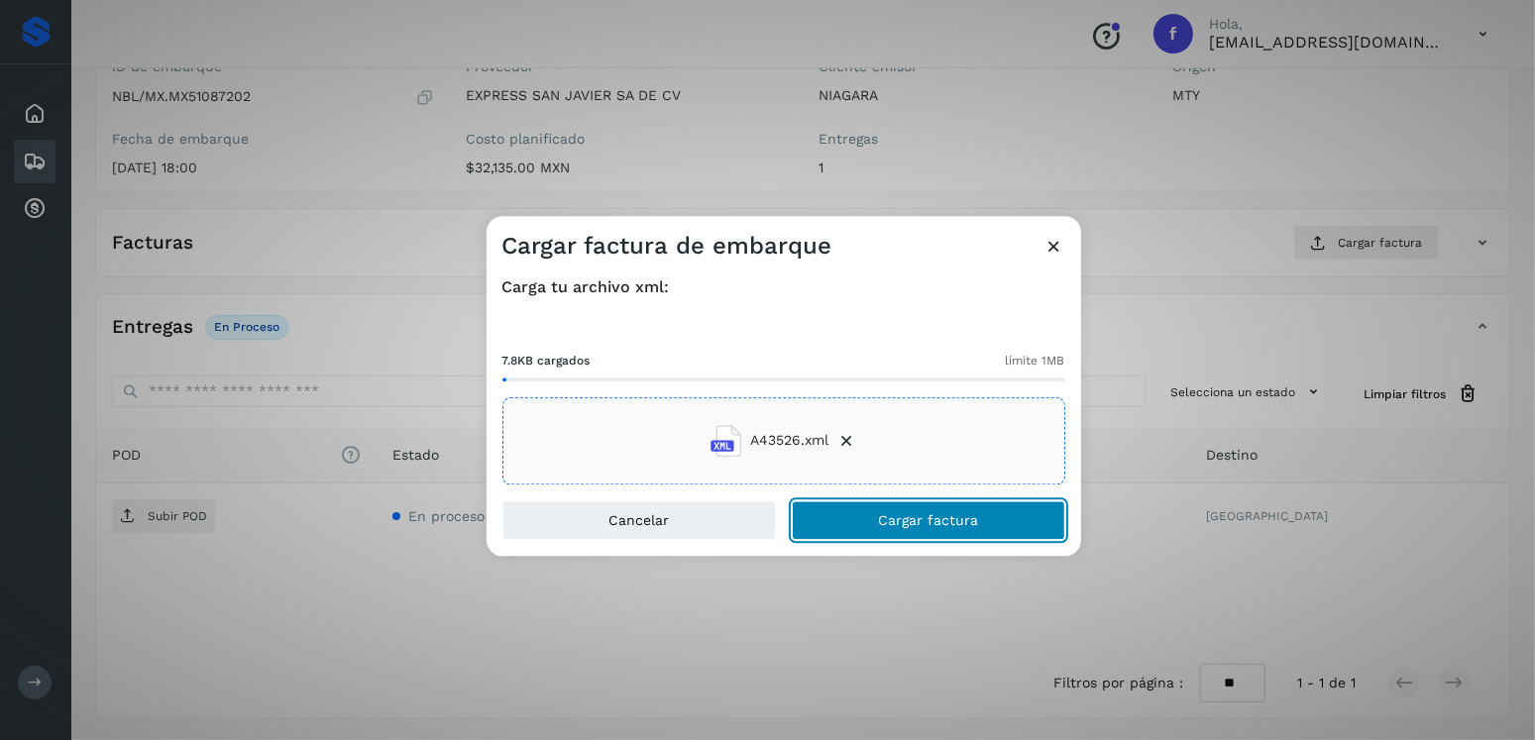
click at [1005, 533] on button "Cargar factura" at bounding box center [929, 521] width 274 height 40
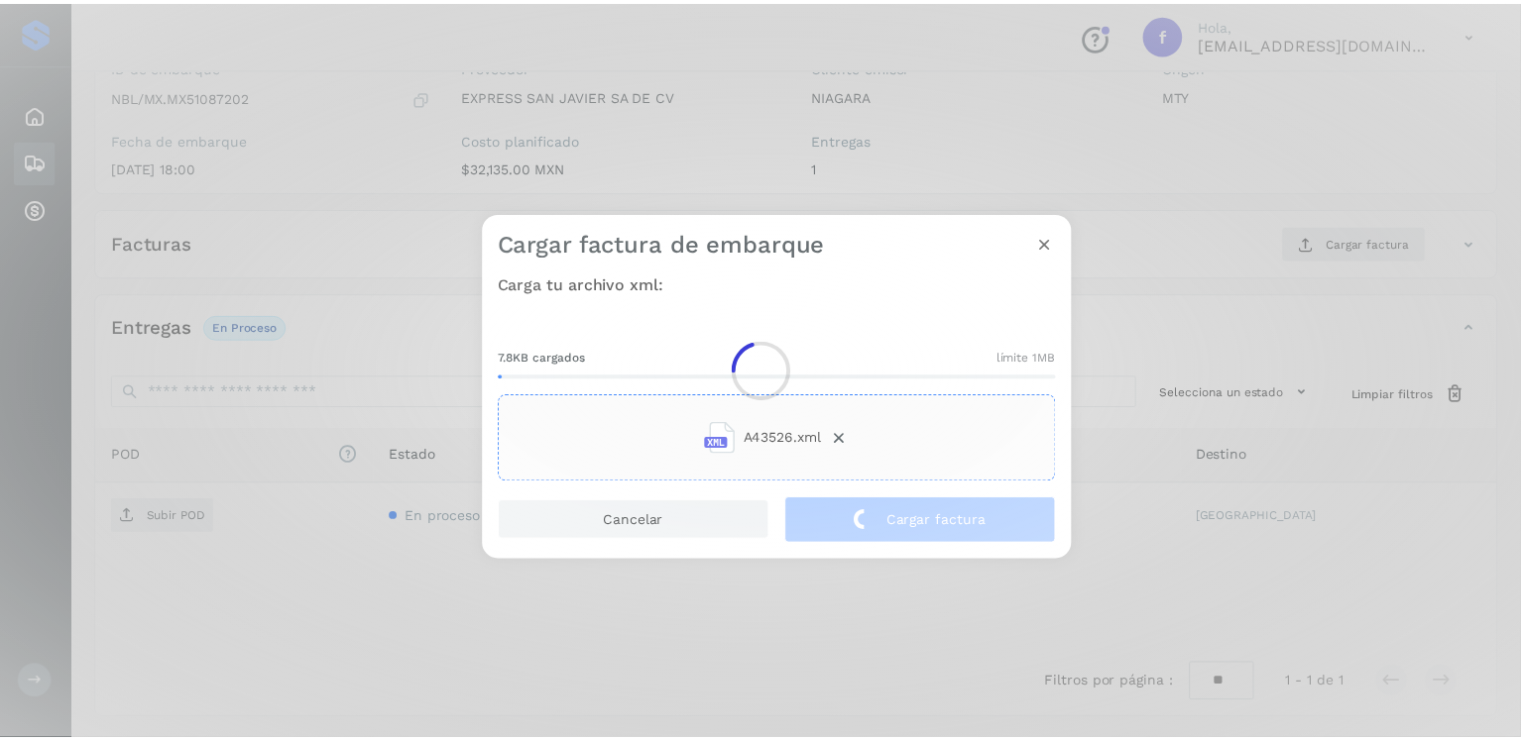
scroll to position [198, 0]
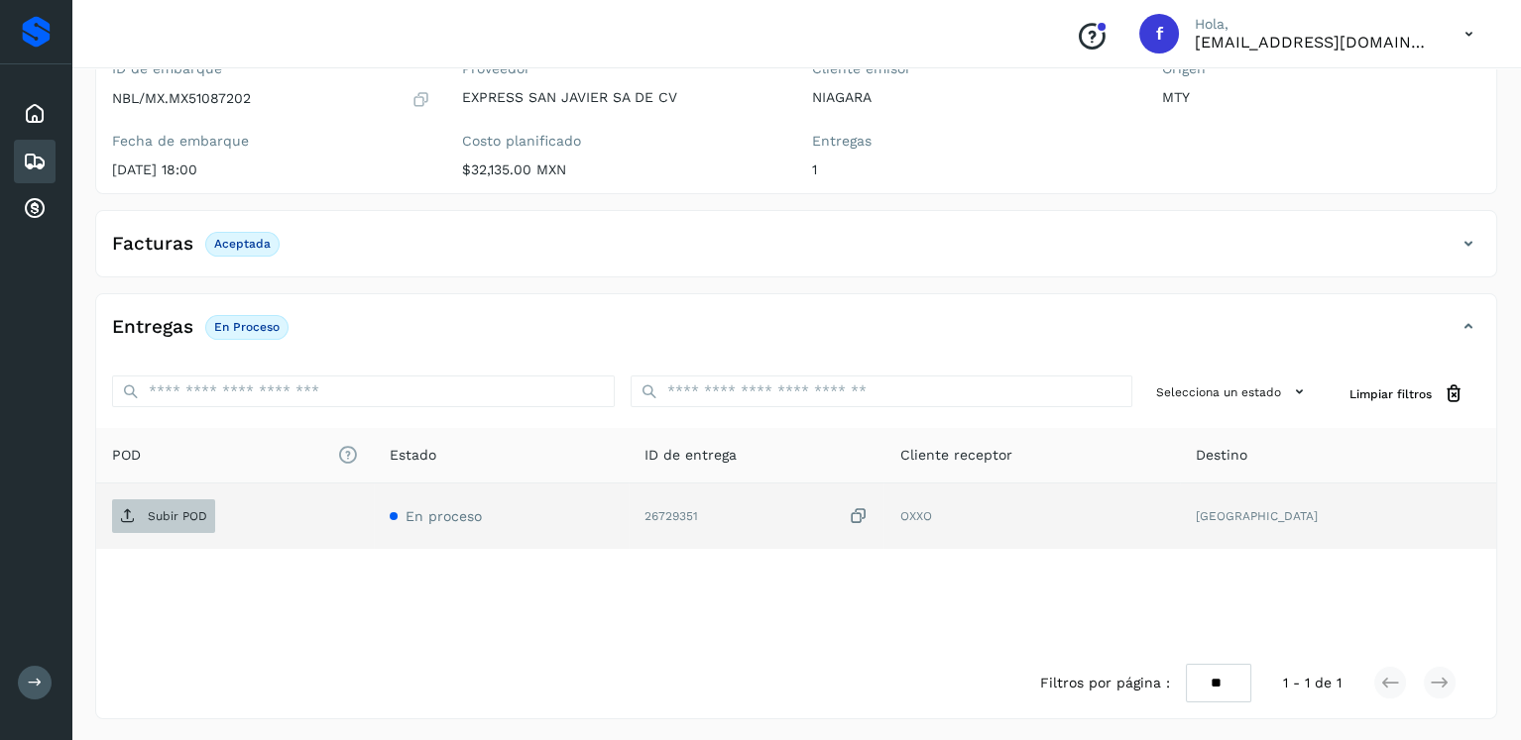
click at [212, 507] on span "Subir POD" at bounding box center [163, 517] width 103 height 32
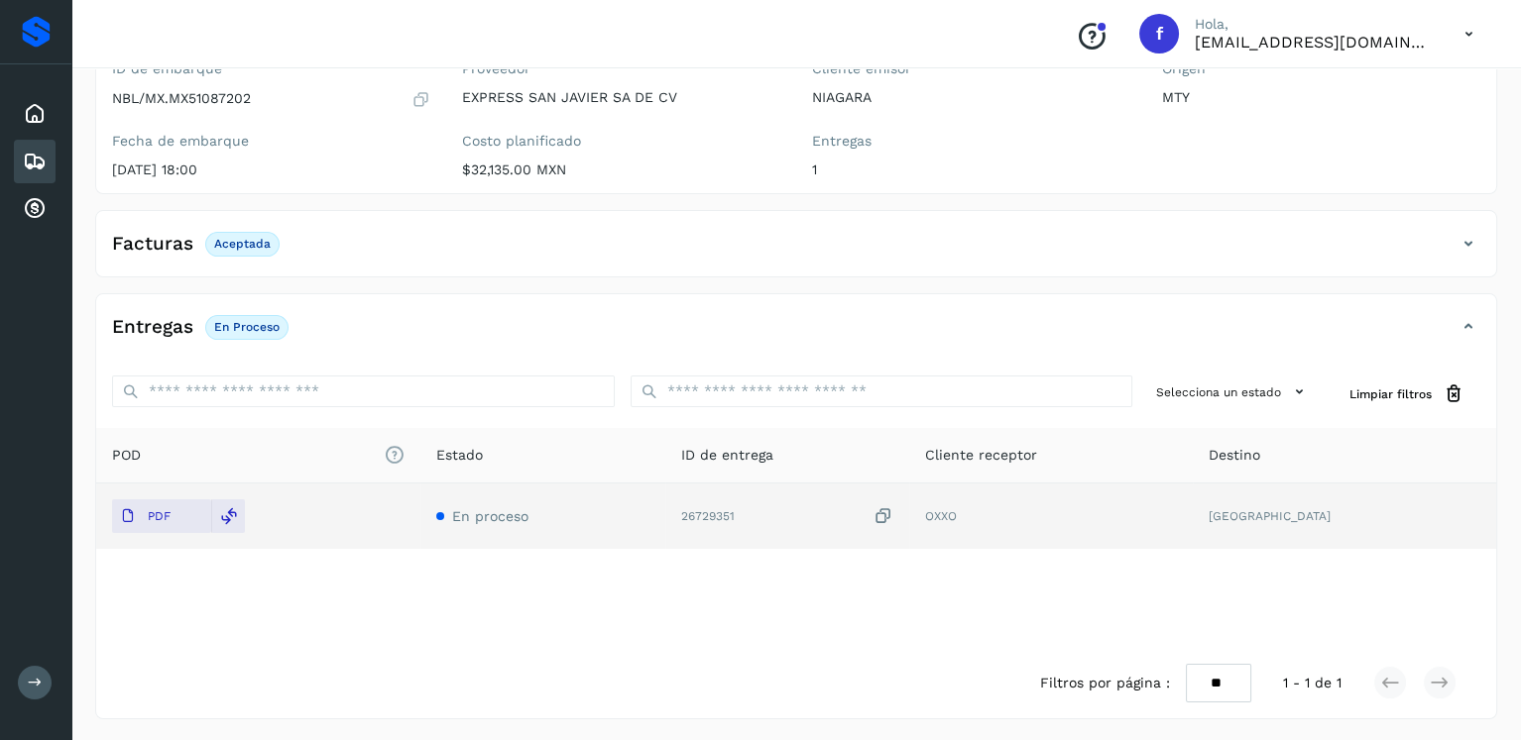
click at [20, 159] on div "Embarques" at bounding box center [35, 162] width 42 height 44
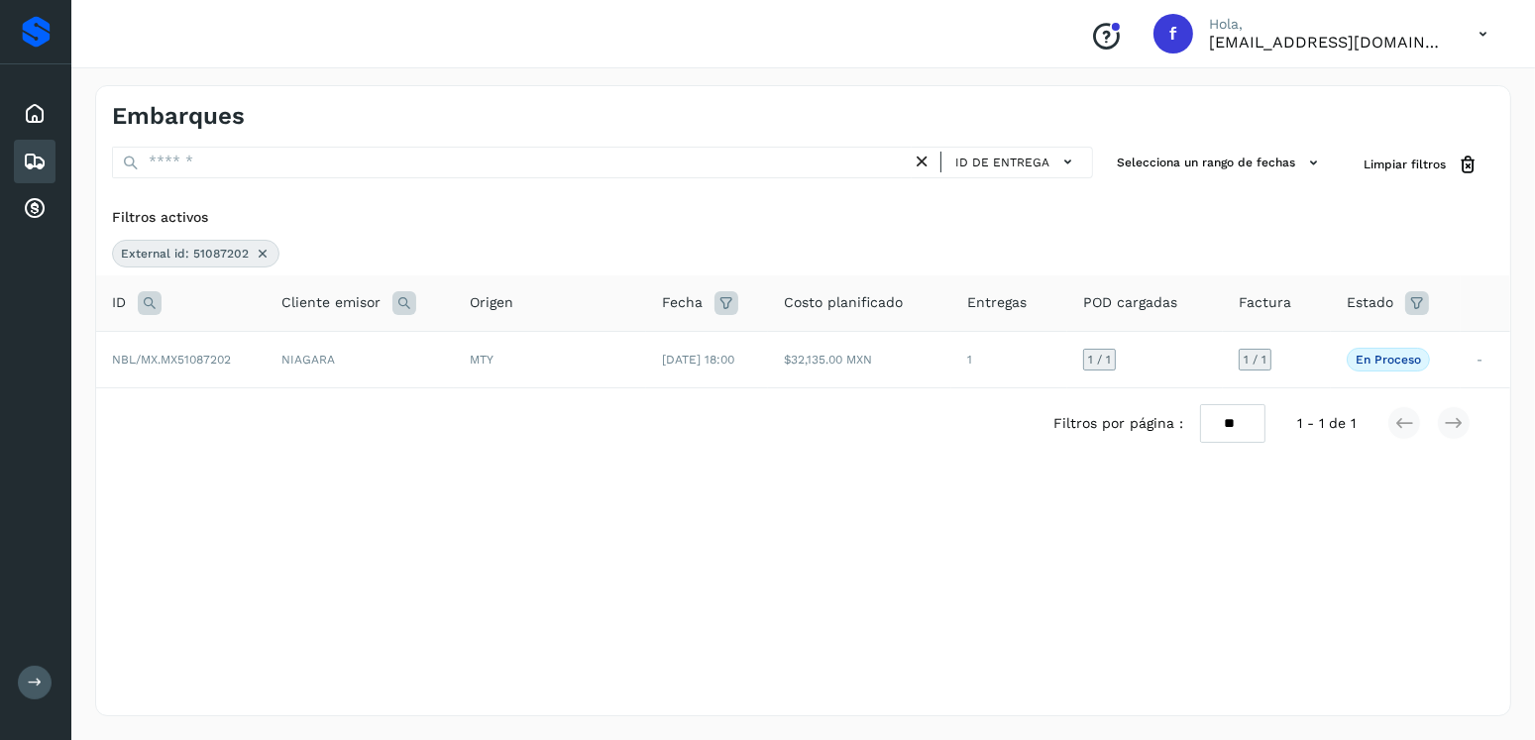
click at [255, 254] on icon at bounding box center [263, 254] width 16 height 16
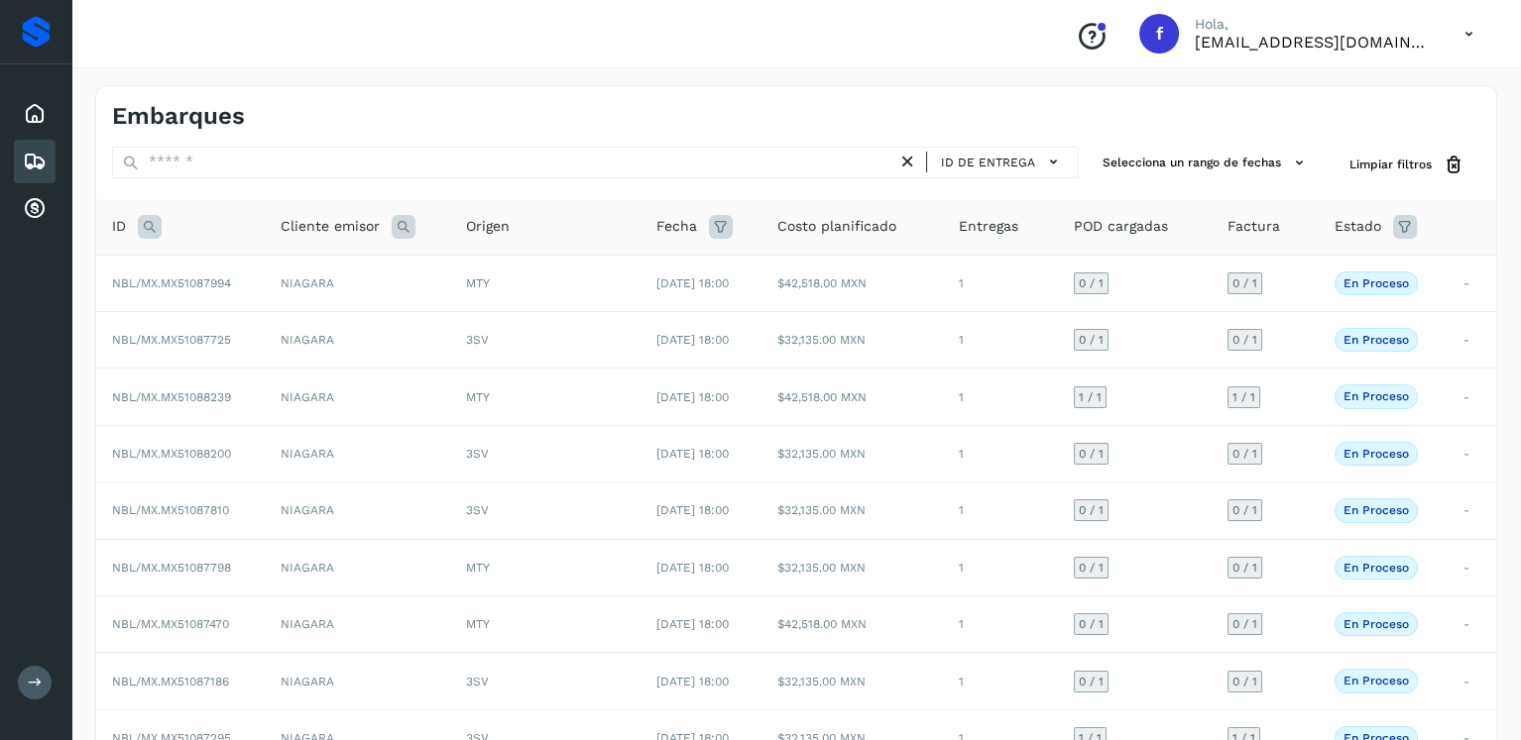
click at [144, 219] on icon at bounding box center [150, 227] width 24 height 24
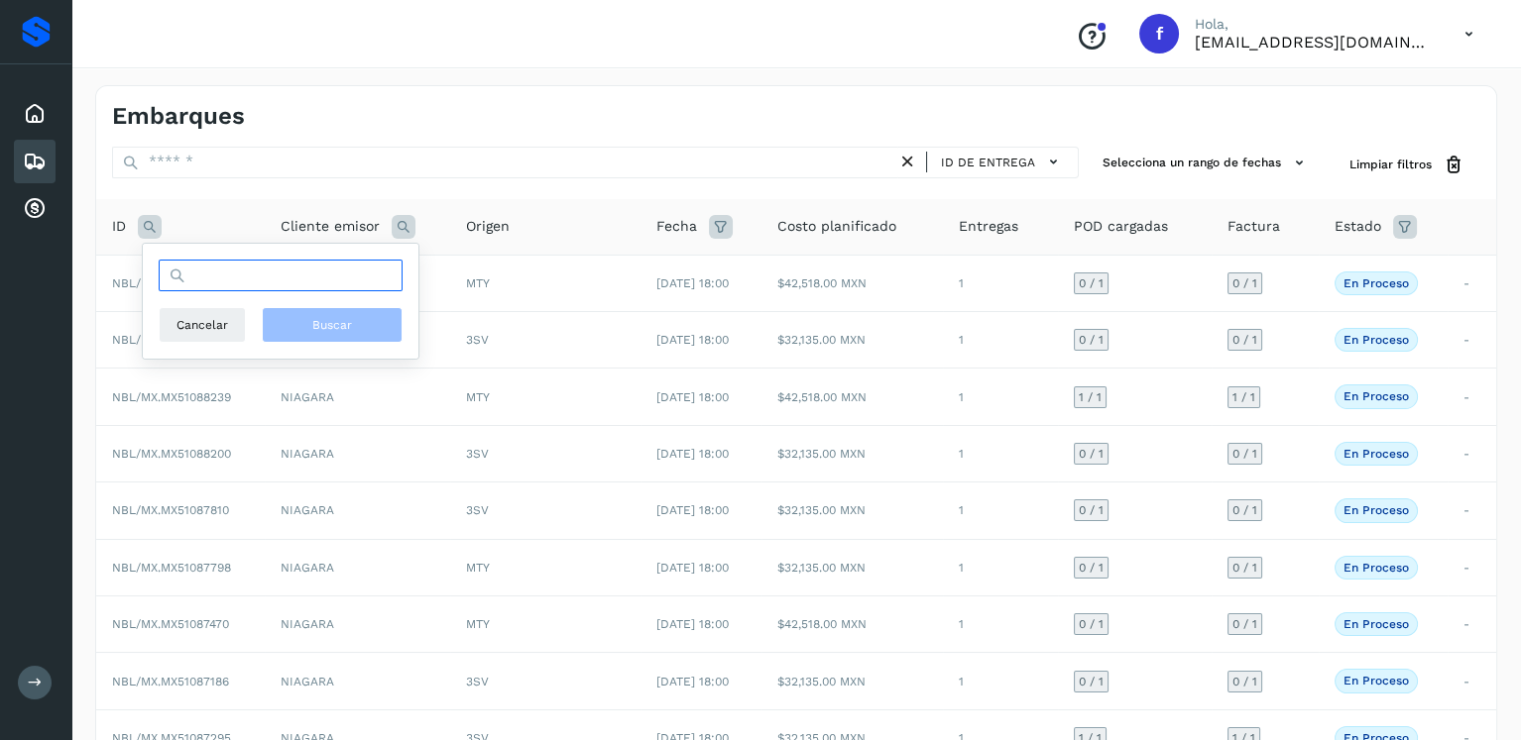
click at [277, 261] on input "text" at bounding box center [281, 276] width 244 height 32
type input "********"
click at [331, 328] on span "Buscar" at bounding box center [332, 325] width 40 height 18
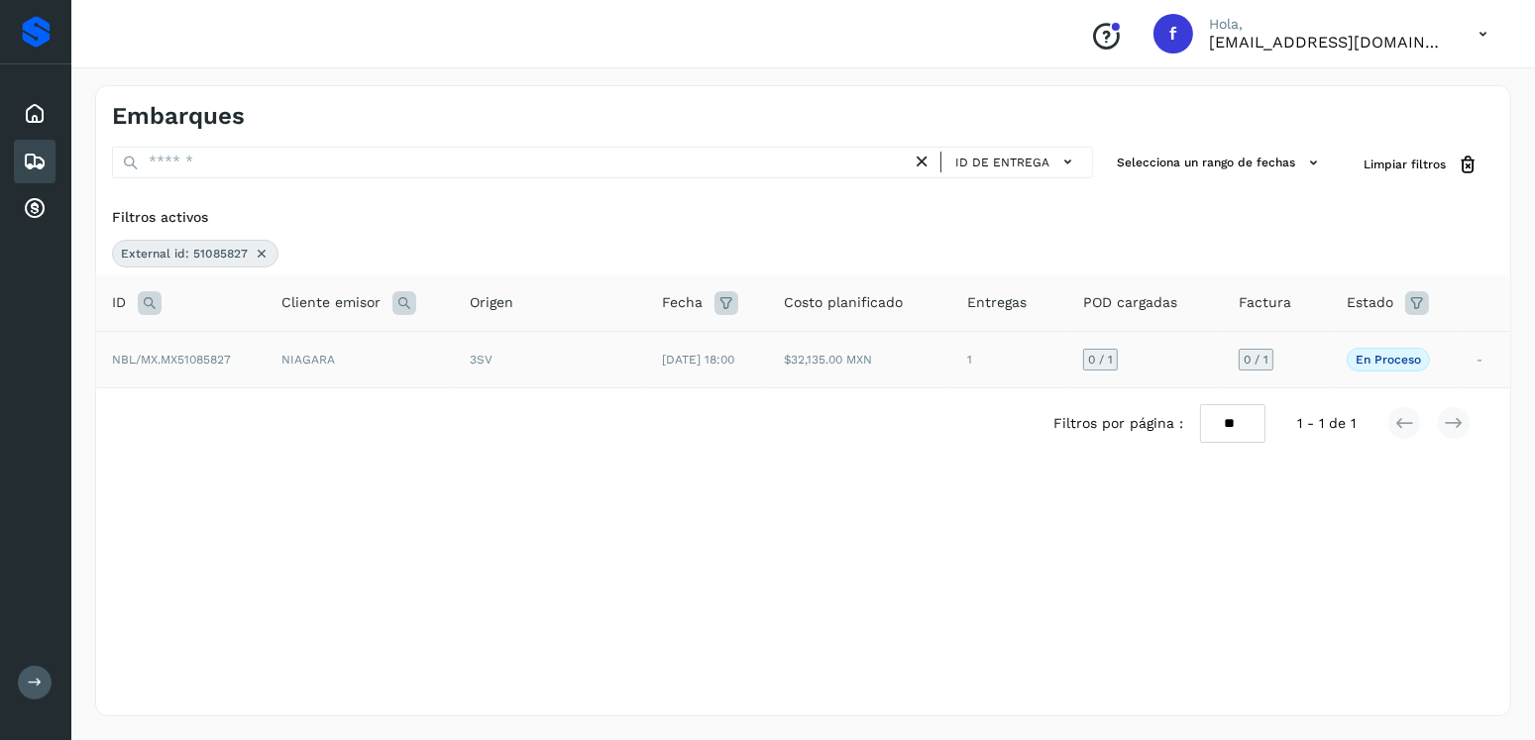
click at [734, 362] on span "[DATE] 18:00" at bounding box center [698, 360] width 72 height 14
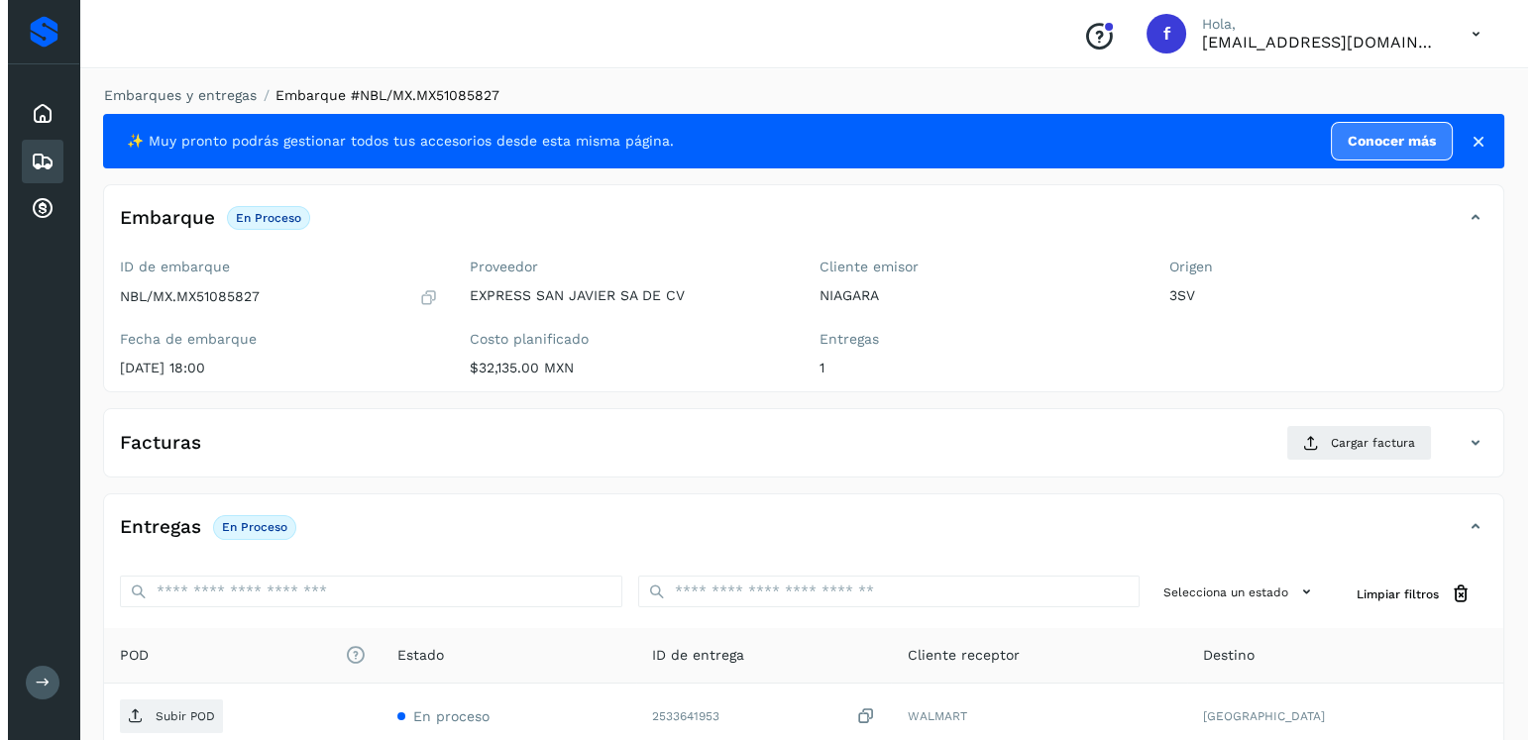
scroll to position [200, 0]
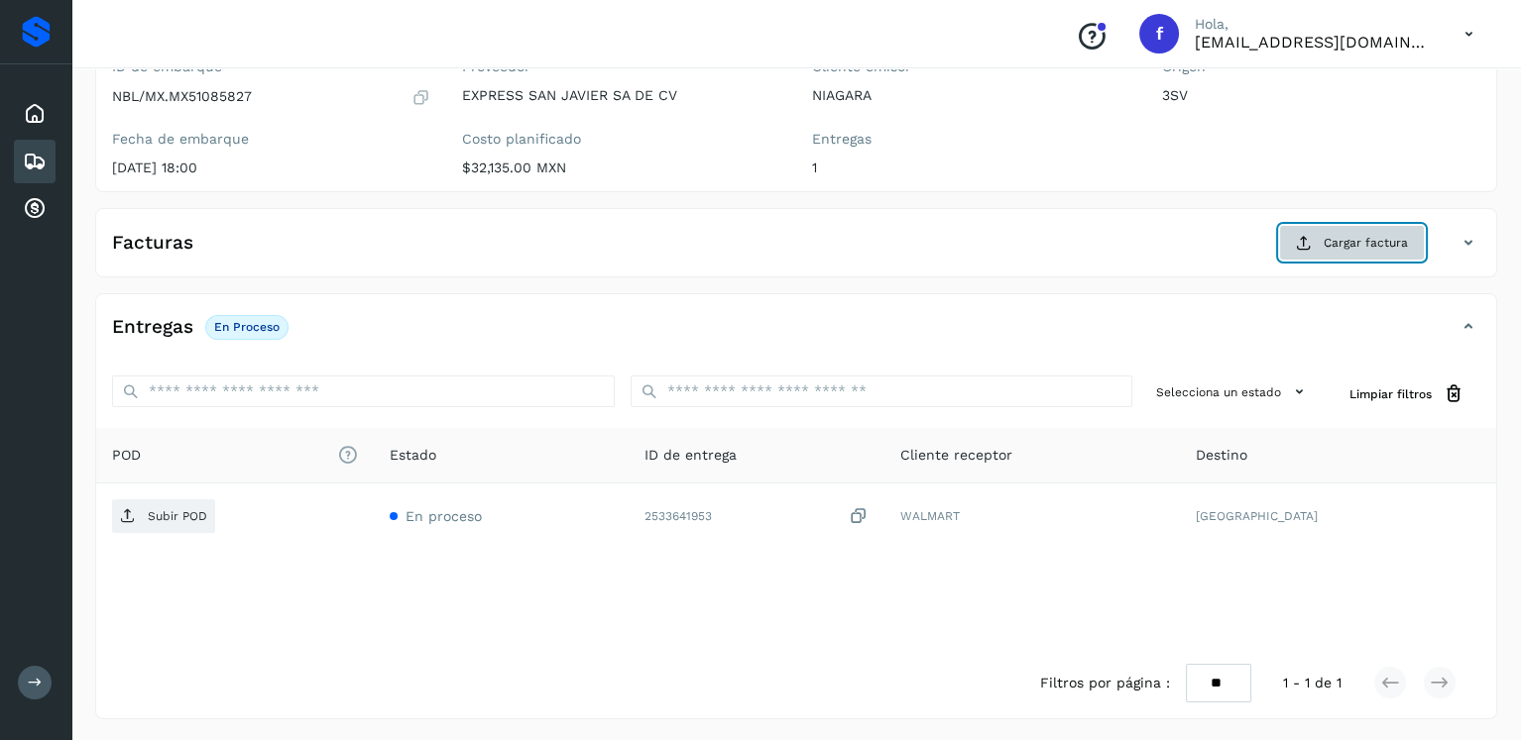
click at [1342, 246] on span "Cargar factura" at bounding box center [1365, 243] width 84 height 18
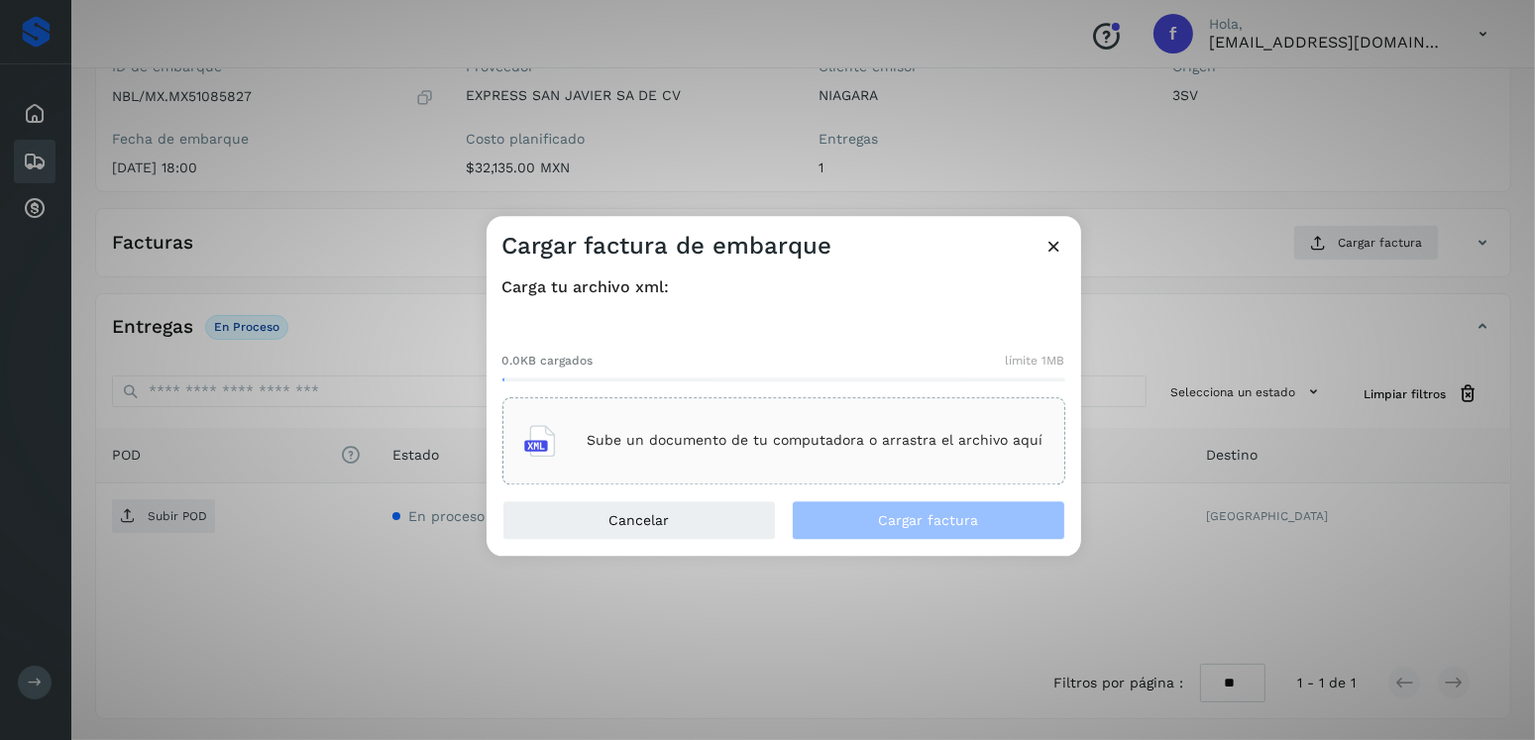
click at [779, 405] on div "Sube un documento de tu computadora o arrastra el archivo aquí" at bounding box center [784, 440] width 563 height 87
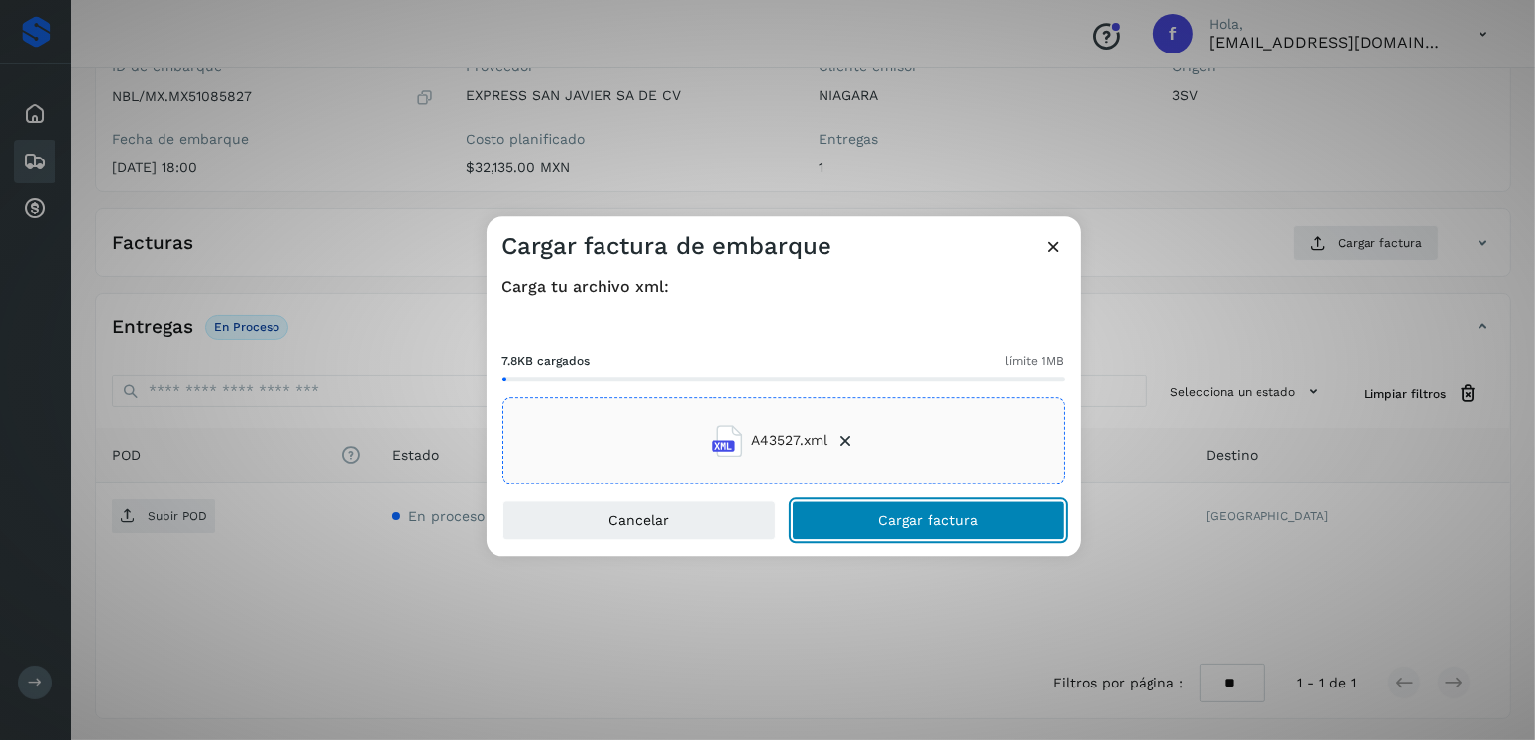
click at [883, 516] on span "Cargar factura" at bounding box center [928, 520] width 100 height 14
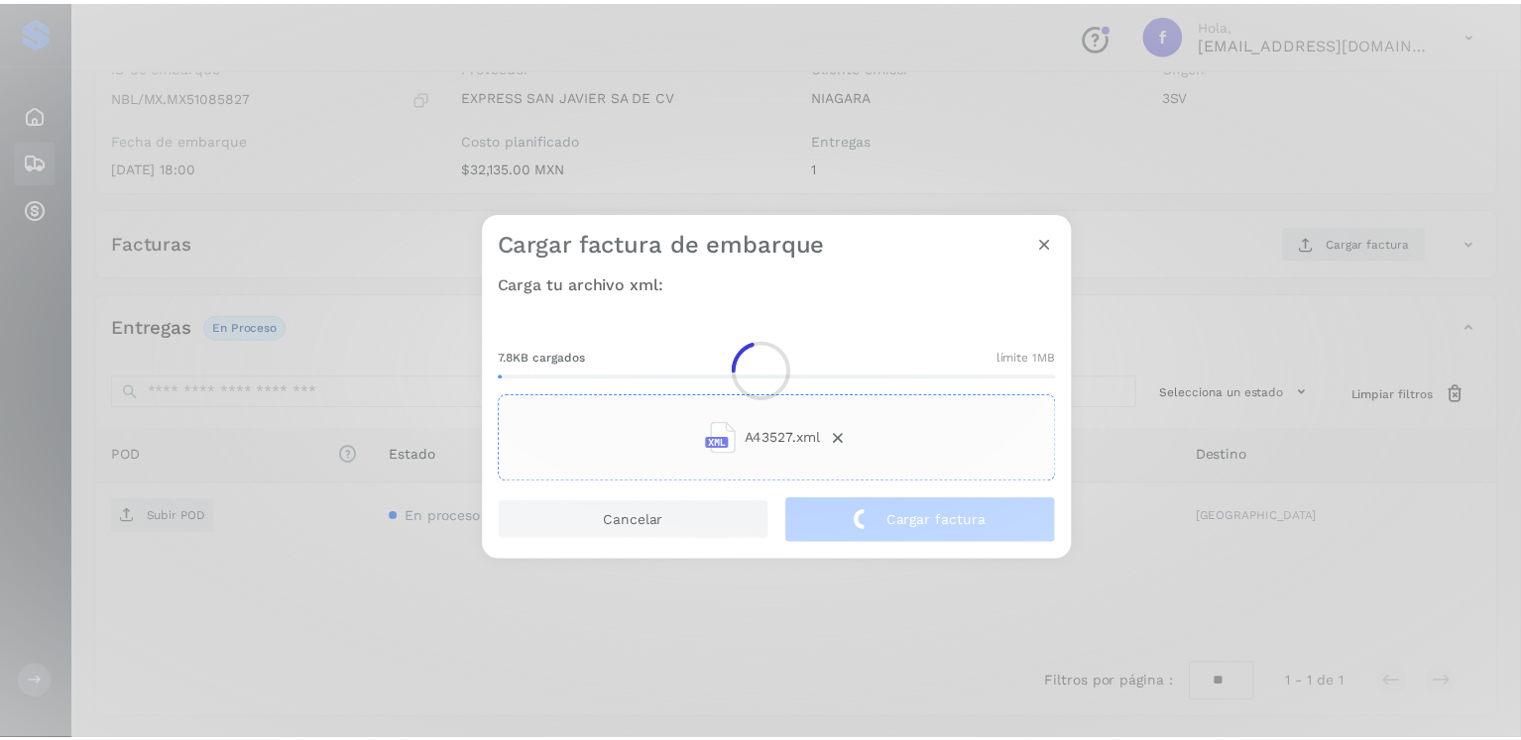
scroll to position [198, 0]
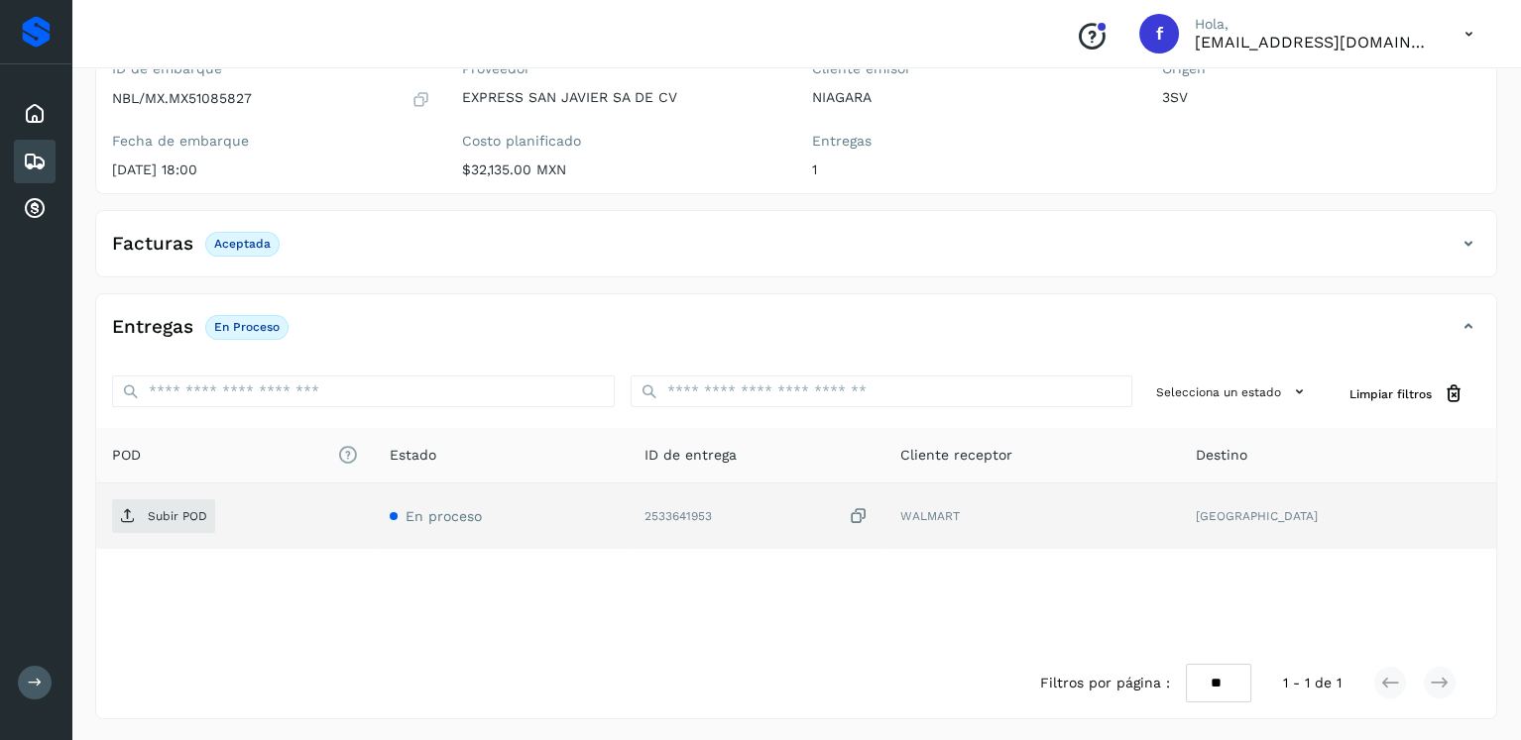
click at [214, 504] on div "Subir POD" at bounding box center [235, 517] width 246 height 34
click at [205, 502] on span "Subir POD" at bounding box center [163, 517] width 103 height 32
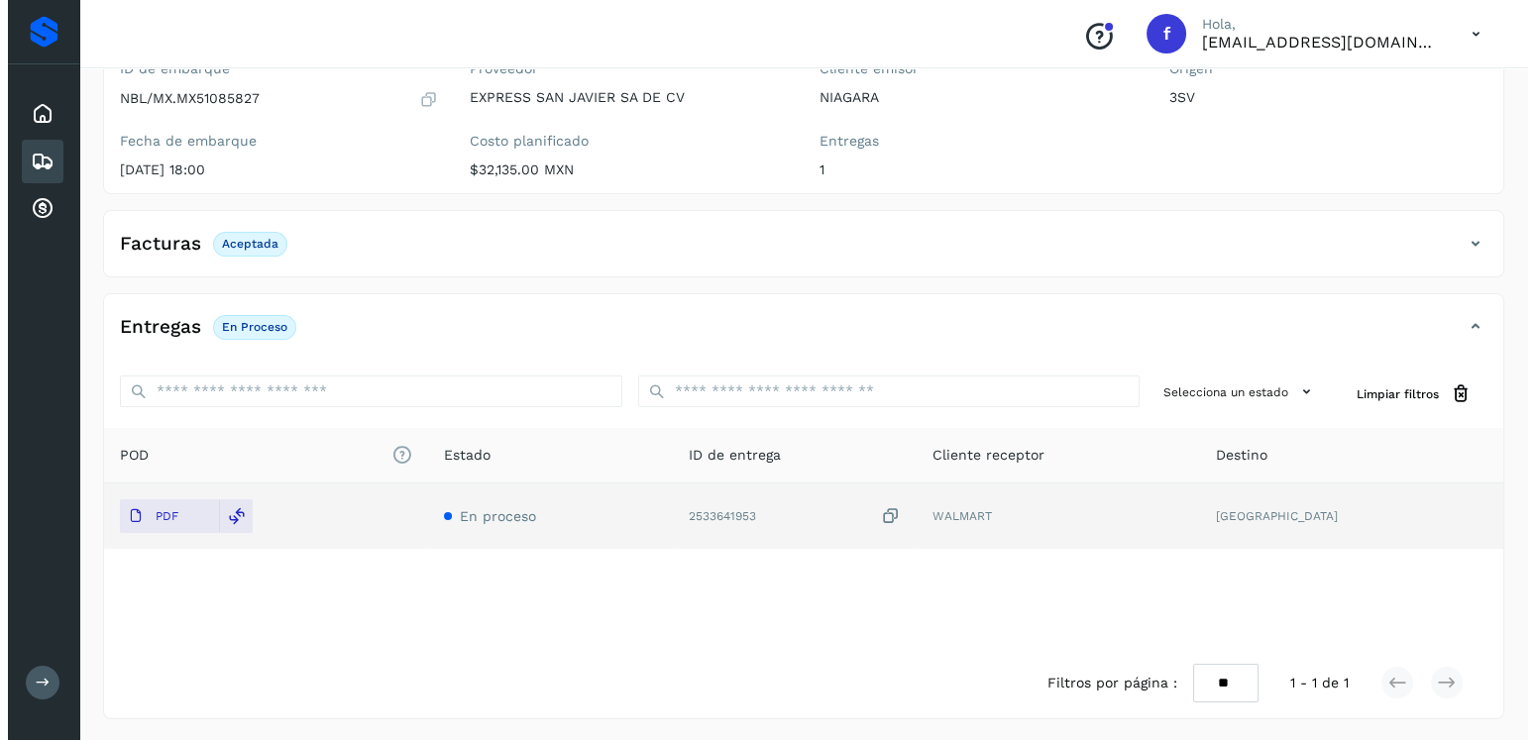
scroll to position [0, 0]
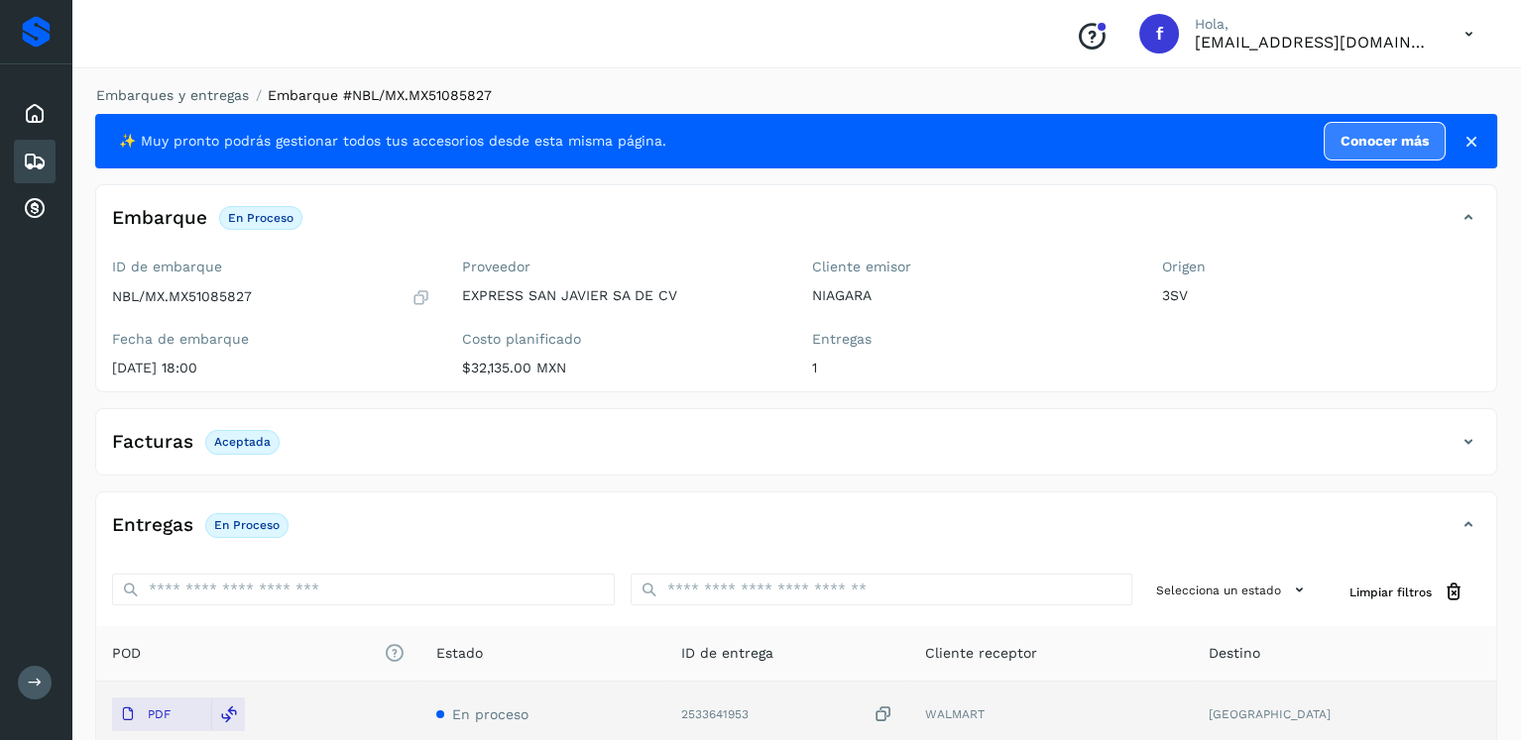
click at [28, 150] on icon at bounding box center [35, 162] width 24 height 24
